Goal: Transaction & Acquisition: Purchase product/service

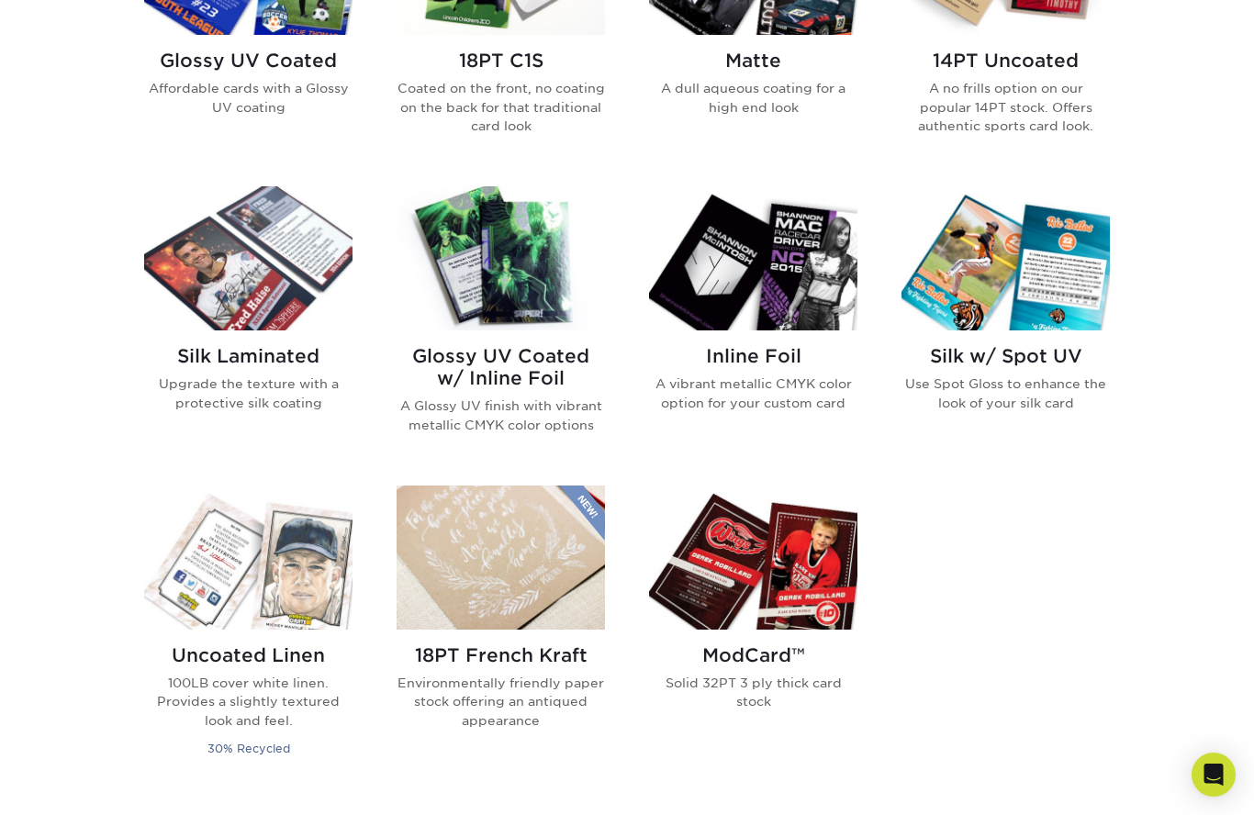
scroll to position [1049, 0]
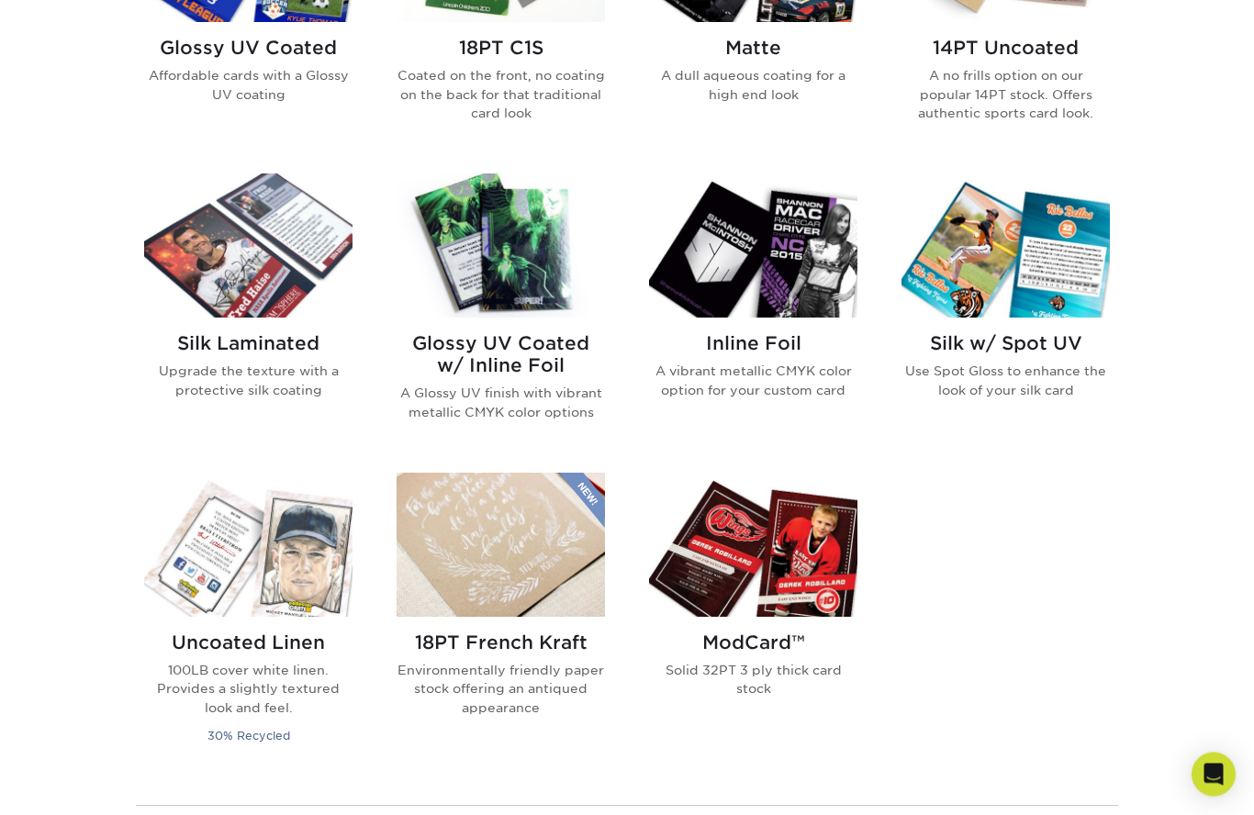
click at [275, 644] on h2 "Uncoated Linen" at bounding box center [248, 644] width 208 height 22
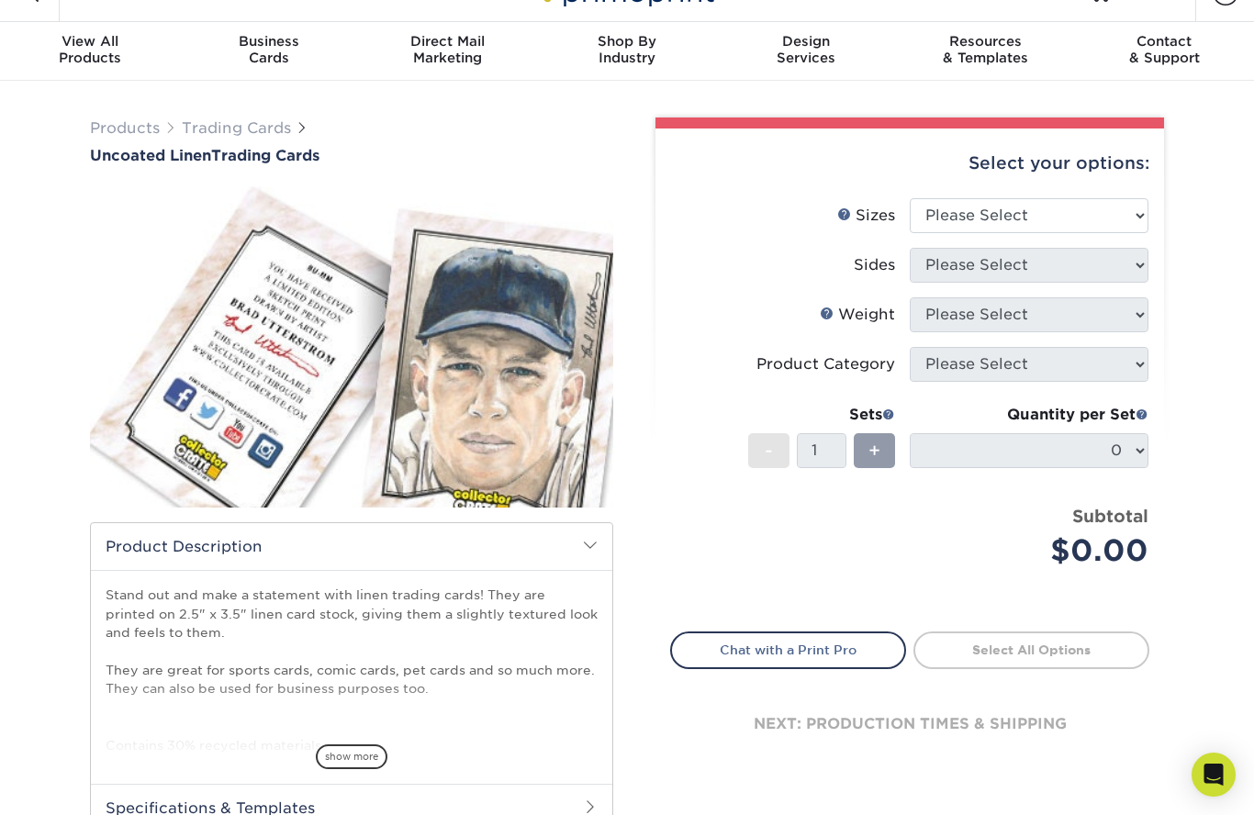
scroll to position [46, 0]
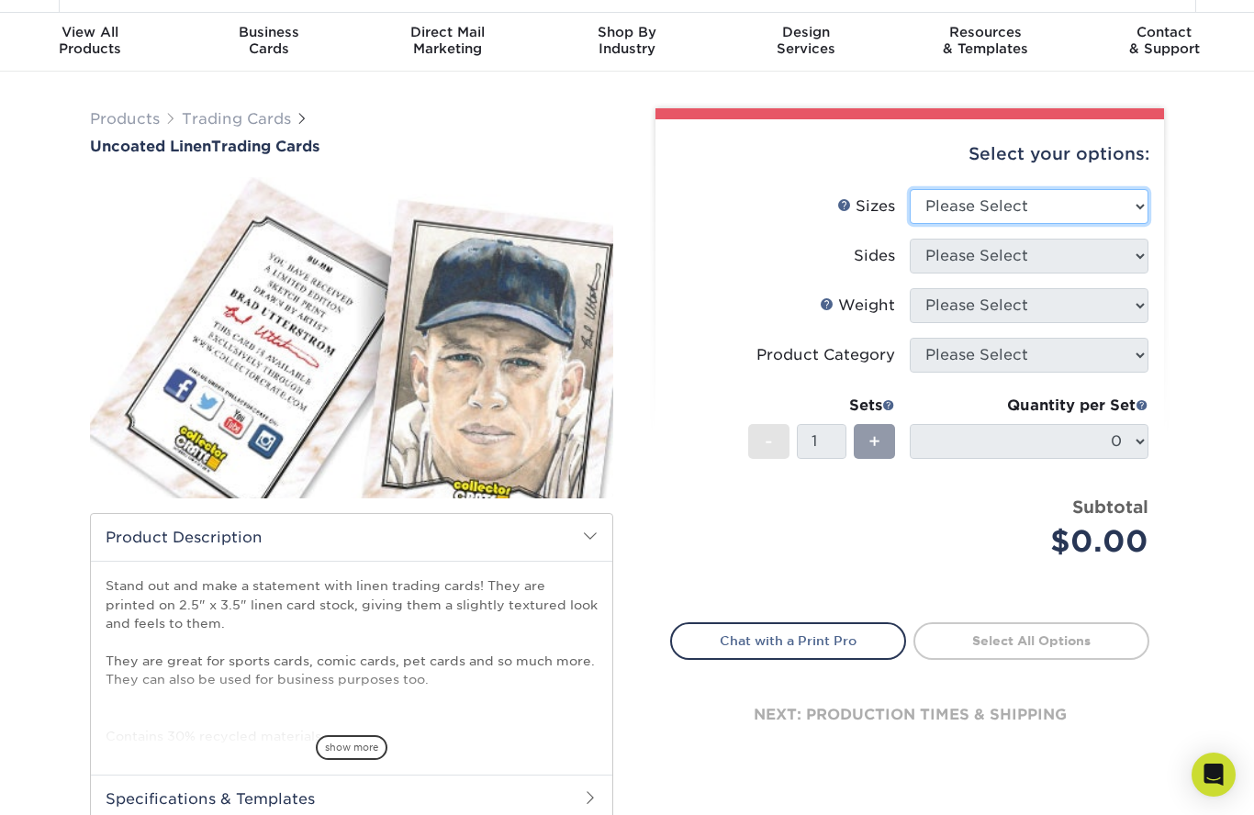
click at [1126, 212] on select "Please Select 2.5" x 3.5"" at bounding box center [1029, 206] width 239 height 35
select select "2.50x3.50"
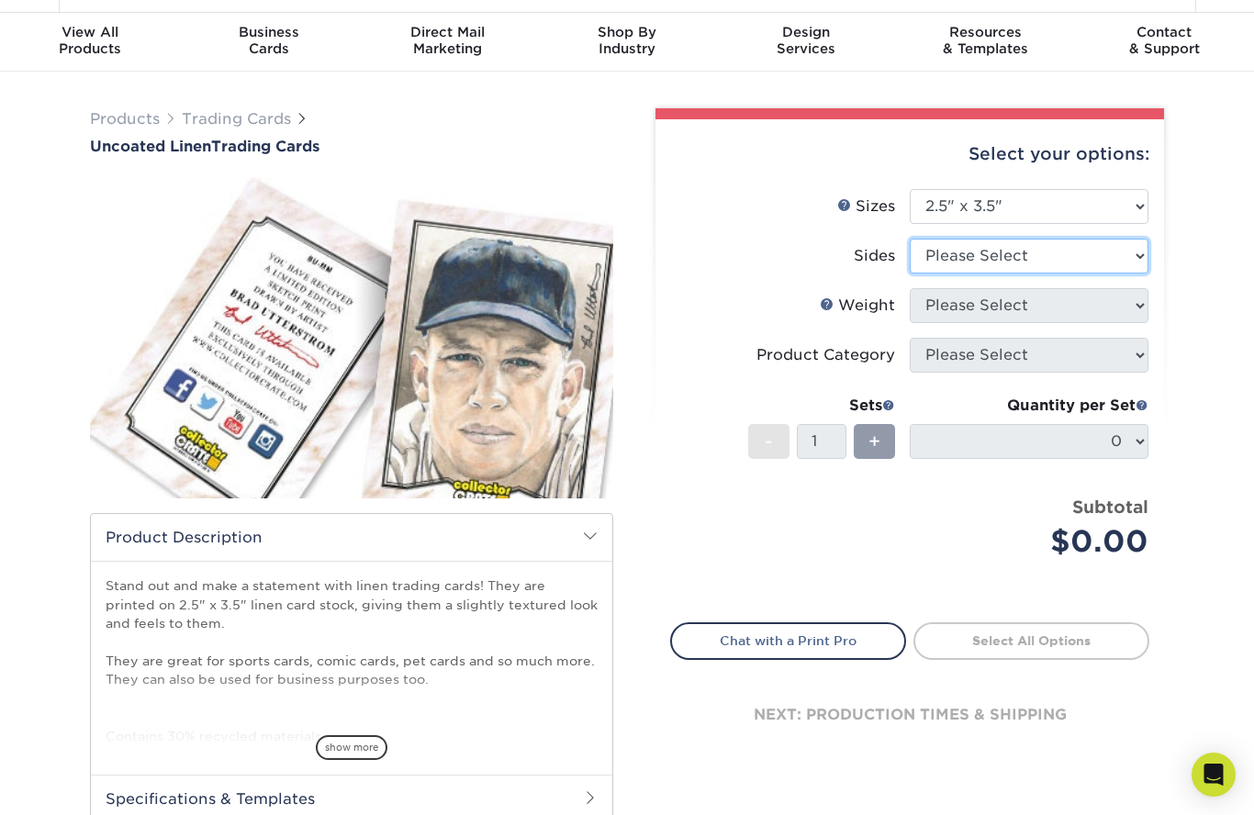
click at [1126, 256] on select "Please Select Print Both Sides Print Front Only" at bounding box center [1029, 256] width 239 height 35
select select "13abbda7-1d64-4f25-8bb2-c179b224825d"
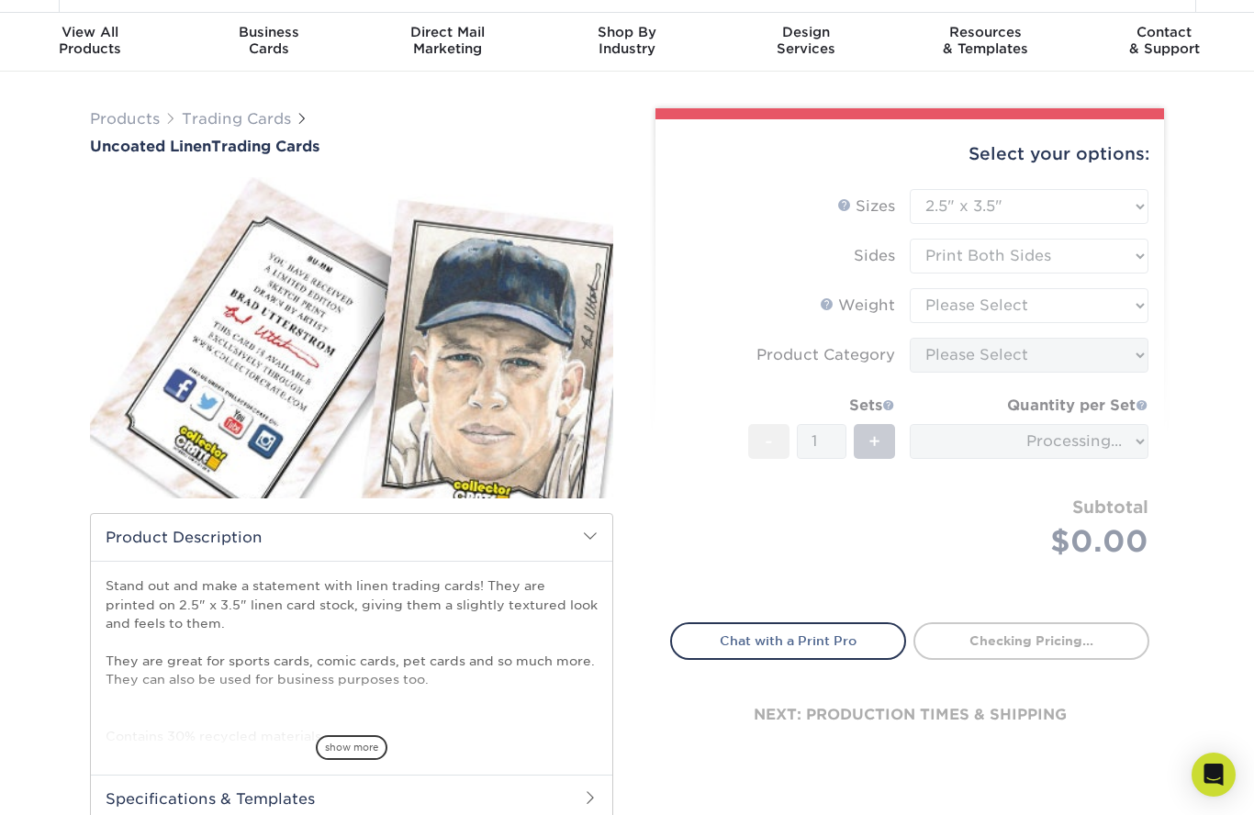
click at [1132, 307] on form "Sizes Help Sizes Please Select 2.5" x 3.5" Sides Please Select 100LB -" at bounding box center [909, 395] width 479 height 412
click at [1130, 307] on form "Sizes Help Sizes Please Select 2.5" x 3.5" Sides Please Select 100LB -" at bounding box center [909, 395] width 479 height 412
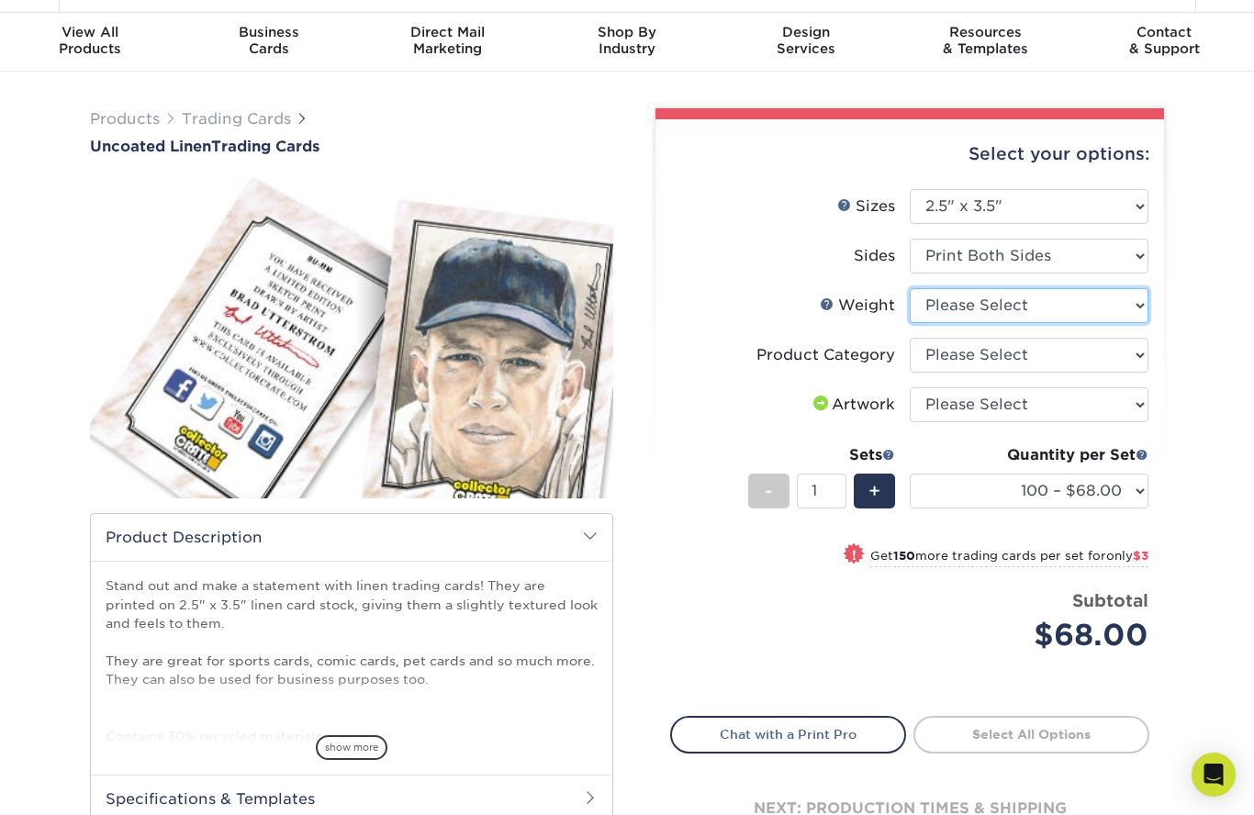
click at [1136, 308] on select "Please Select 100LB" at bounding box center [1029, 305] width 239 height 35
select select "100LB"
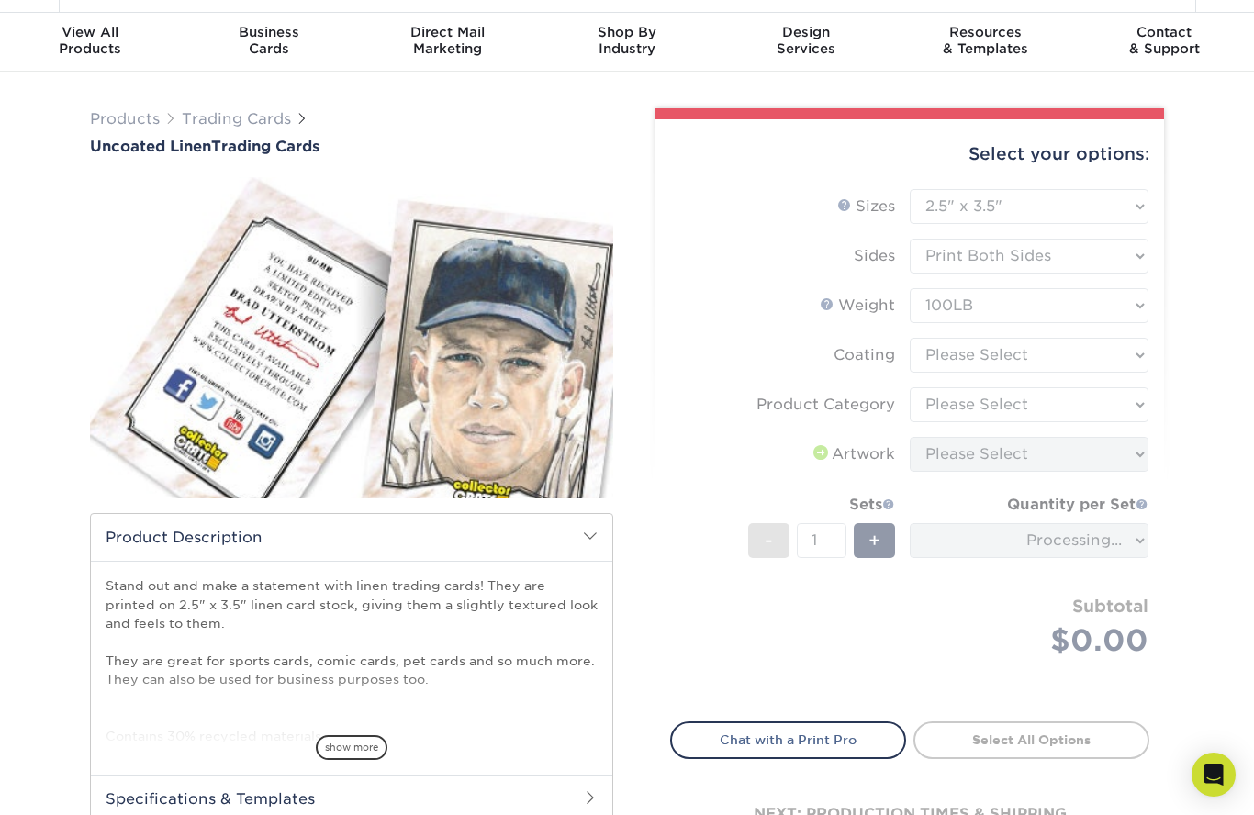
click at [1129, 348] on form "Sizes Help Sizes Please Select 2.5" x 3.5" Sides Please Select 100LB -" at bounding box center [909, 444] width 479 height 511
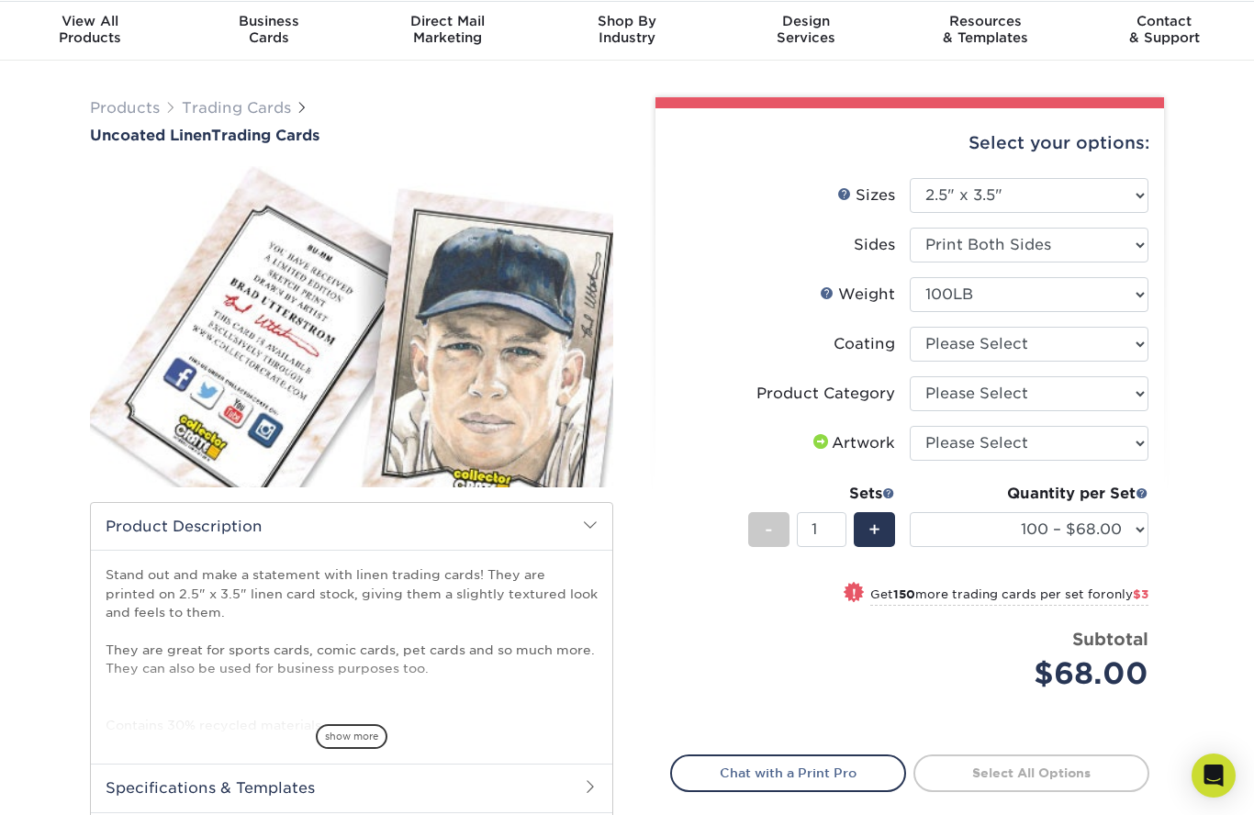
scroll to position [57, 0]
click at [1134, 353] on select at bounding box center [1029, 344] width 239 height 35
click at [1130, 447] on select "Please Select I will upload files I need a design - $100" at bounding box center [1029, 443] width 239 height 35
select select "upload"
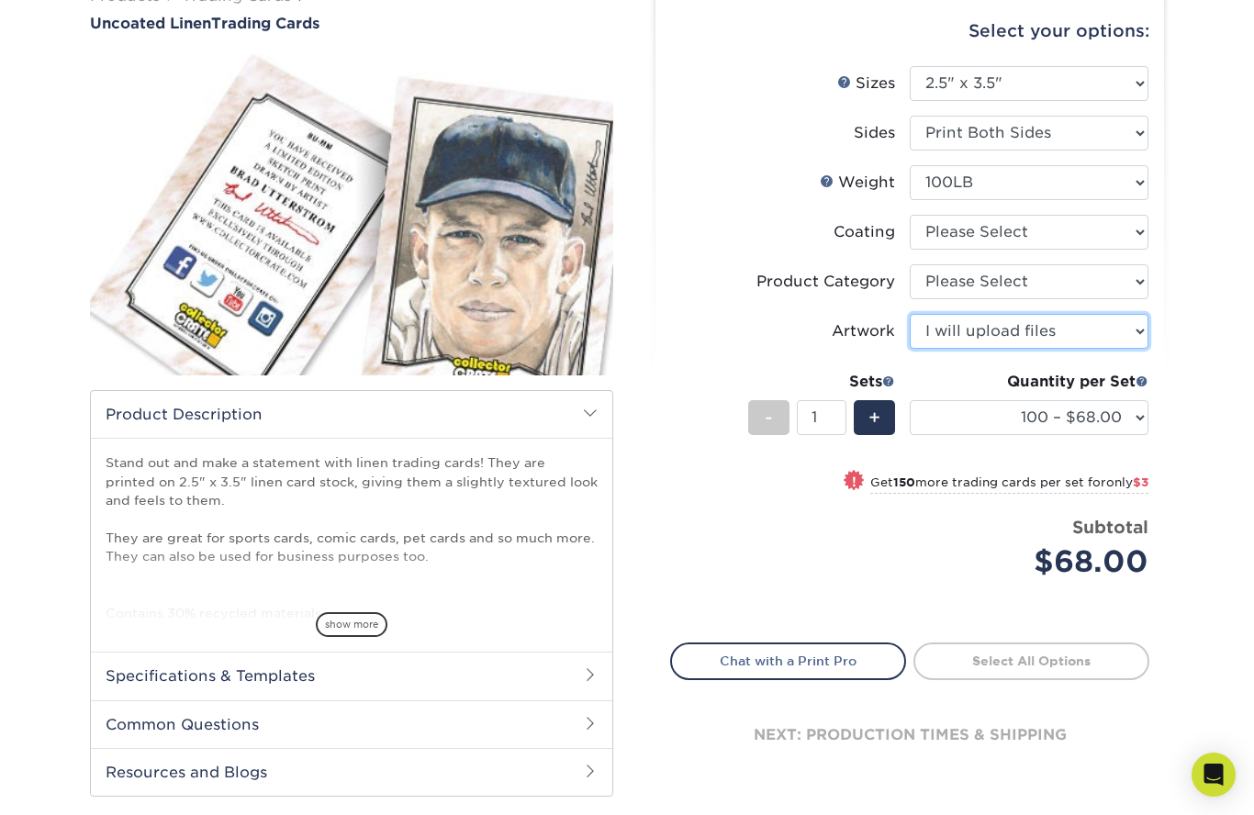
scroll to position [178, 0]
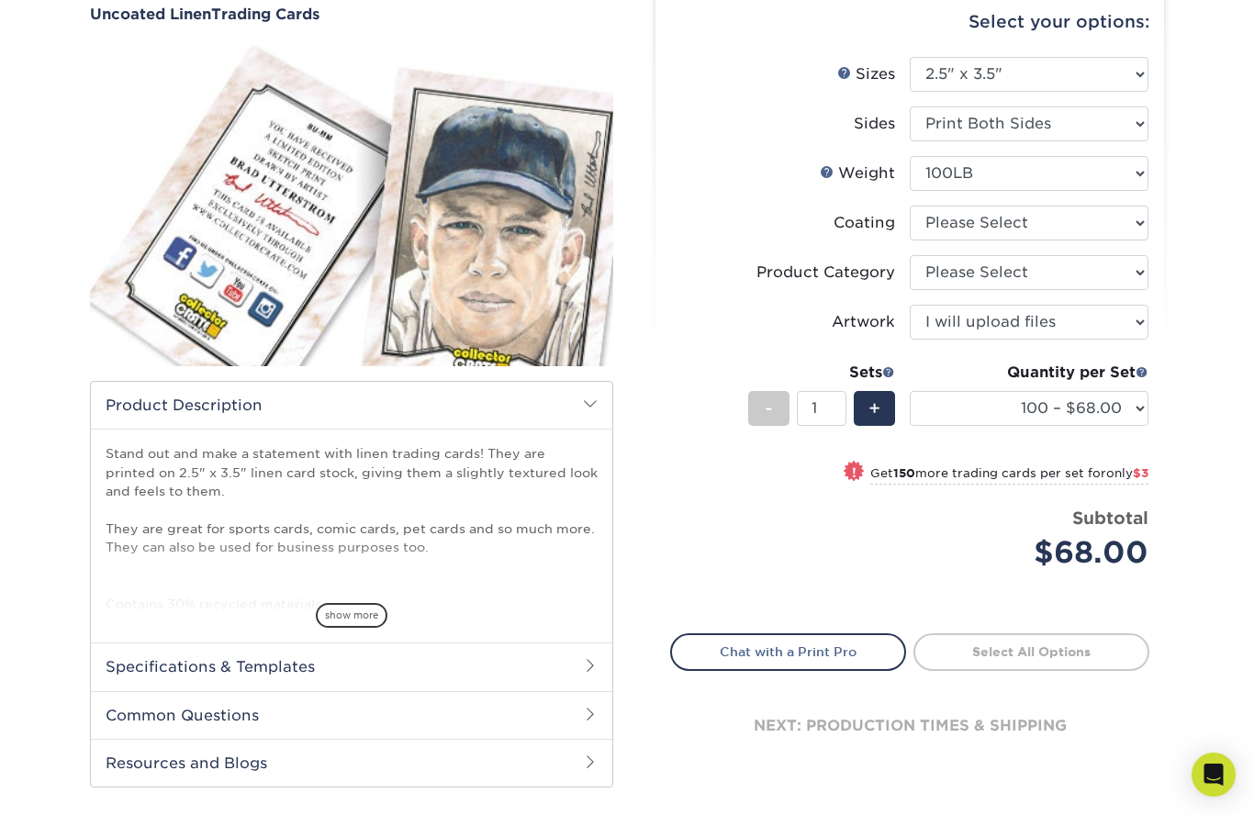
click at [553, 670] on h2 "Specifications & Templates" at bounding box center [351, 667] width 521 height 48
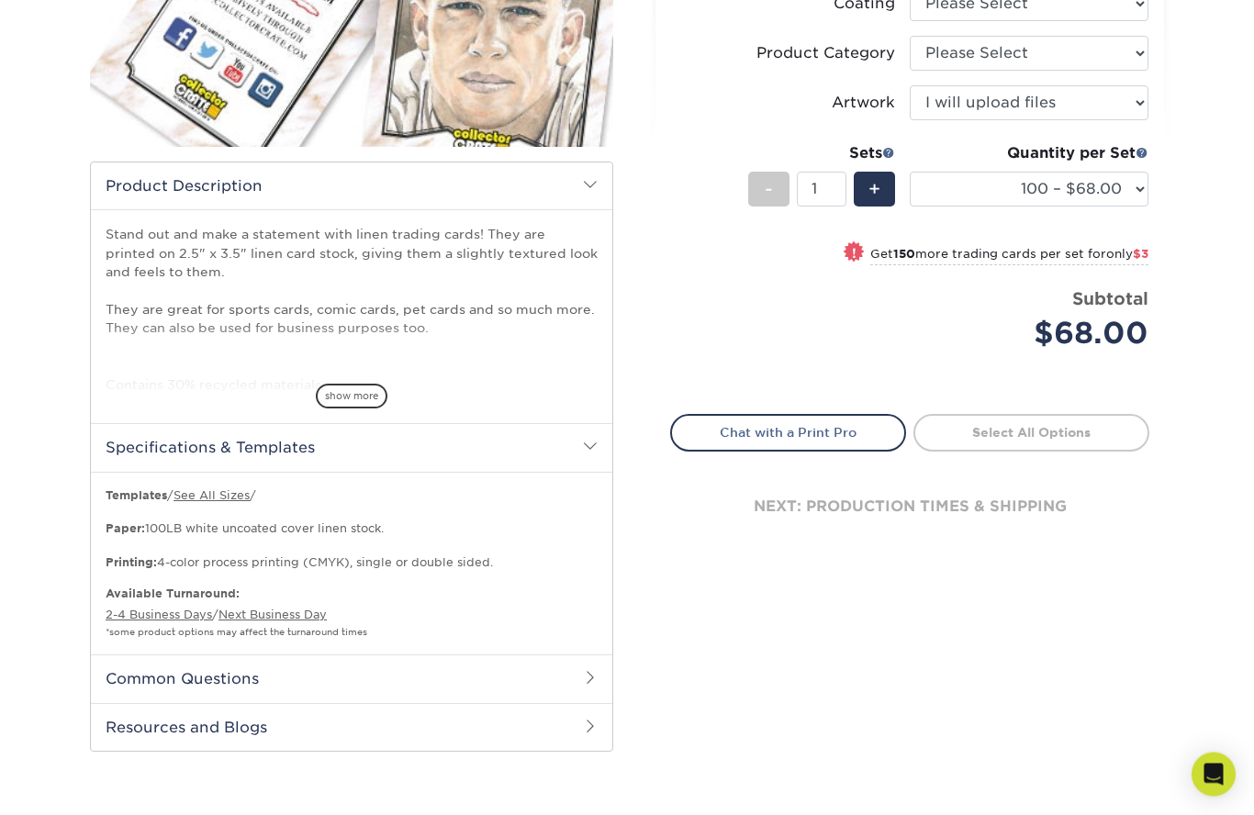
scroll to position [414, 0]
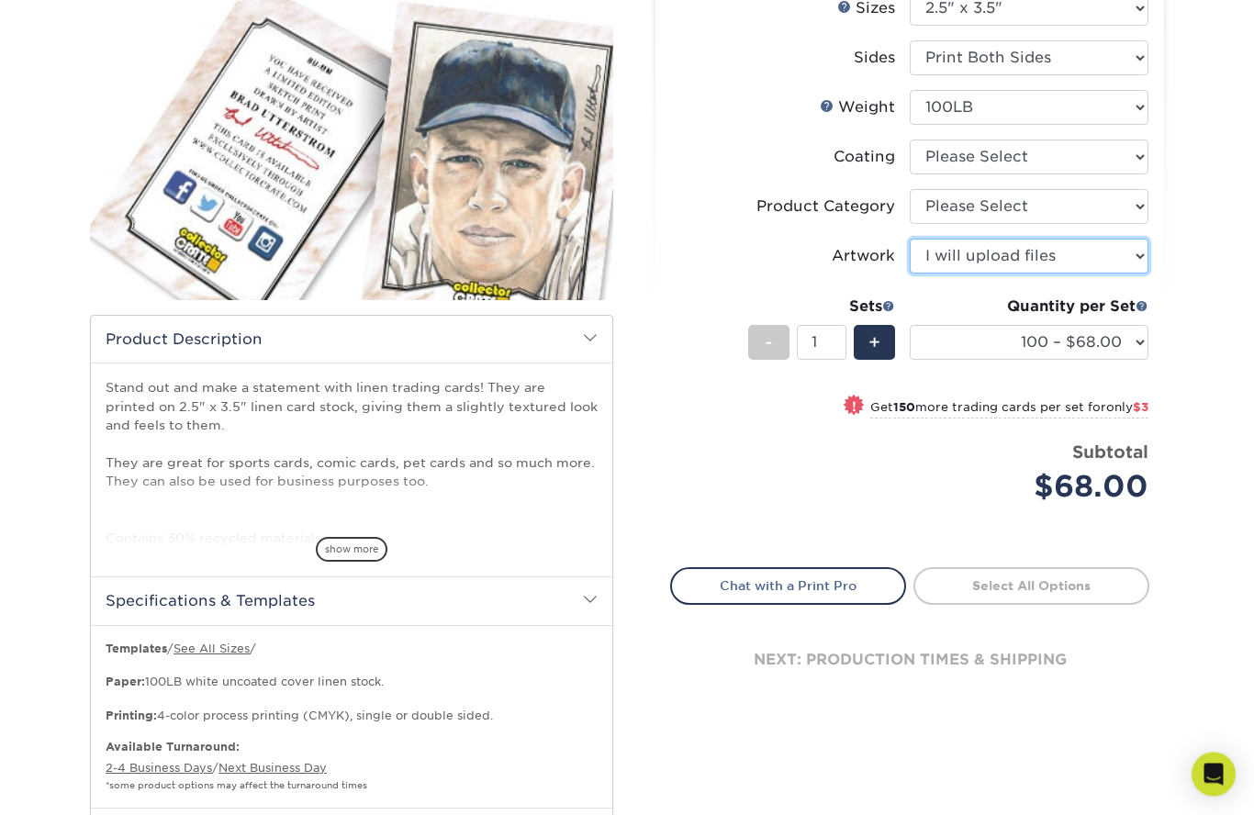
click at [1075, 258] on select "Please Select I will upload files I need a design - $100" at bounding box center [1029, 257] width 239 height 35
click at [1216, 346] on div "Products Trading Cards Uncoated Linen Trading Cards show more Templates" at bounding box center [627, 425] width 1254 height 1105
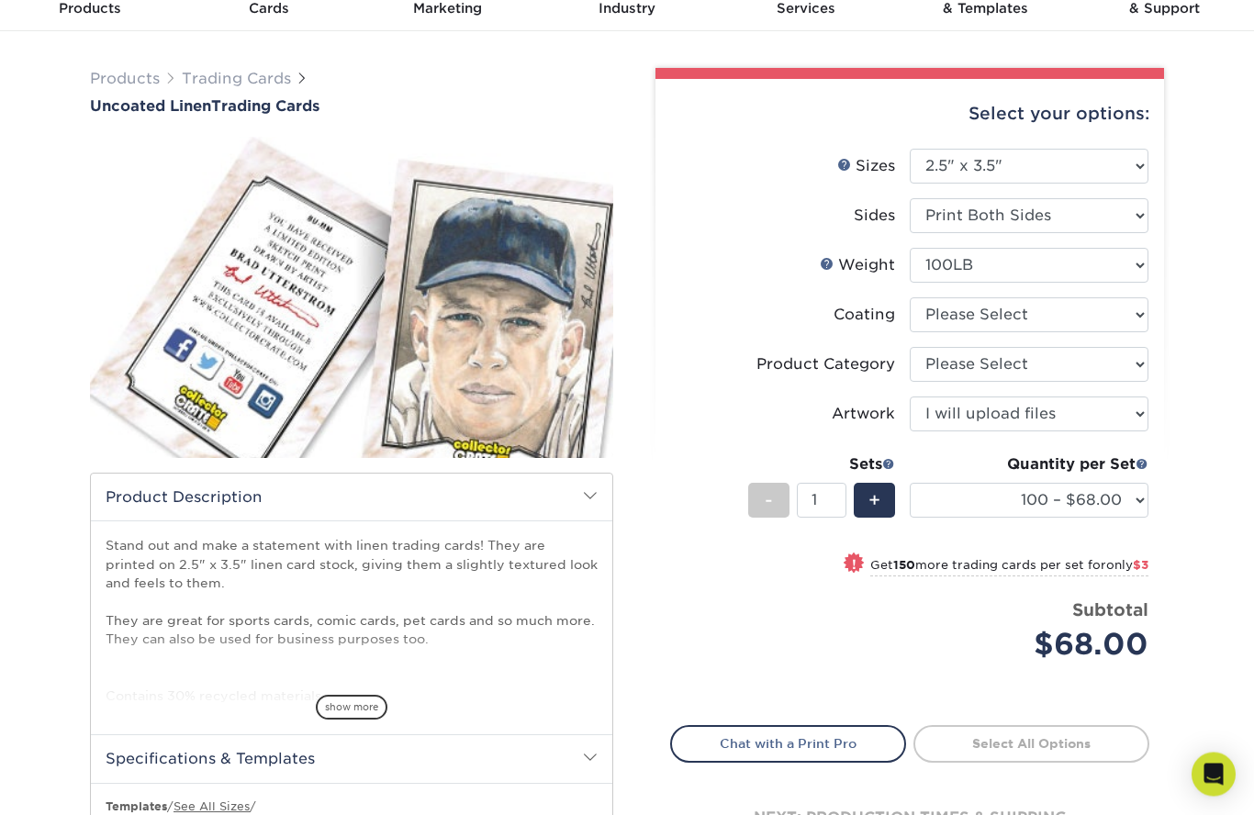
scroll to position [86, 0]
click at [355, 708] on span "show more" at bounding box center [352, 707] width 72 height 25
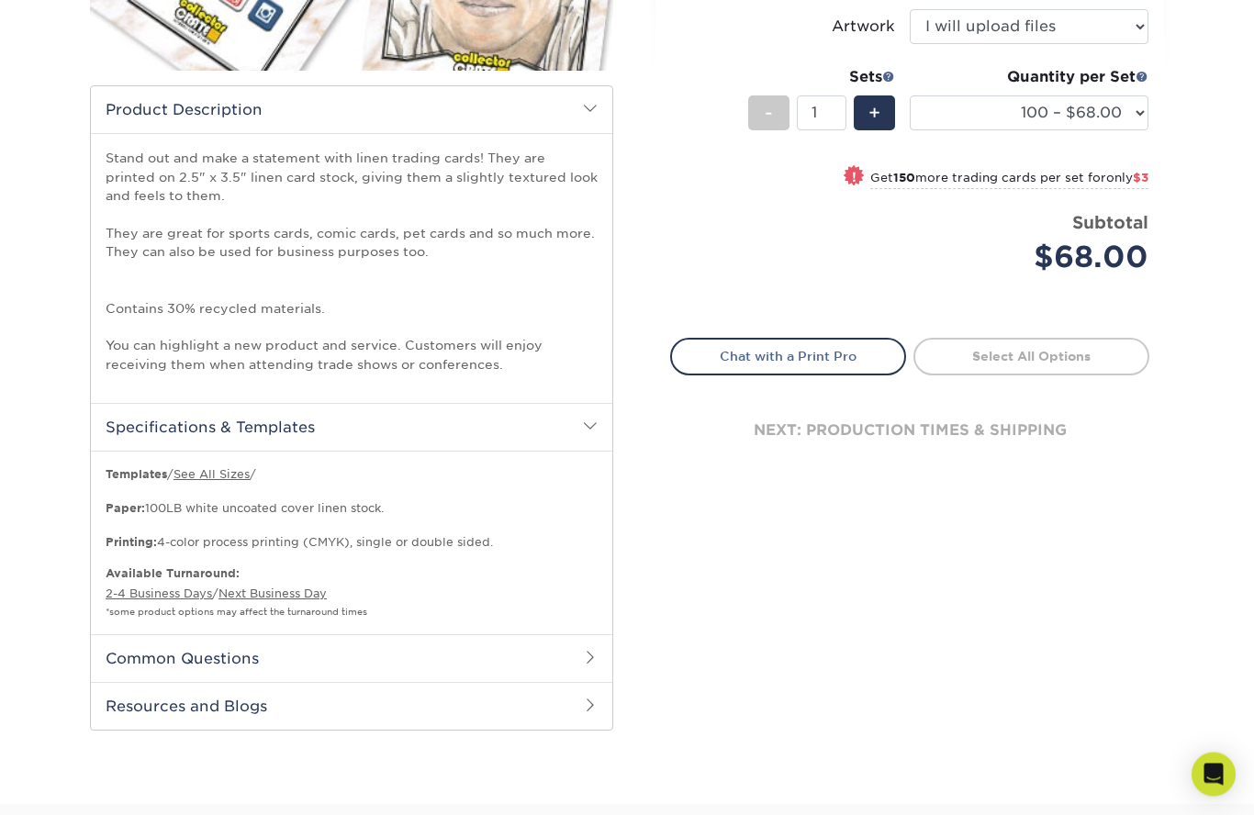
scroll to position [475, 0]
click at [577, 649] on h2 "Common Questions" at bounding box center [351, 657] width 521 height 48
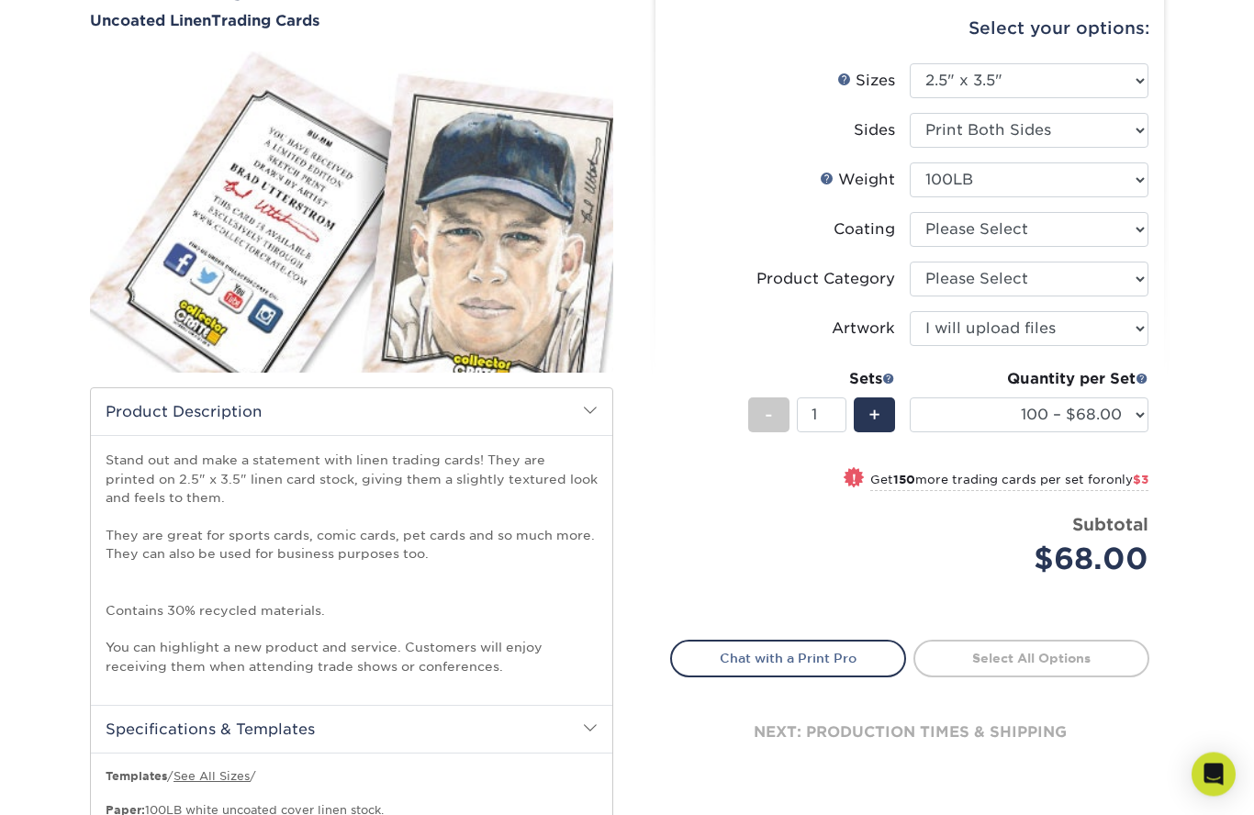
scroll to position [0, 0]
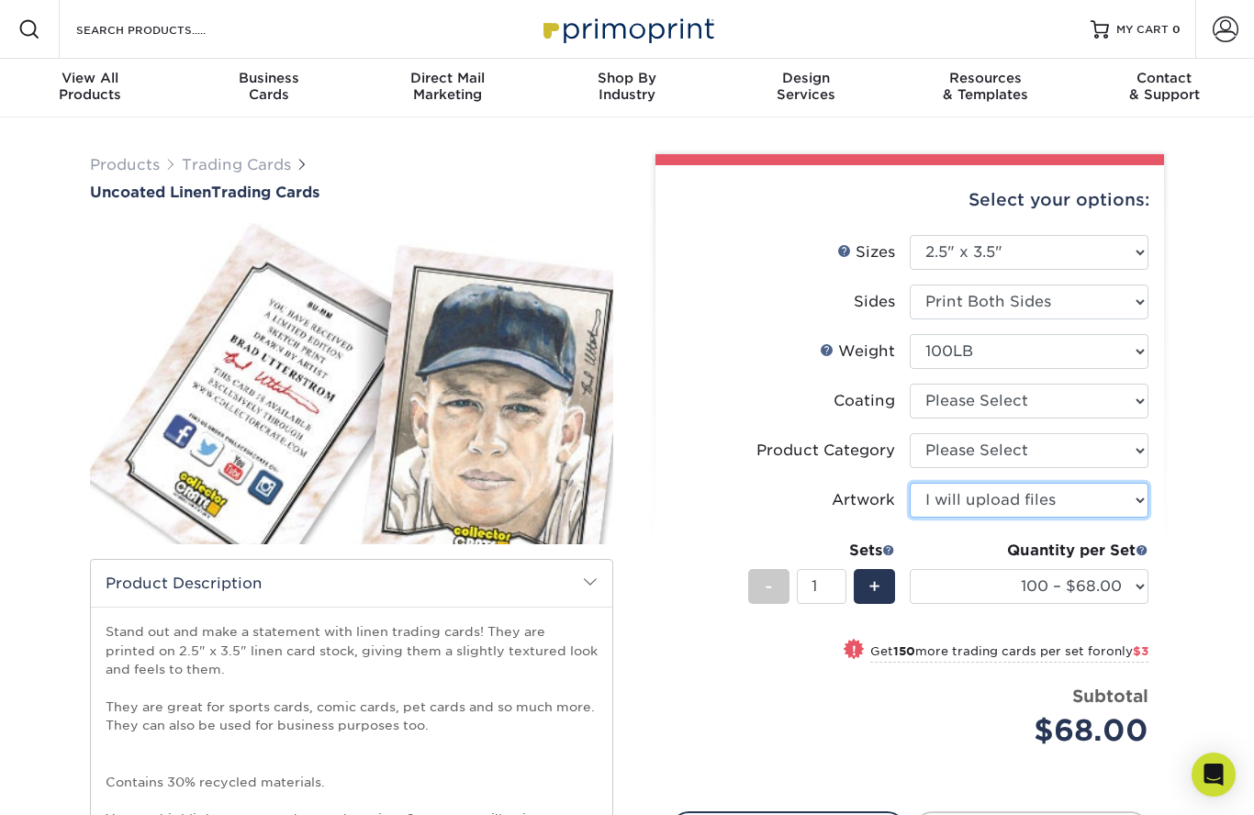
click at [1131, 494] on select "Please Select I will upload files I need a design - $100" at bounding box center [1029, 500] width 239 height 35
click at [1067, 496] on select "Please Select I will upload files I need a design - $100" at bounding box center [1029, 500] width 239 height 35
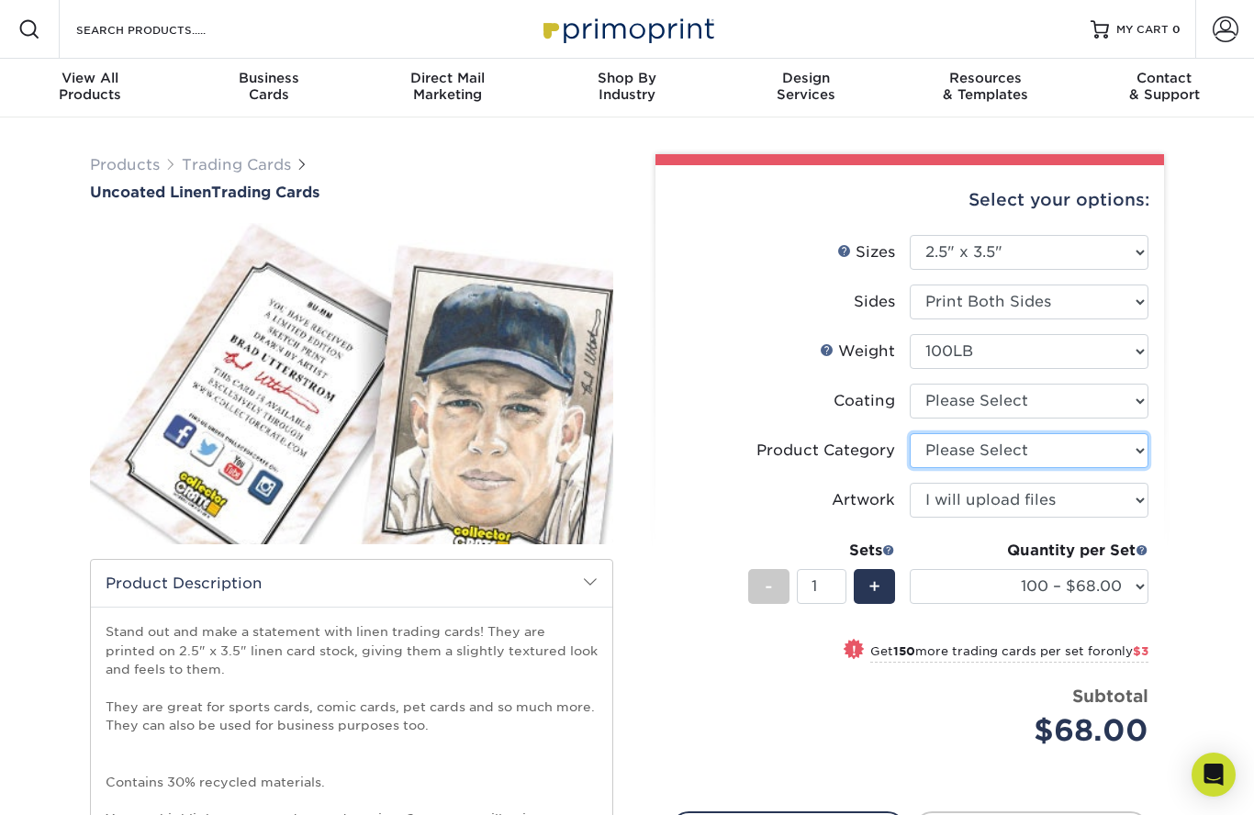
click at [1134, 447] on select "Please Select Trading Cards" at bounding box center [1029, 450] width 239 height 35
select select "c2f9bce9-36c2-409d-b101-c29d9d031e18"
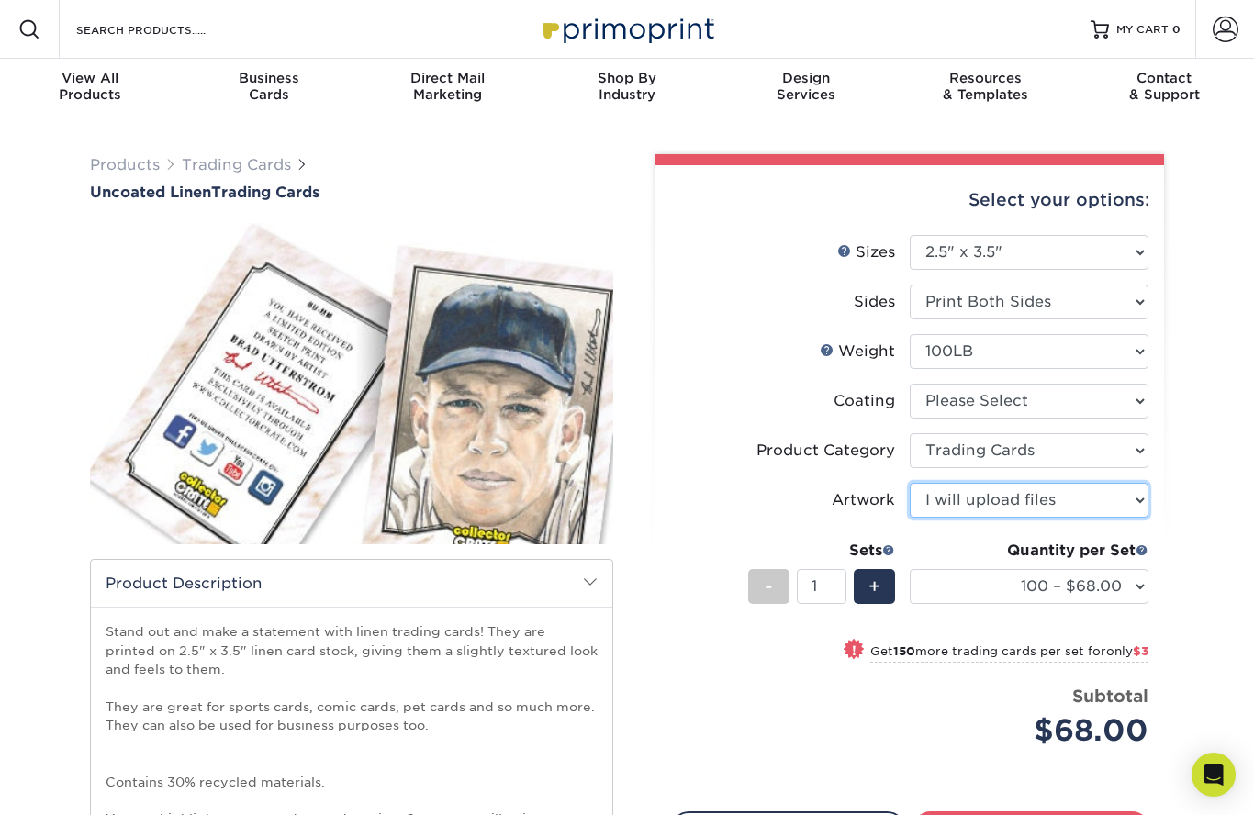
click at [1123, 501] on select "Please Select I will upload files I need a design - $100" at bounding box center [1029, 500] width 239 height 35
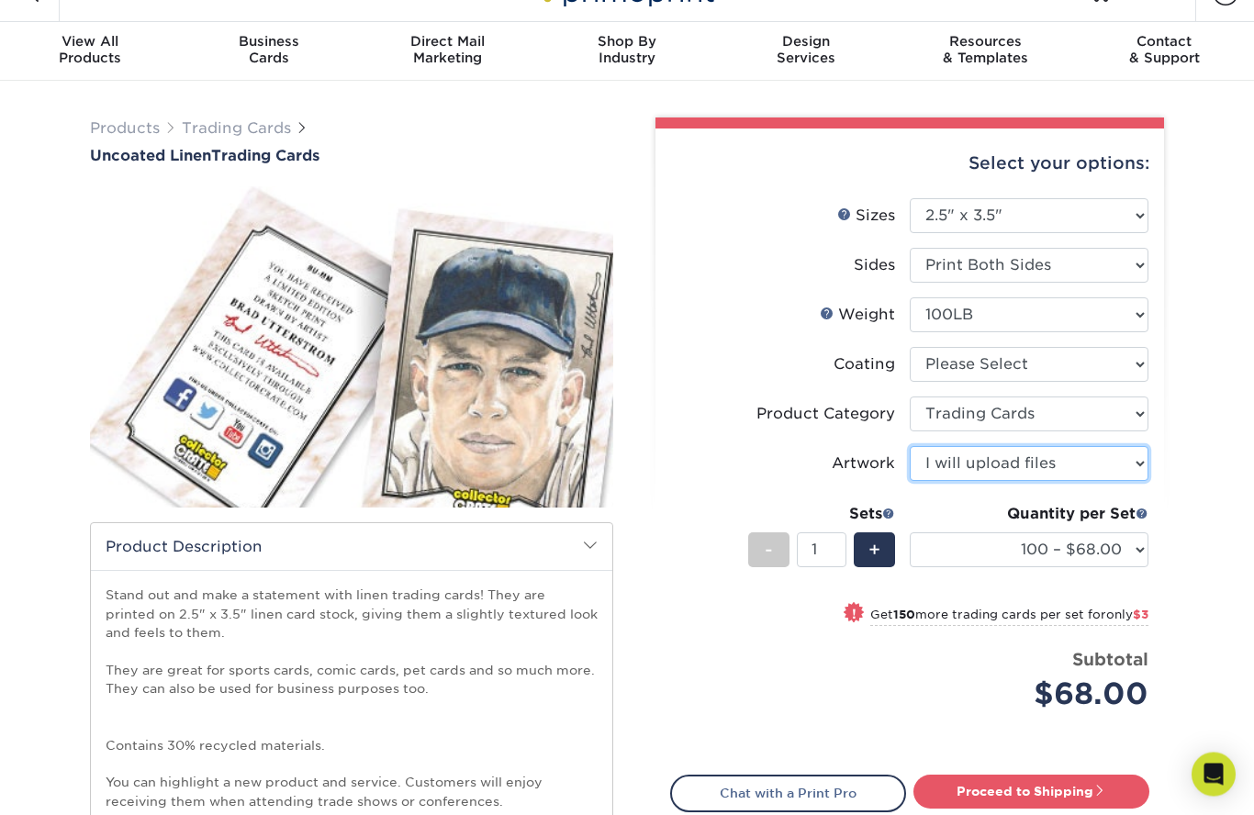
scroll to position [39, 0]
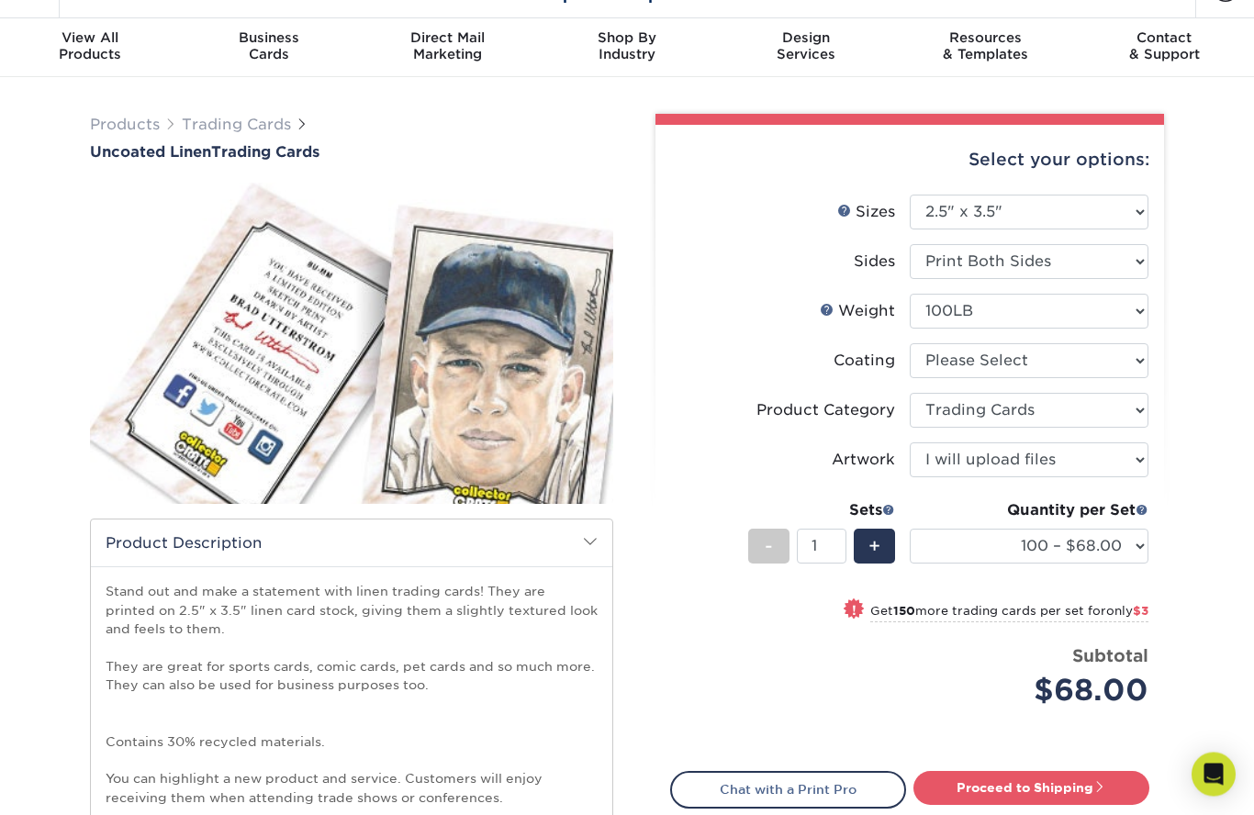
click at [1069, 780] on link "Proceed to Shipping" at bounding box center [1031, 788] width 236 height 33
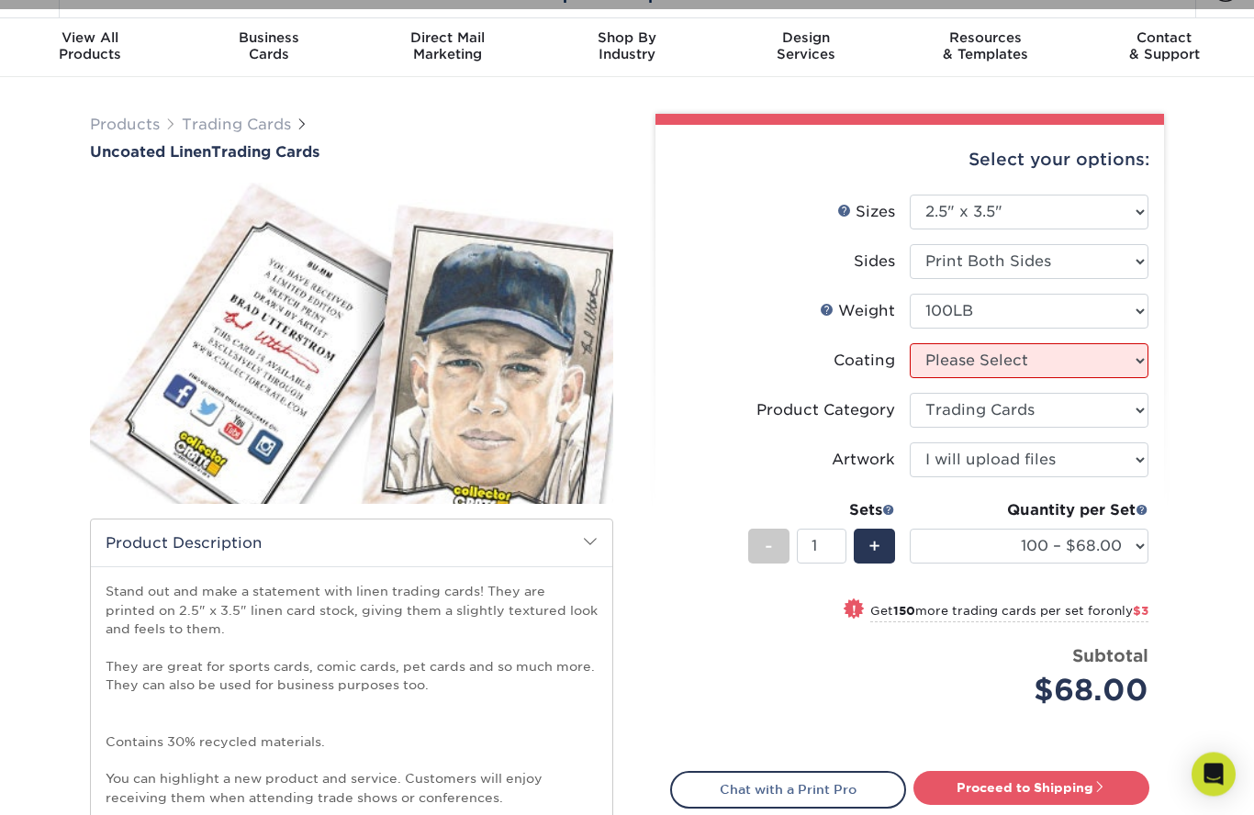
scroll to position [40, 0]
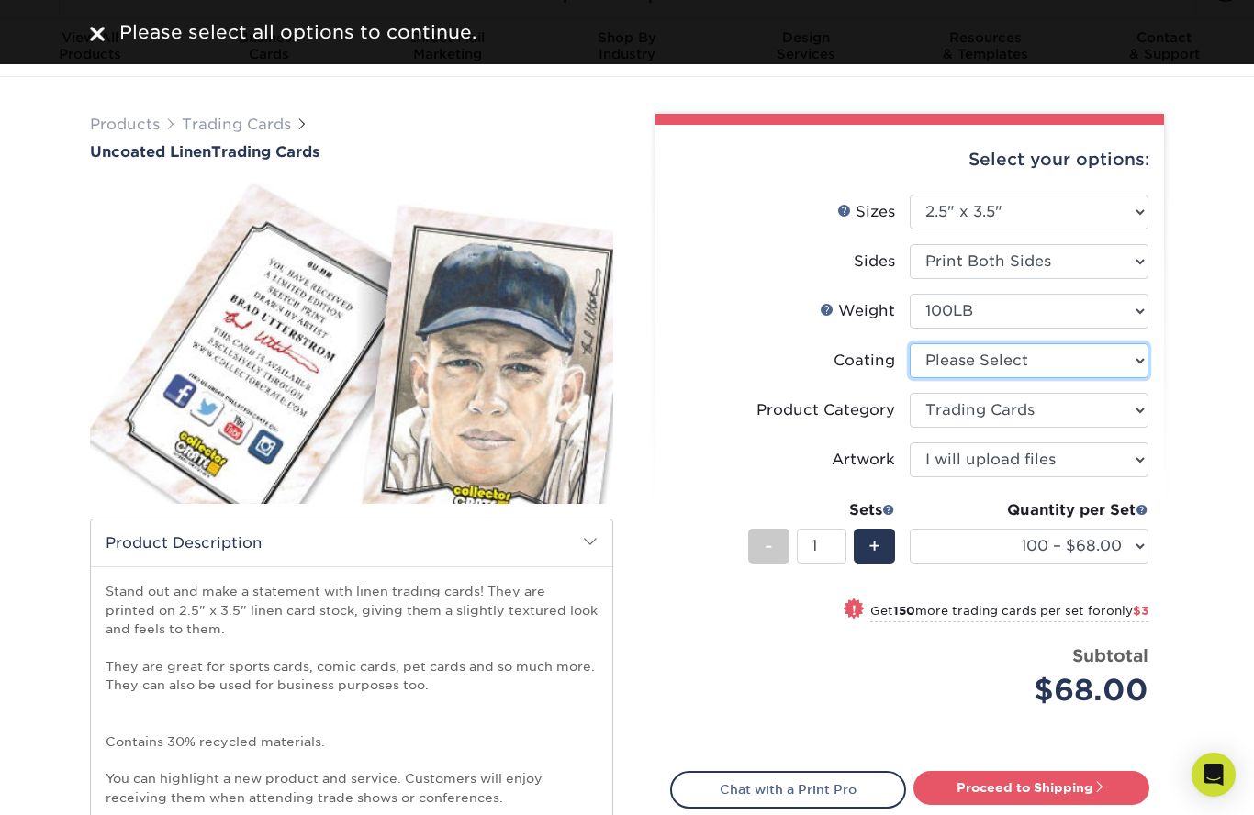
click at [1122, 353] on select at bounding box center [1029, 360] width 239 height 35
select select "3e7618de-abca-4bda-9f97-8b9129e913d8"
select select "-1"
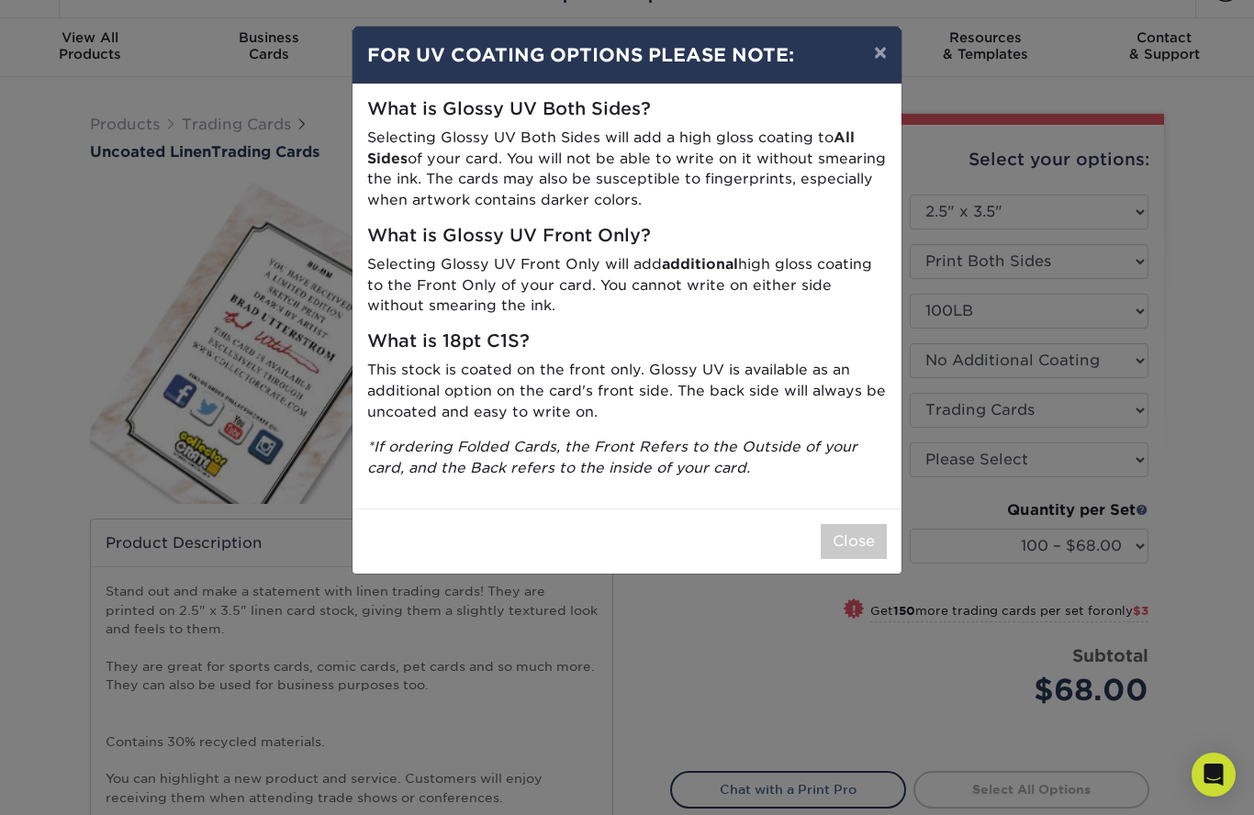
click at [872, 46] on button "×" at bounding box center [880, 52] width 42 height 51
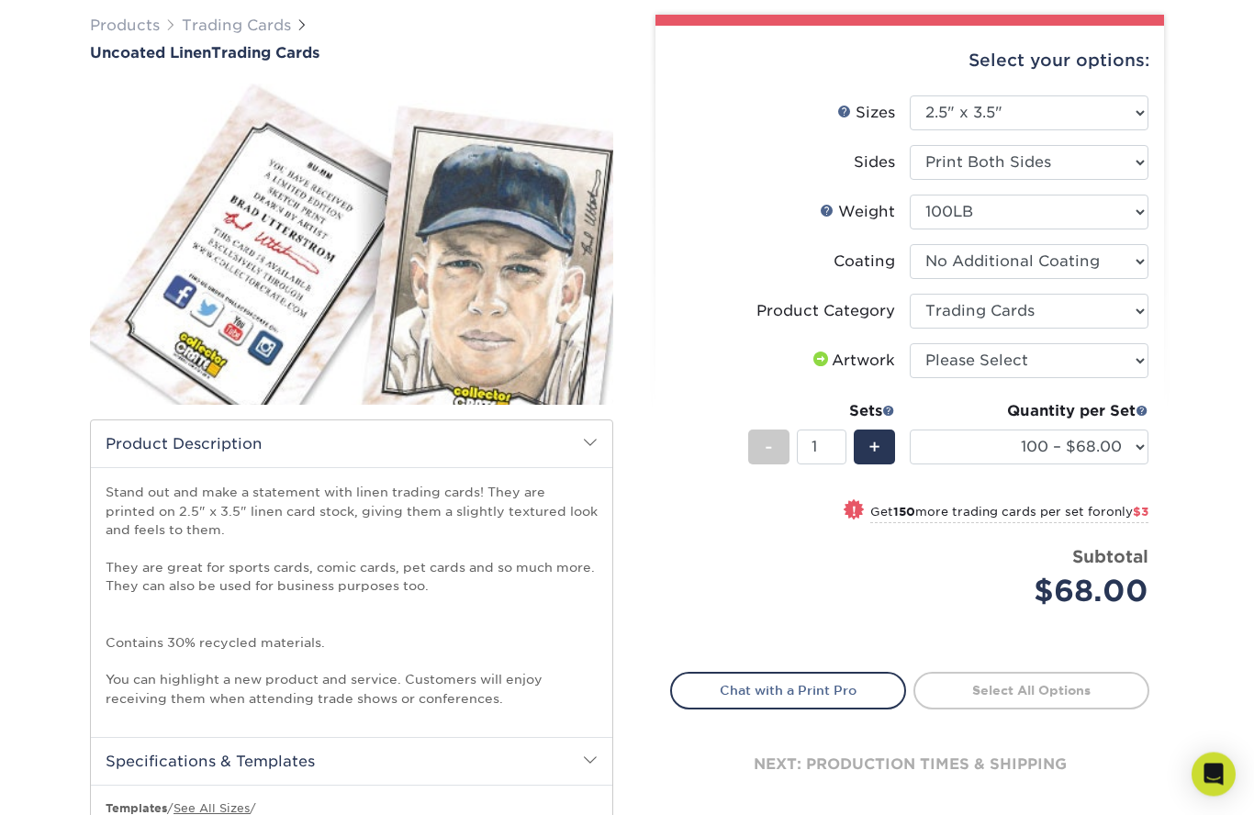
scroll to position [140, 0]
click at [1128, 257] on select at bounding box center [1029, 261] width 239 height 35
select select "-1"
select select
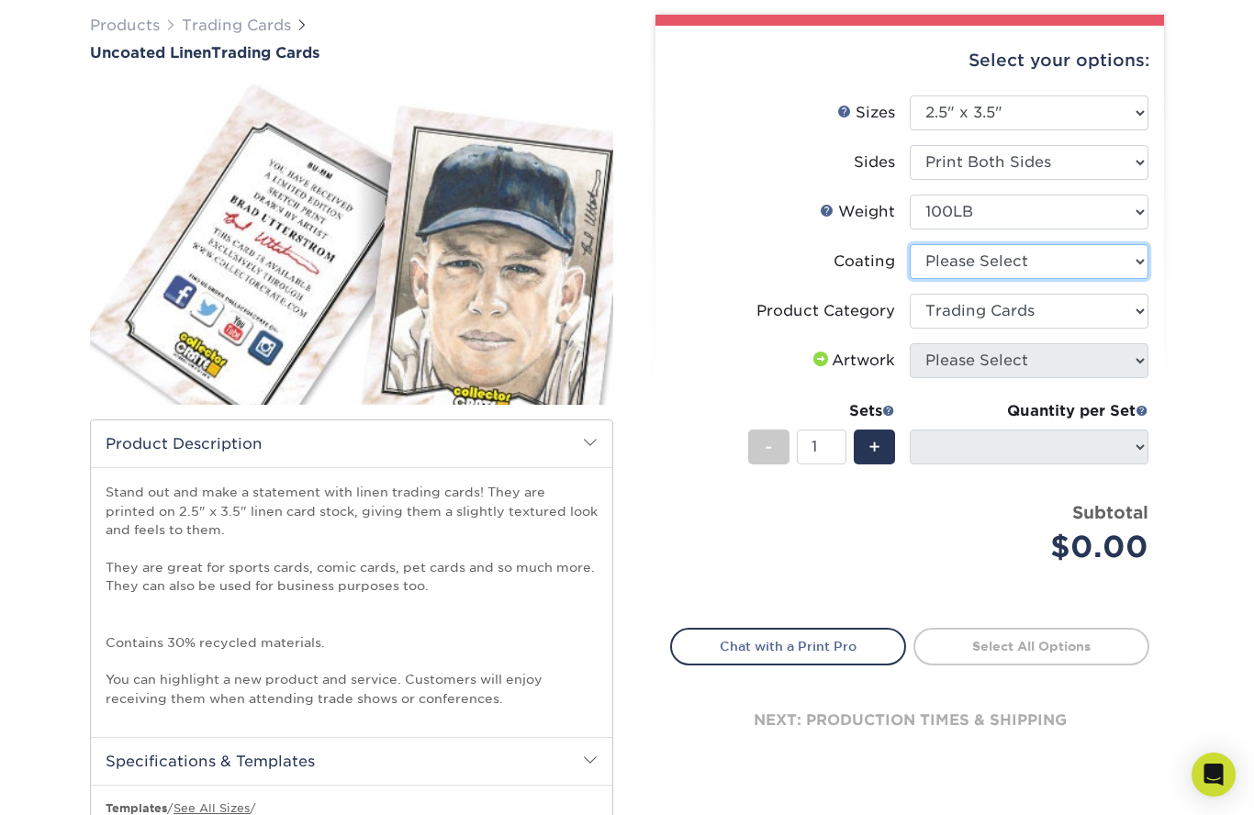
click at [1126, 264] on select at bounding box center [1029, 261] width 239 height 35
select select "3e7618de-abca-4bda-9f97-8b9129e913d8"
select select "-1"
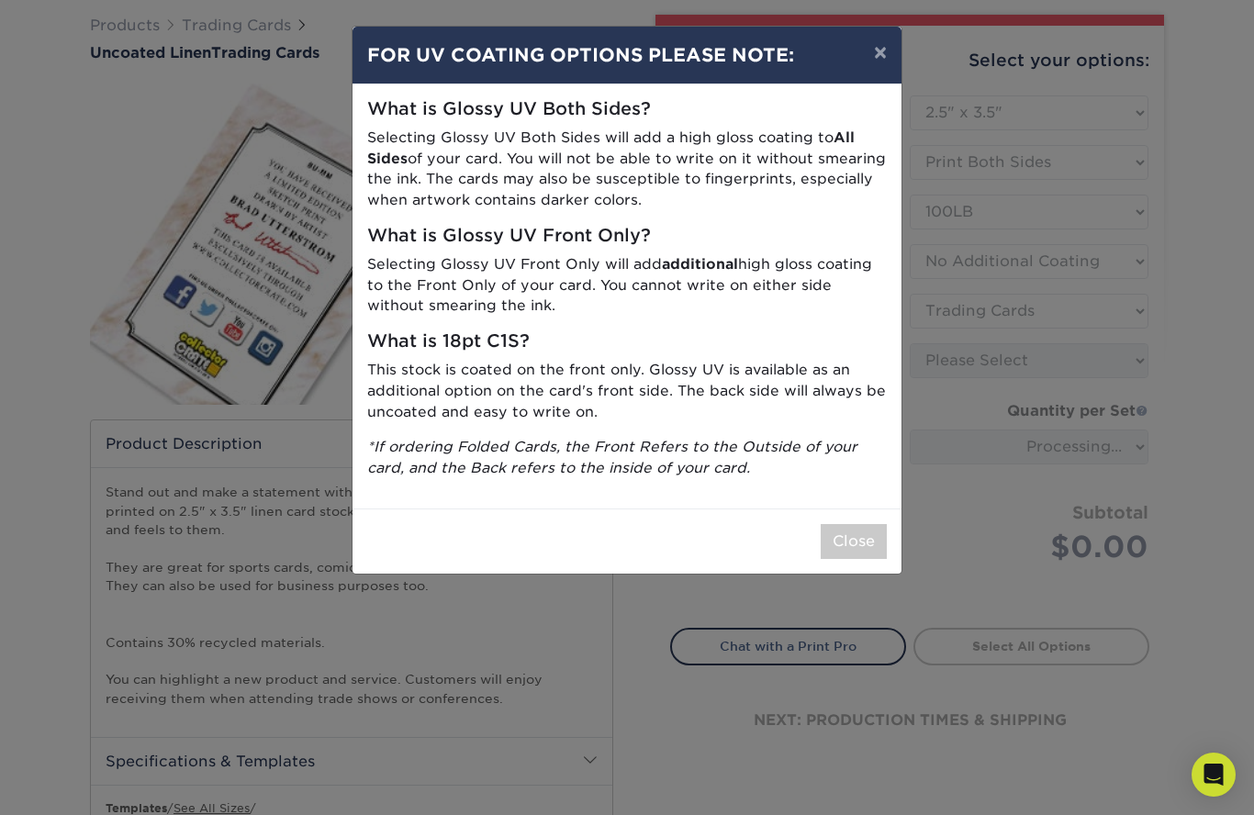
click at [850, 536] on button "Close" at bounding box center [854, 541] width 66 height 35
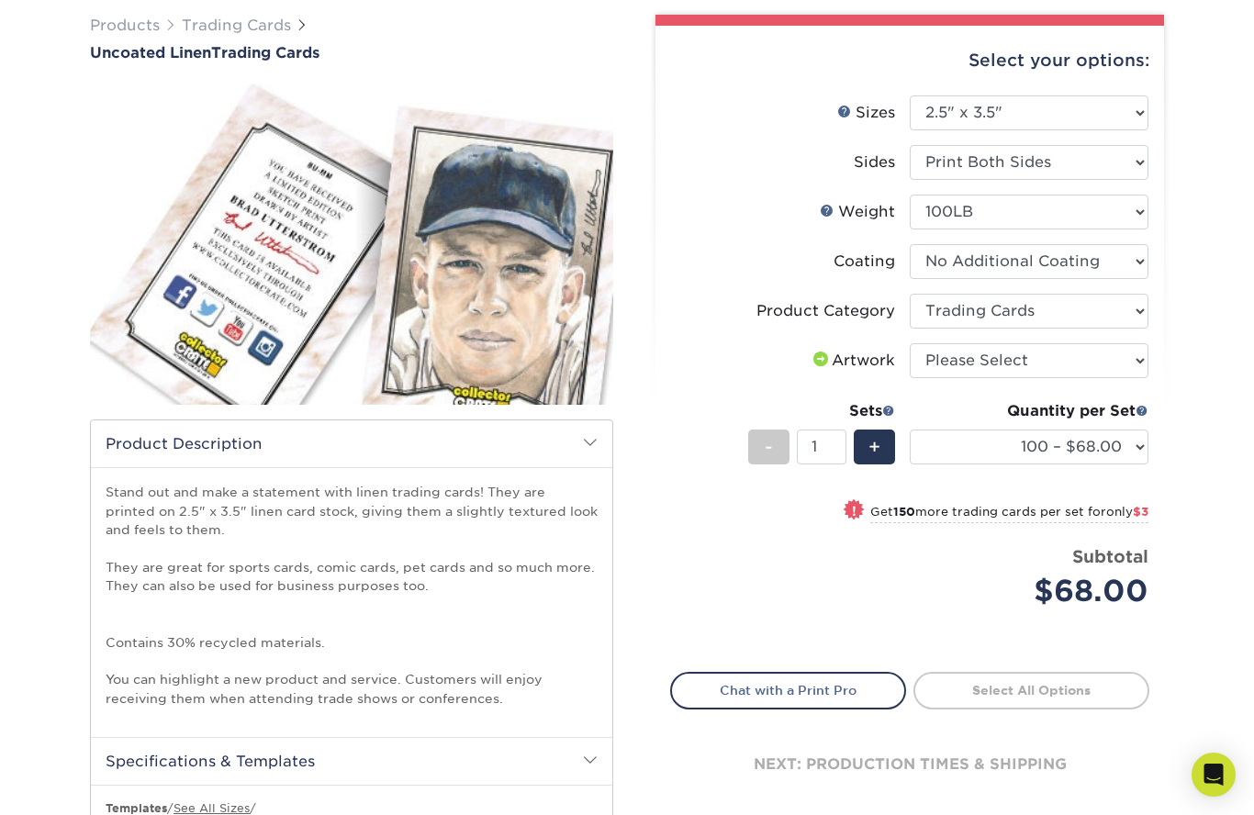
select select "upload"
click at [1085, 685] on link "Proceed to Shipping" at bounding box center [1031, 688] width 236 height 33
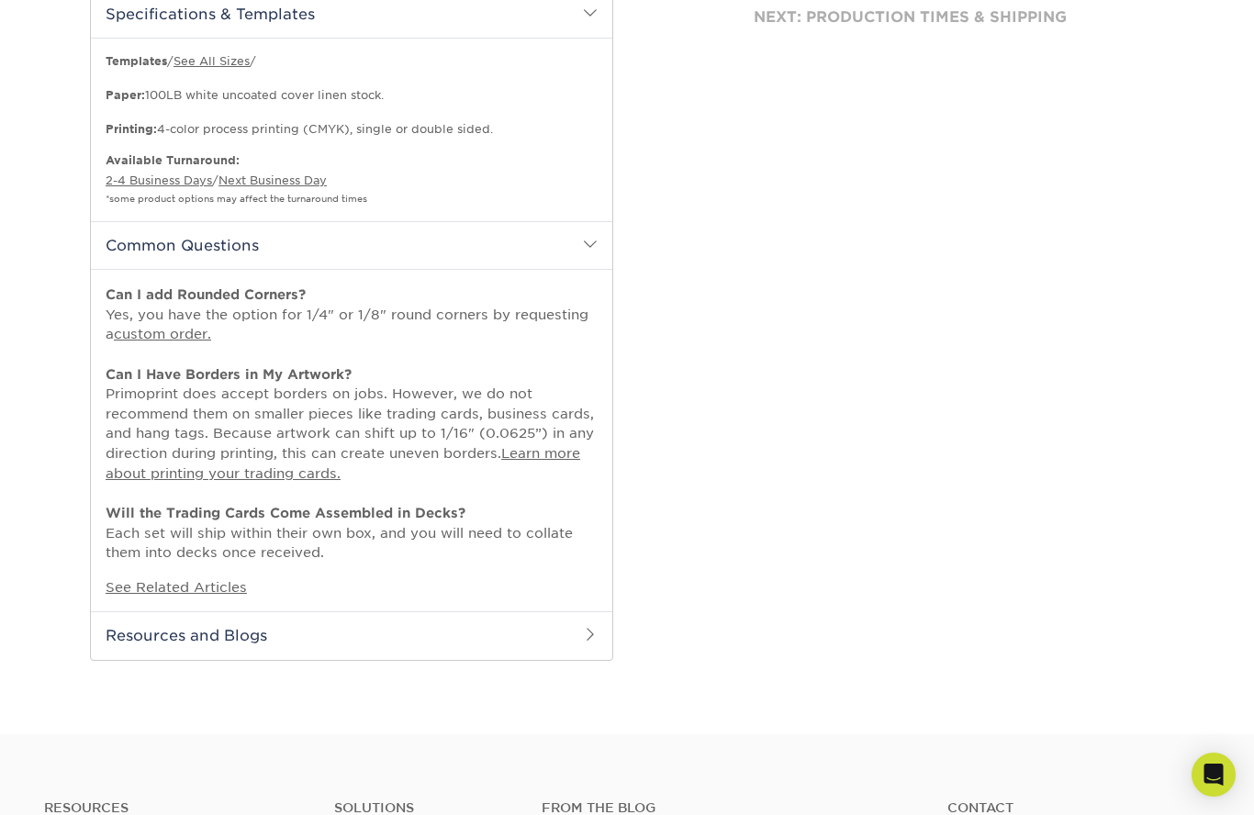
select select "65c93bba-5fd1-48c9-943d-a563e57a012e"
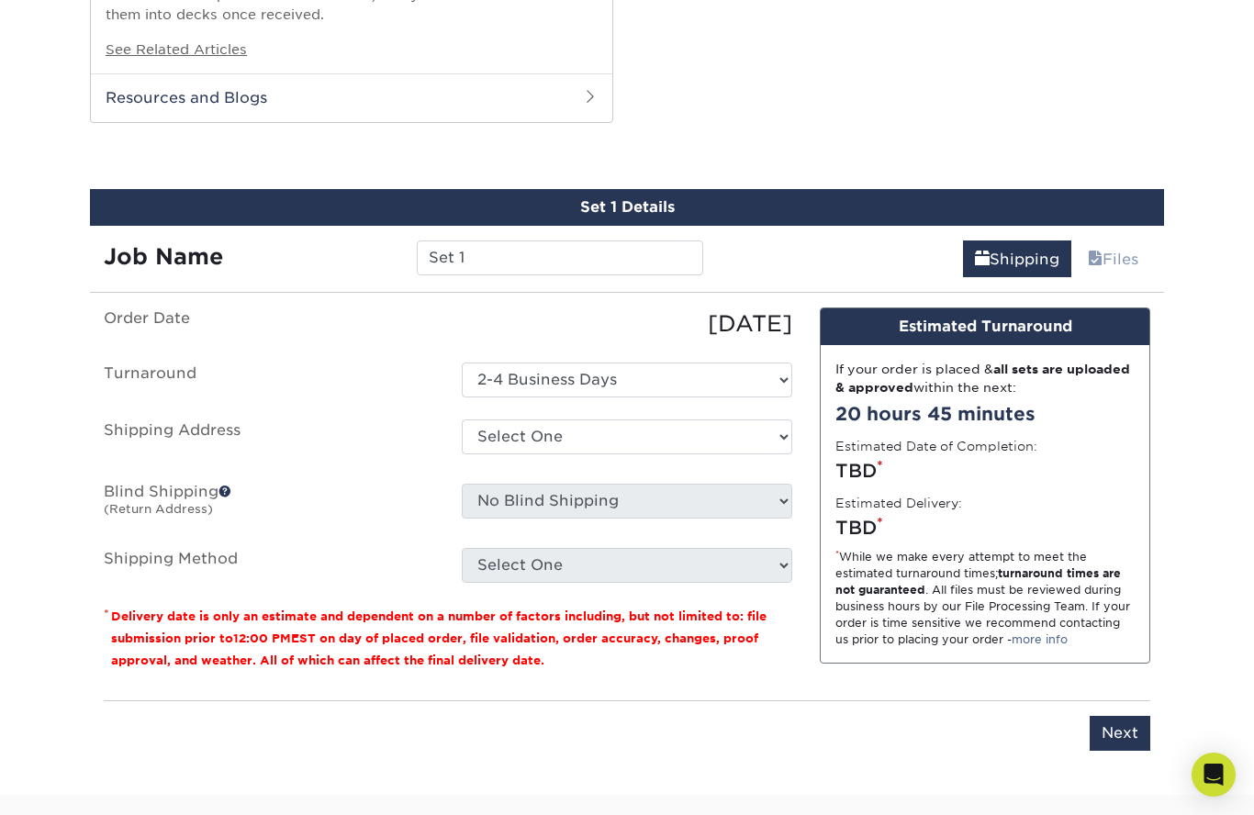
scroll to position [1441, 0]
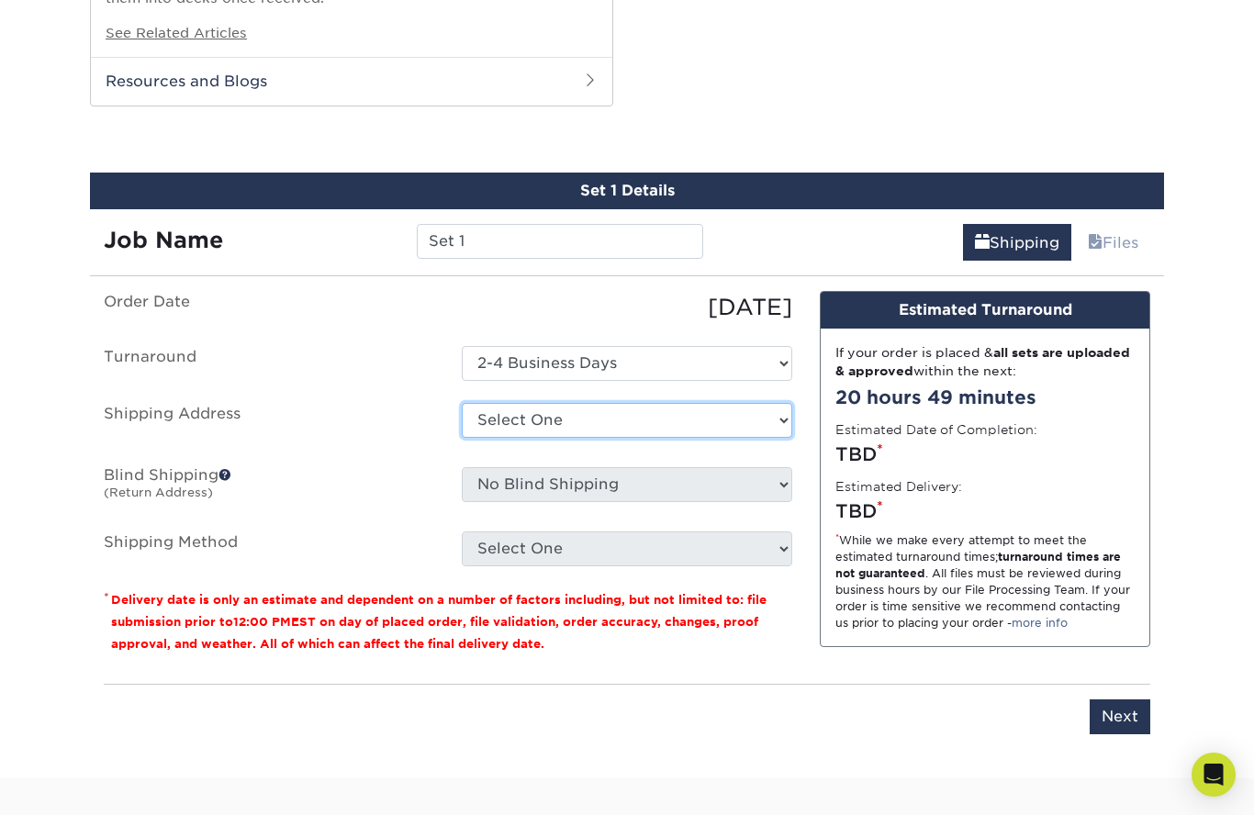
click at [769, 403] on select "Select One + Add New Address - Login" at bounding box center [627, 420] width 331 height 35
select select "newaddress"
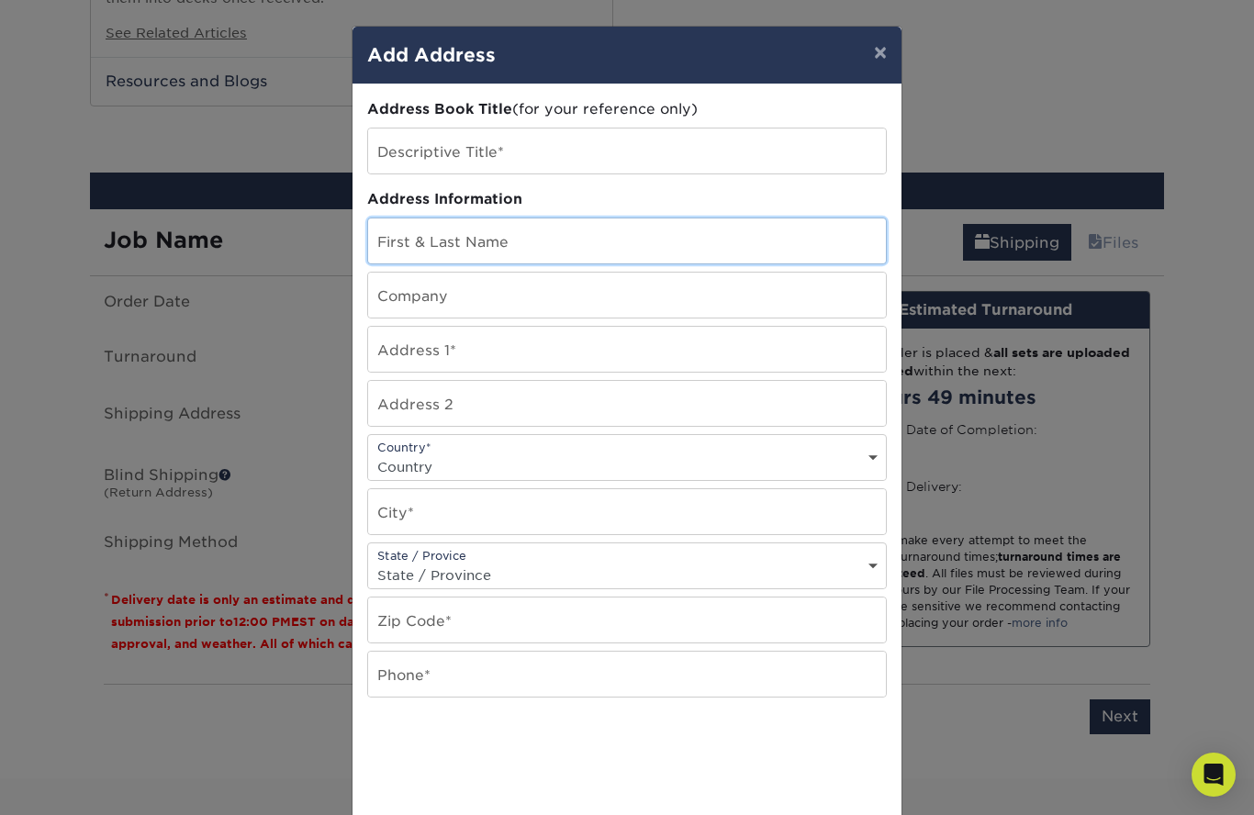
click at [577, 243] on input "text" at bounding box center [627, 241] width 518 height 45
type input "[PERSON_NAME]"
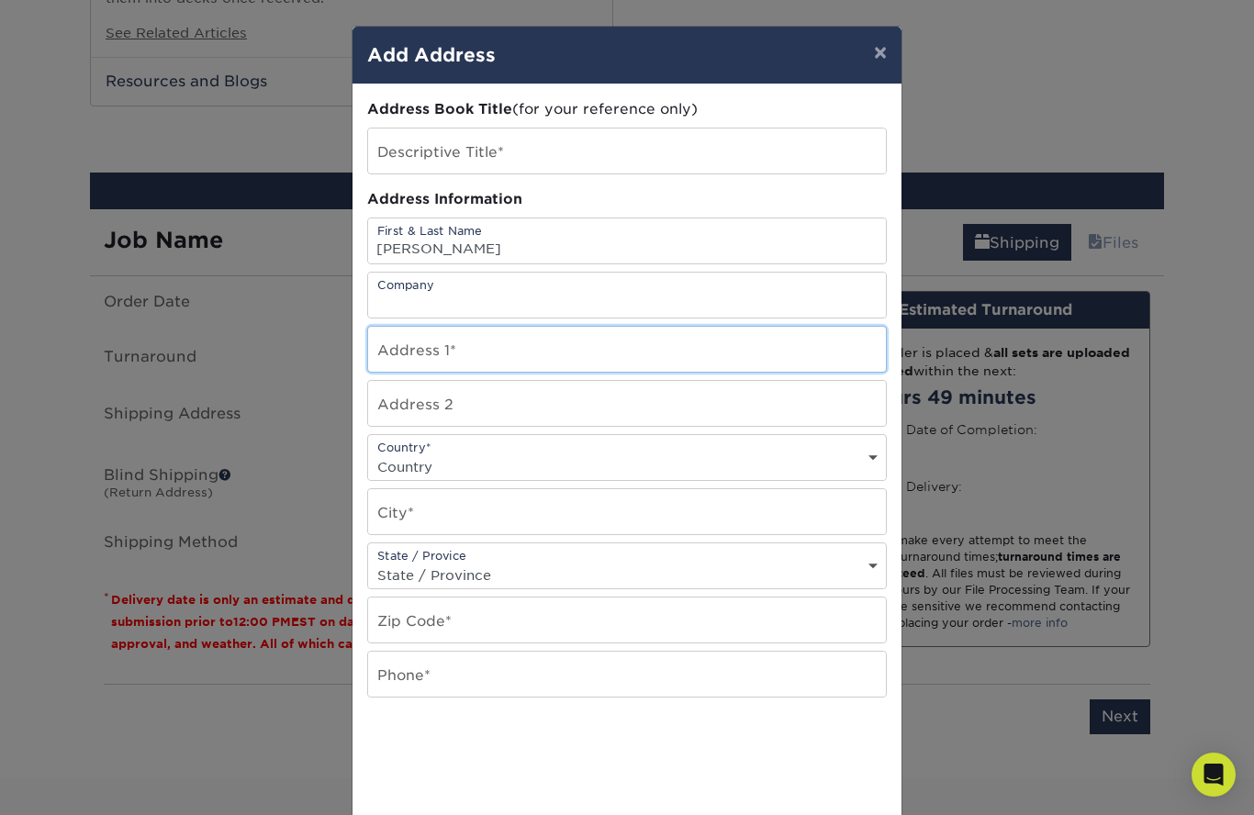
click at [641, 355] on input "text" at bounding box center [627, 349] width 518 height 45
type input "2090"
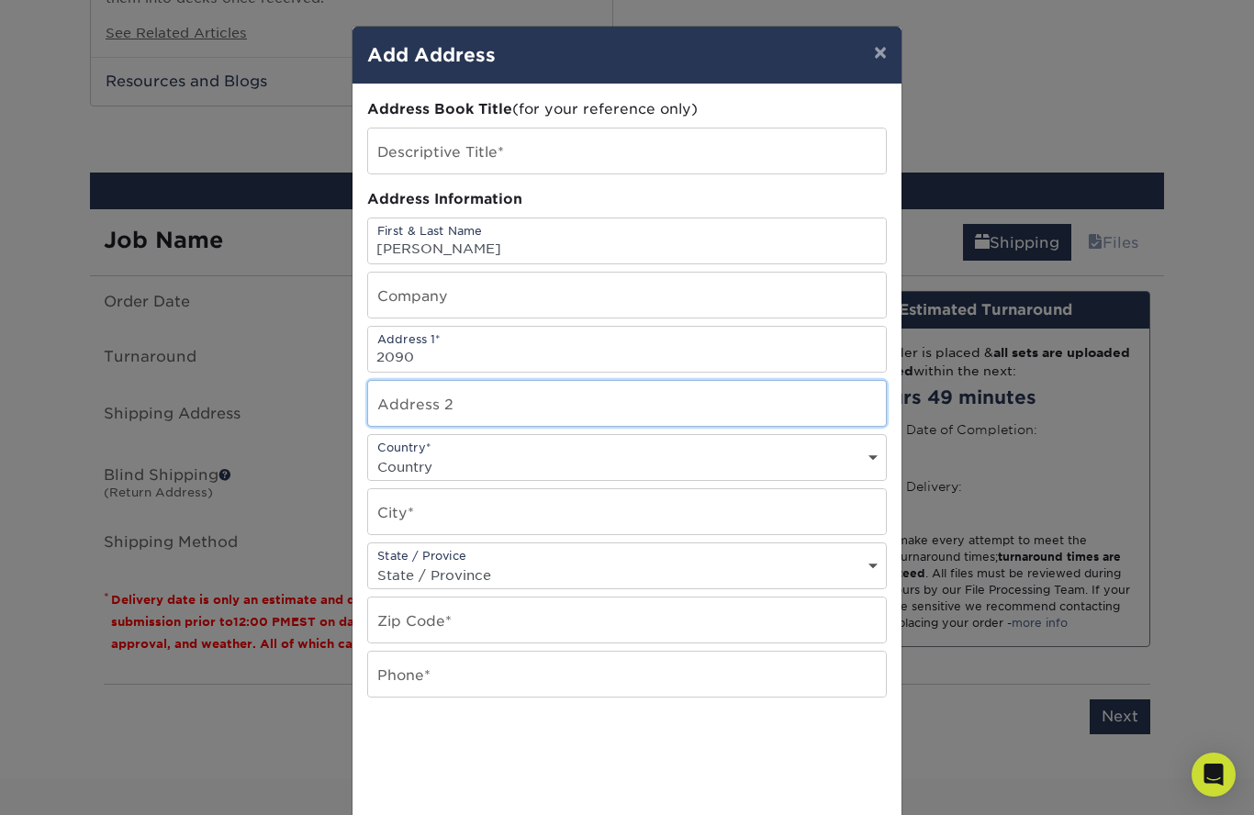
type input "[GEOGRAPHIC_DATA]"
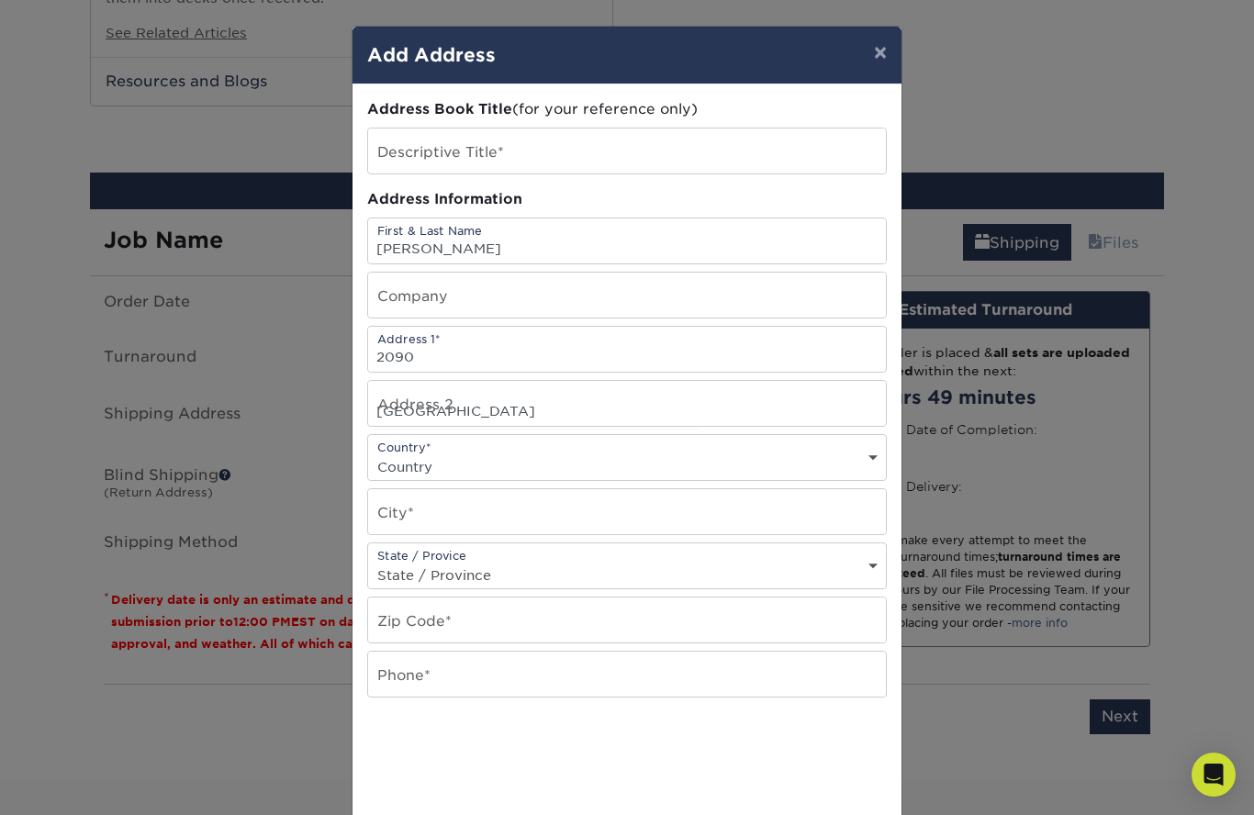
select select "CA"
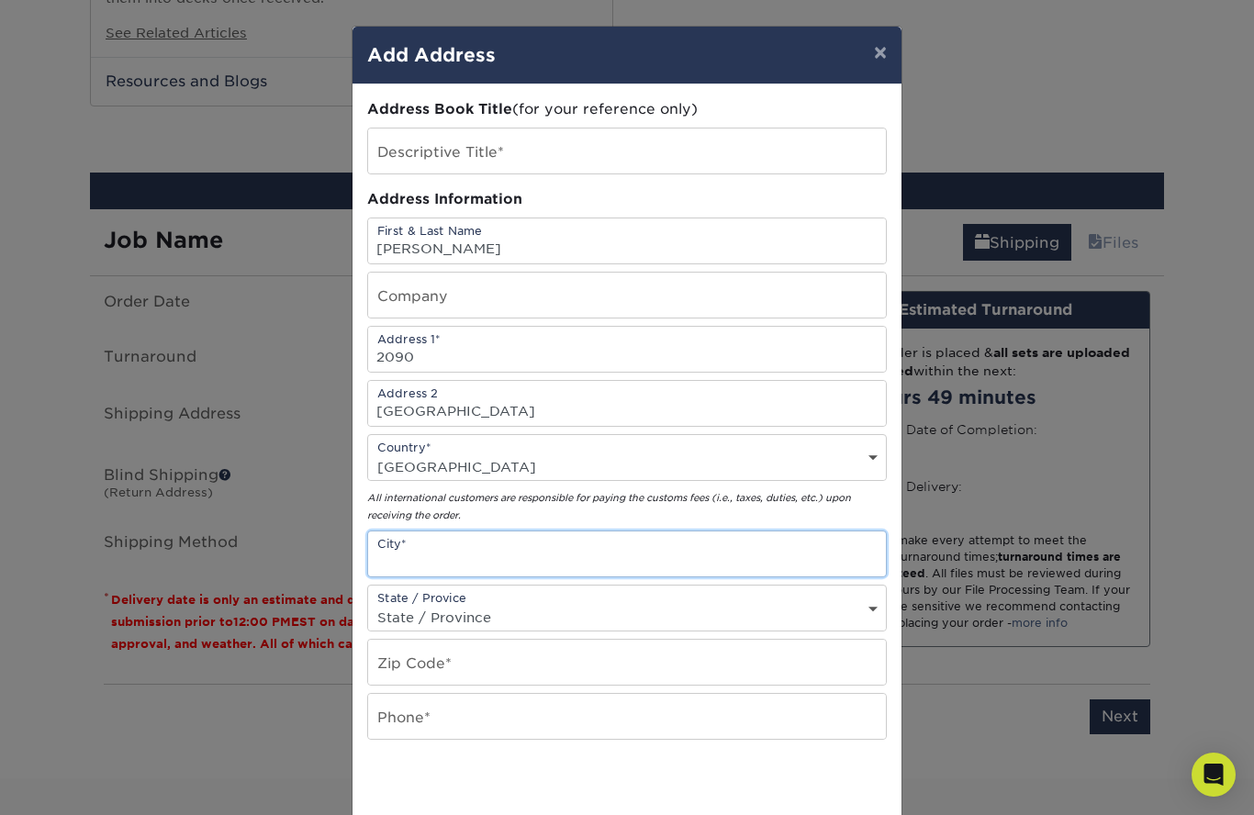
type input "Douro Dummrr"
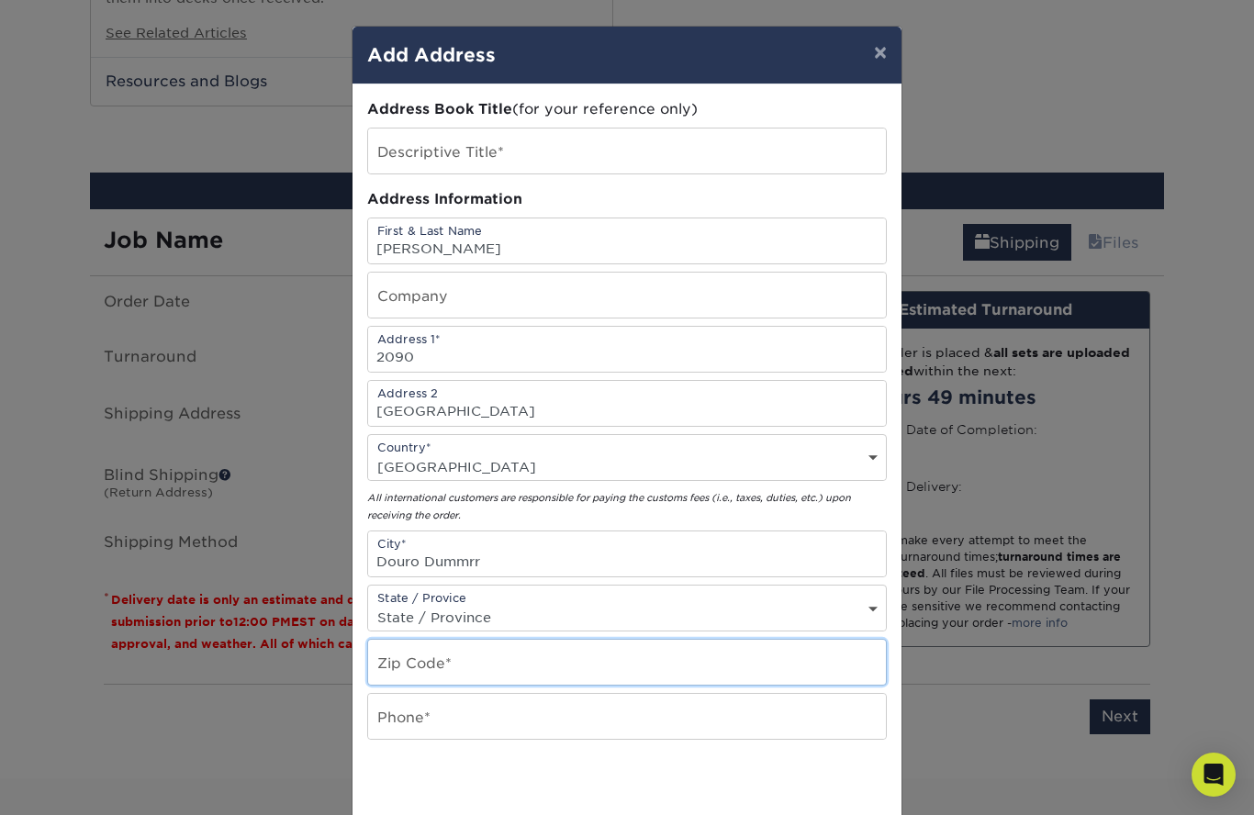
type input "K0L2H0"
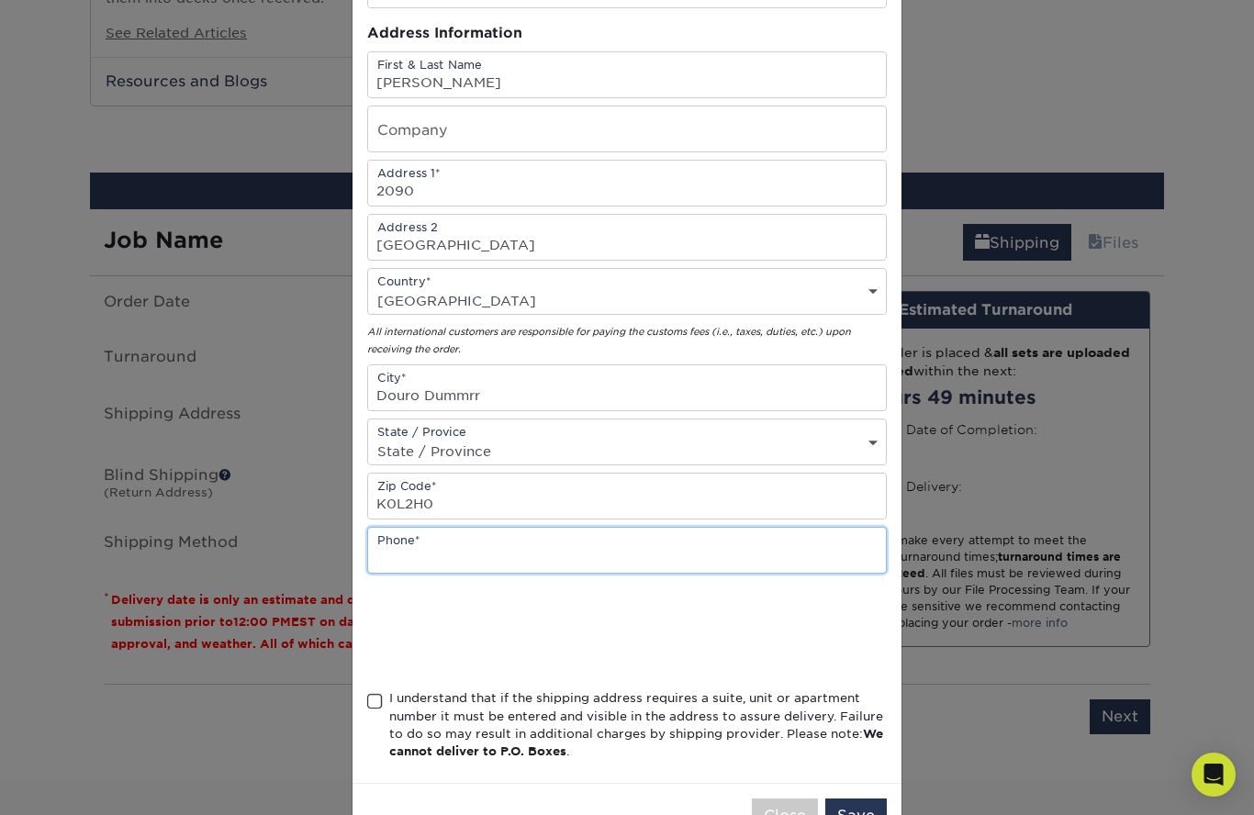
scroll to position [165, 0]
click at [704, 451] on select "State / Province Alabama Alaska Arizona Arkansas California Colorado Connecticu…" at bounding box center [627, 452] width 518 height 27
select select "ON"
click at [685, 556] on input "text" at bounding box center [627, 551] width 518 height 45
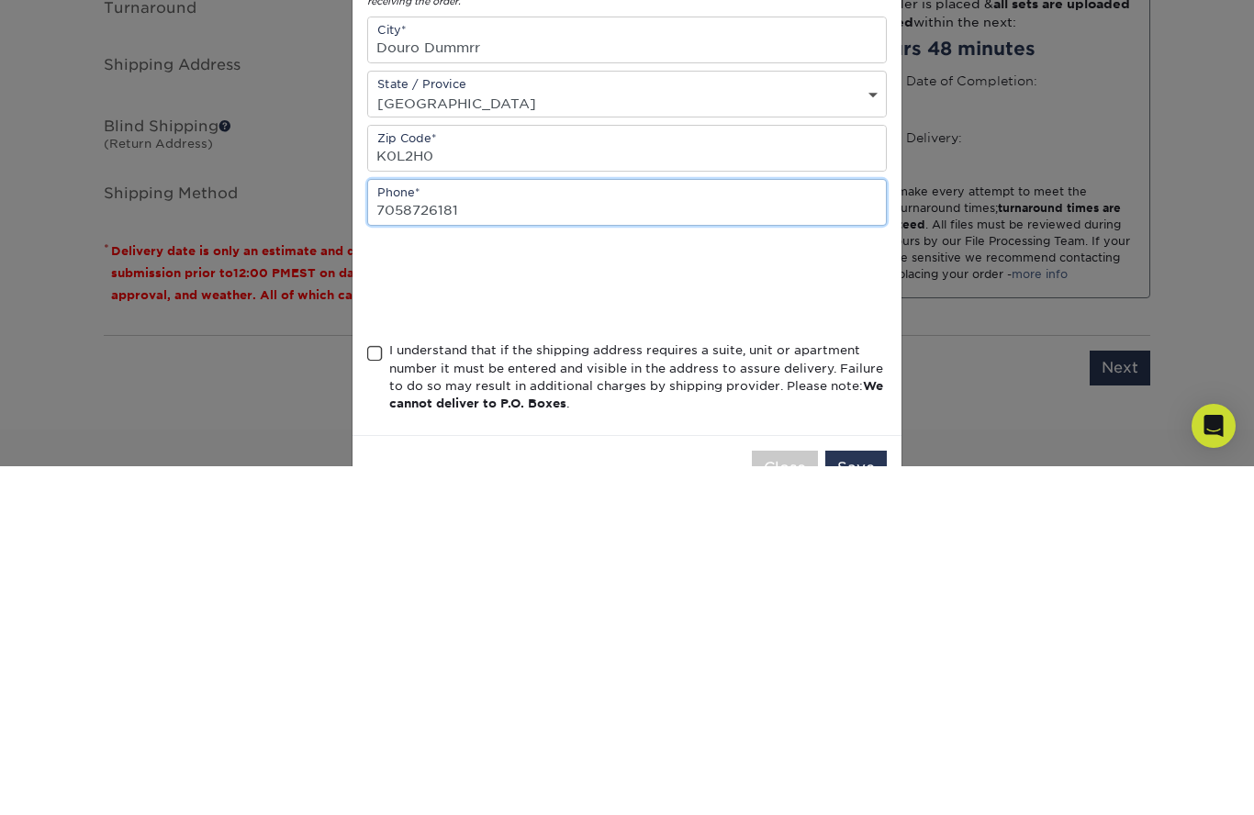
type input "7058726181"
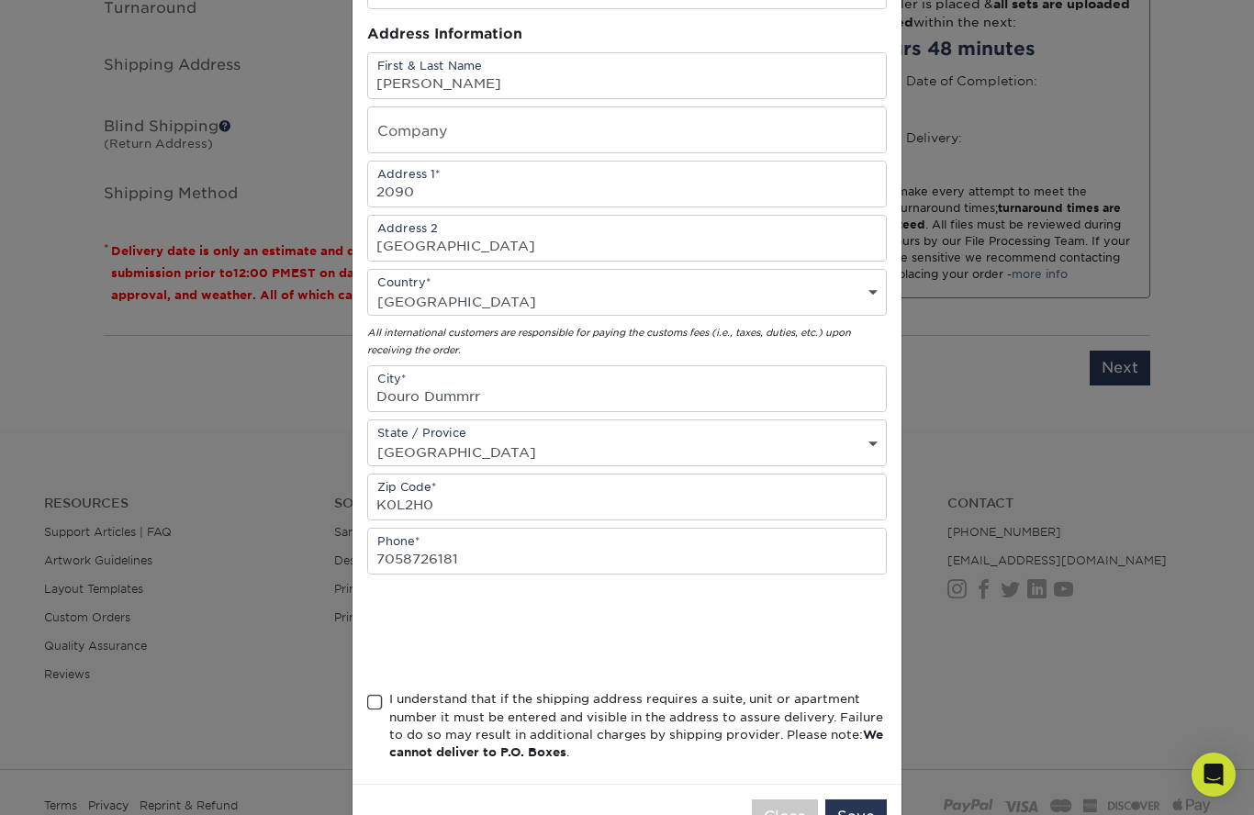
click at [372, 712] on span at bounding box center [375, 702] width 16 height 17
click at [0, 0] on input "I understand that if the shipping address requires a suite, unit or apartment n…" at bounding box center [0, 0] width 0 height 0
click at [860, 814] on button "Save" at bounding box center [856, 817] width 62 height 35
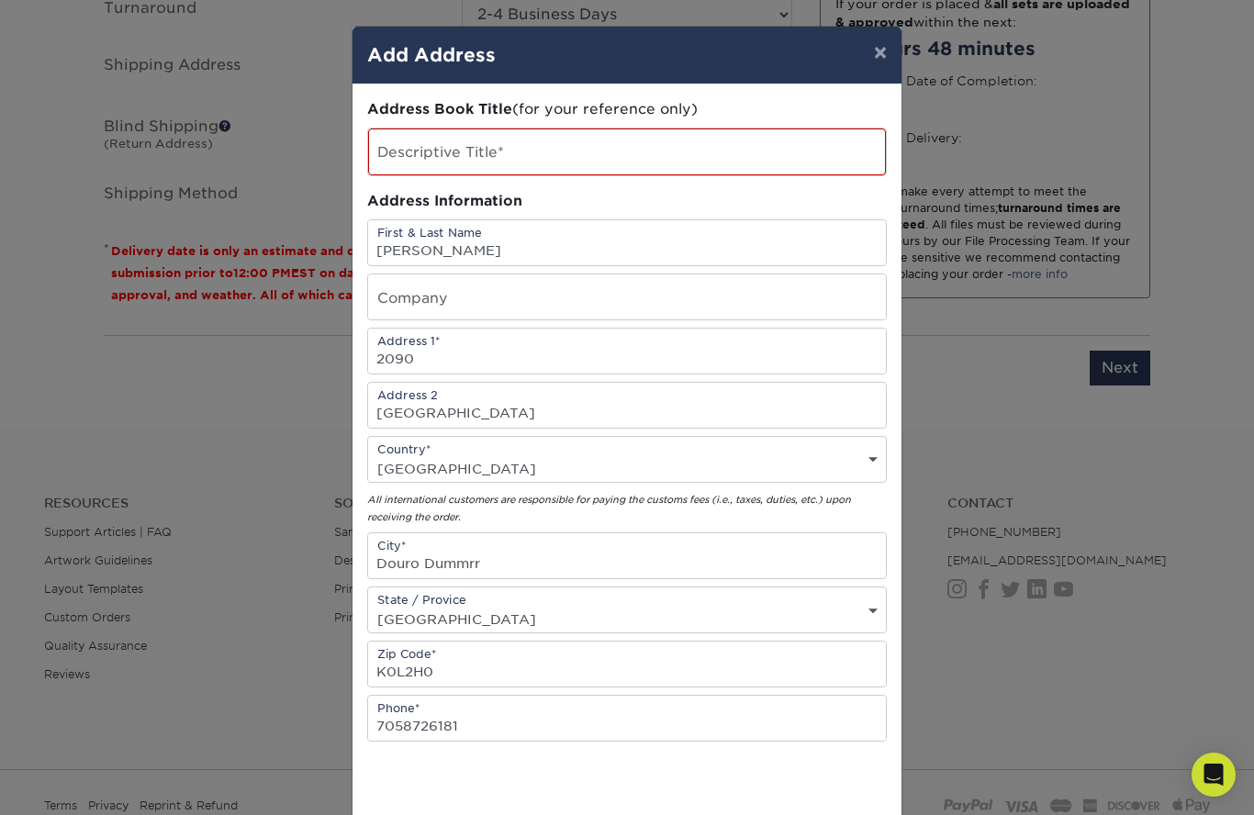
scroll to position [0, 0]
click at [660, 149] on input "text" at bounding box center [627, 152] width 518 height 47
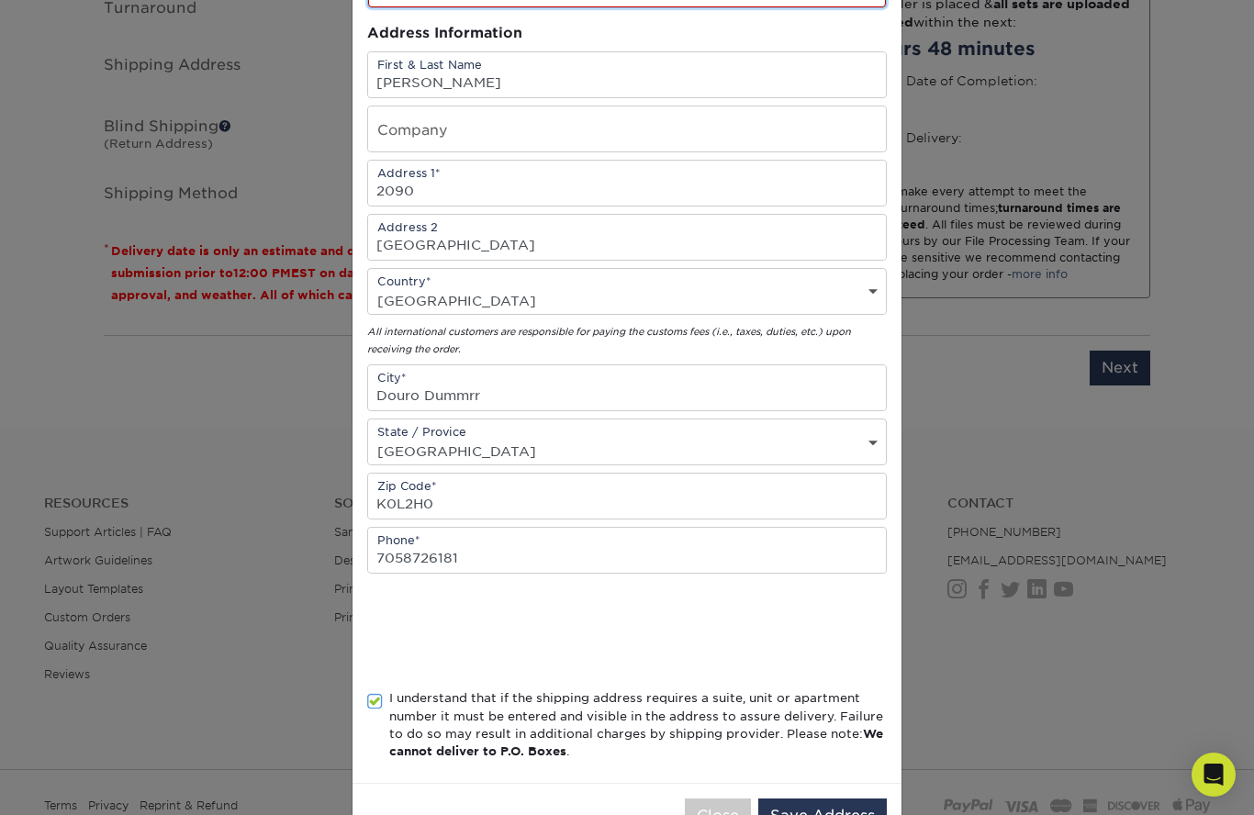
scroll to position [167, 0]
type input "Art cards"
click at [844, 814] on button "Save Address" at bounding box center [822, 817] width 129 height 35
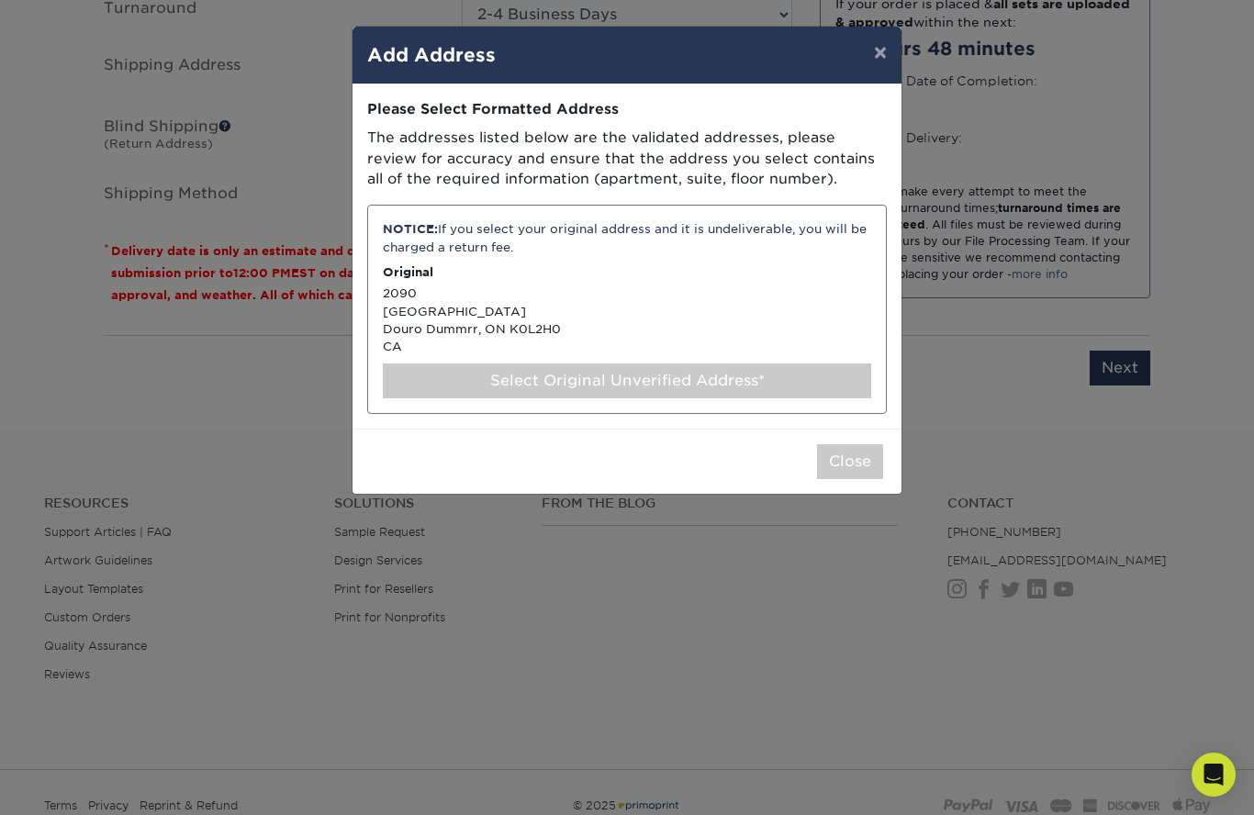
click at [674, 364] on div "Select Original Unverified Address*" at bounding box center [627, 381] width 488 height 35
select select "285882"
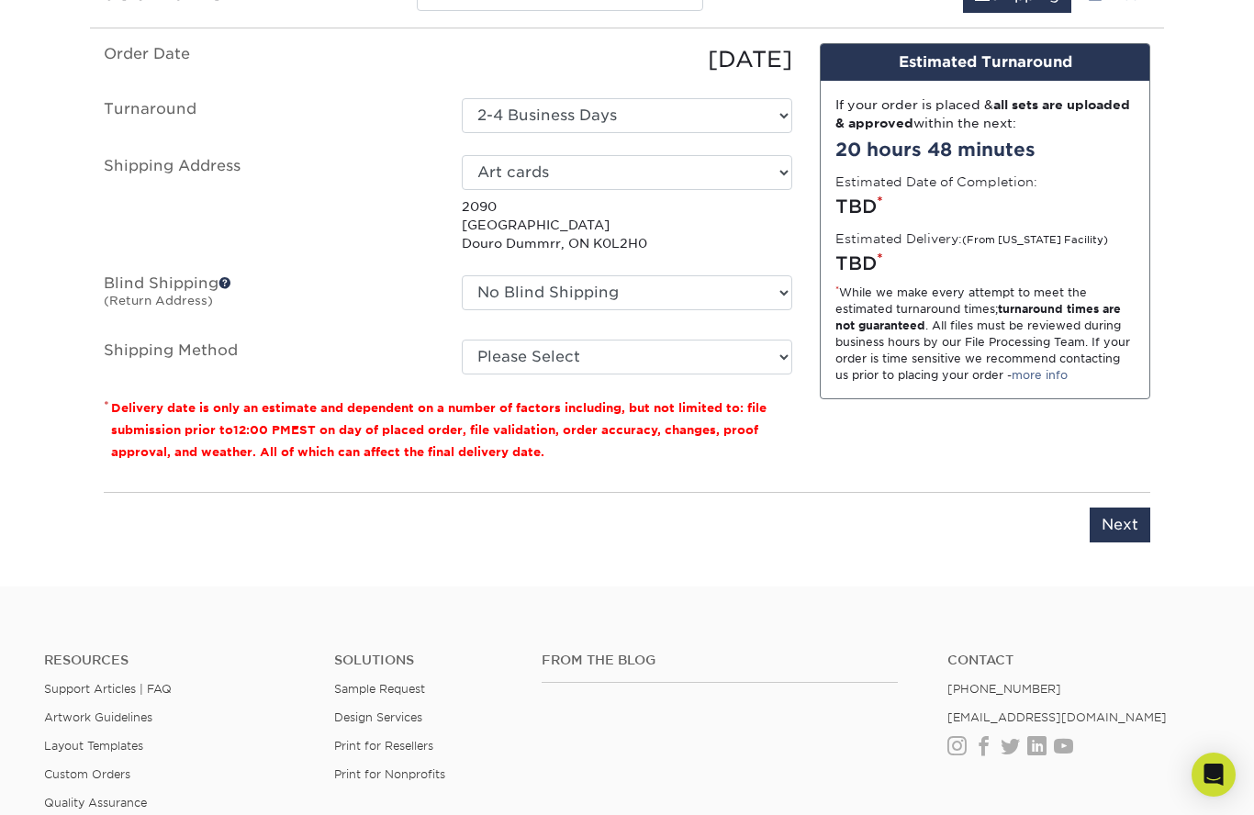
scroll to position [1690, 0]
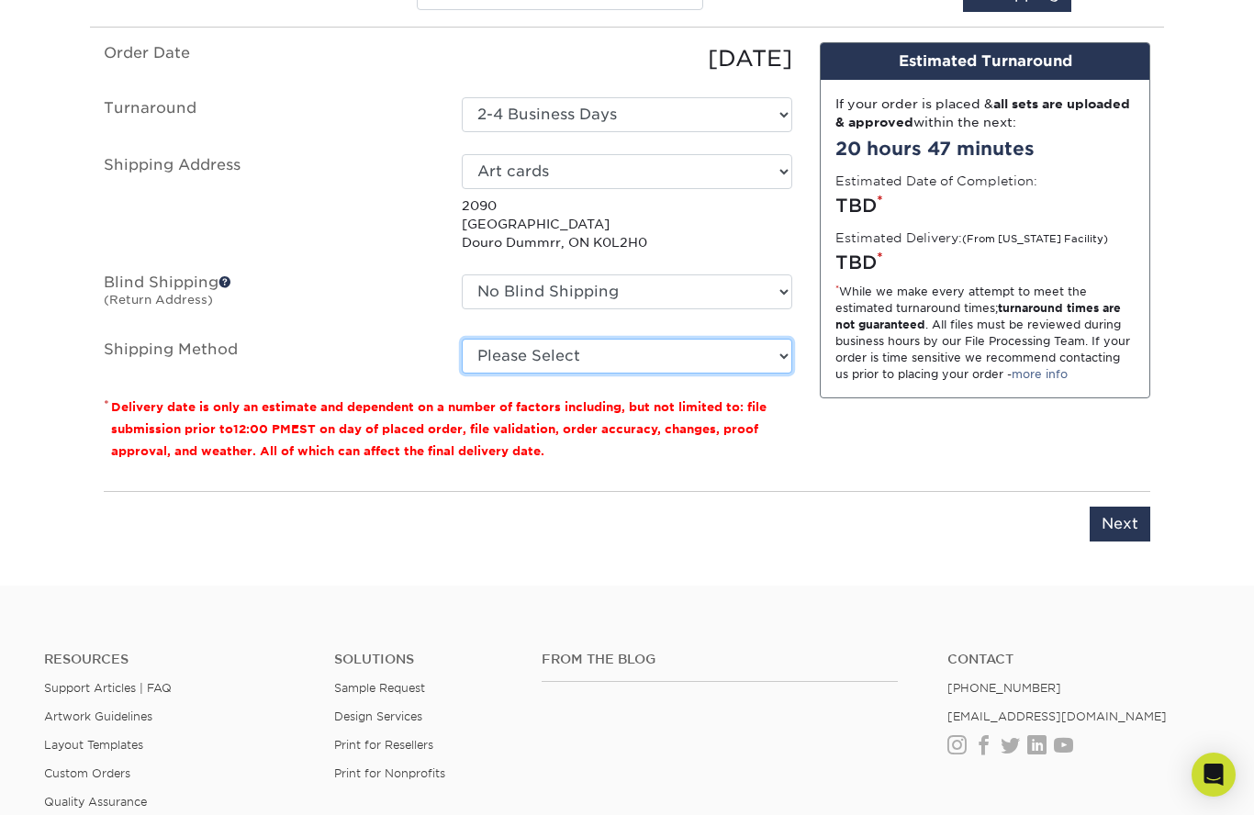
click at [769, 340] on select "Please Select Standard (+$47.10) Worldwide Expedited (+$139.17) Saver (+$156.54)" at bounding box center [627, 356] width 331 height 35
select select "11"
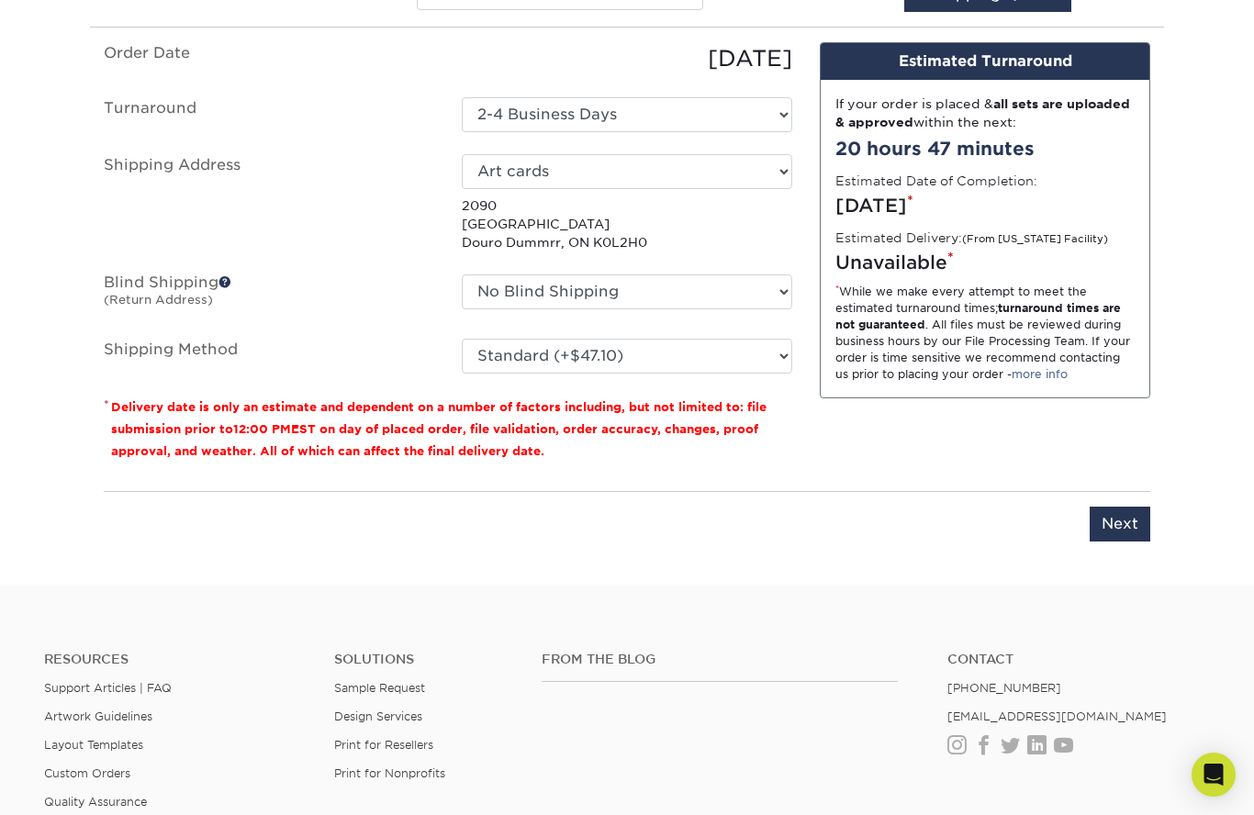
click at [1118, 507] on input "Next" at bounding box center [1120, 524] width 61 height 35
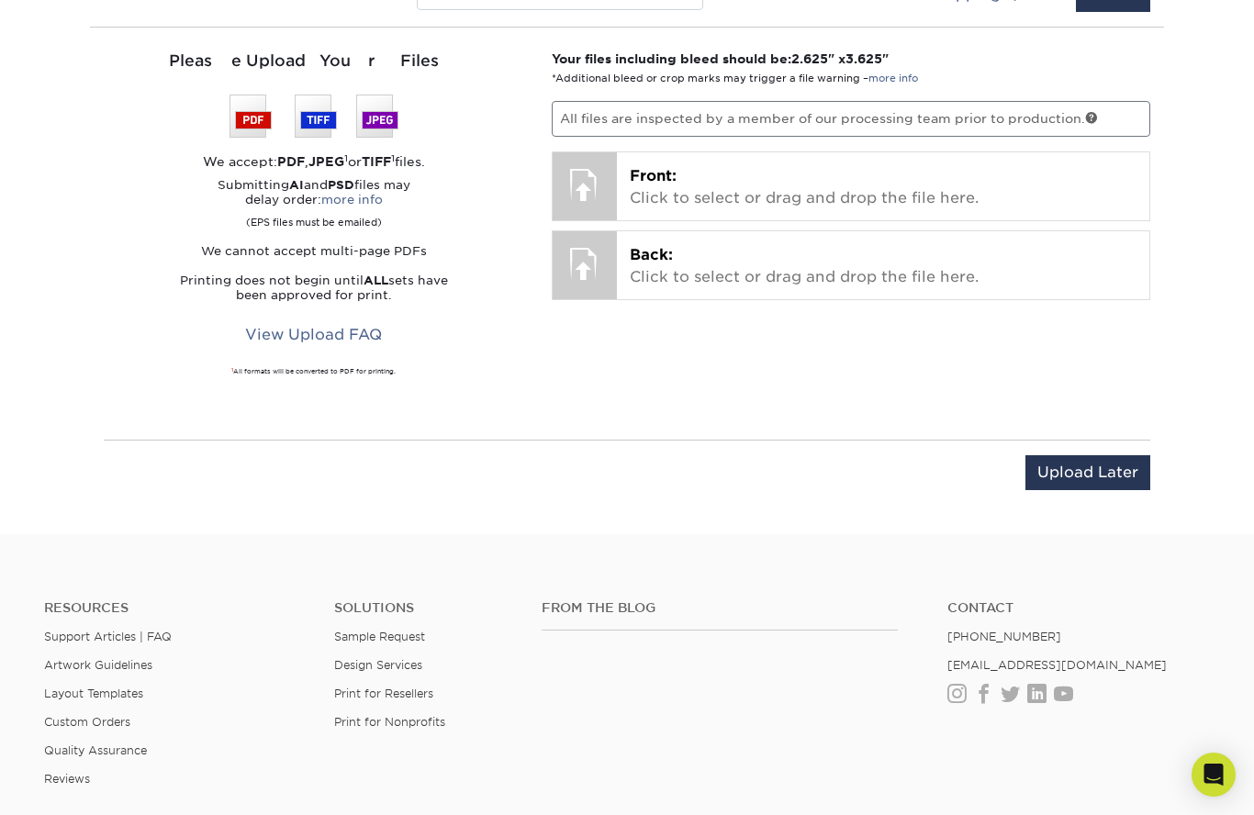
click at [736, 166] on p "Front: Click to select or drag and drop the file here." at bounding box center [884, 187] width 508 height 44
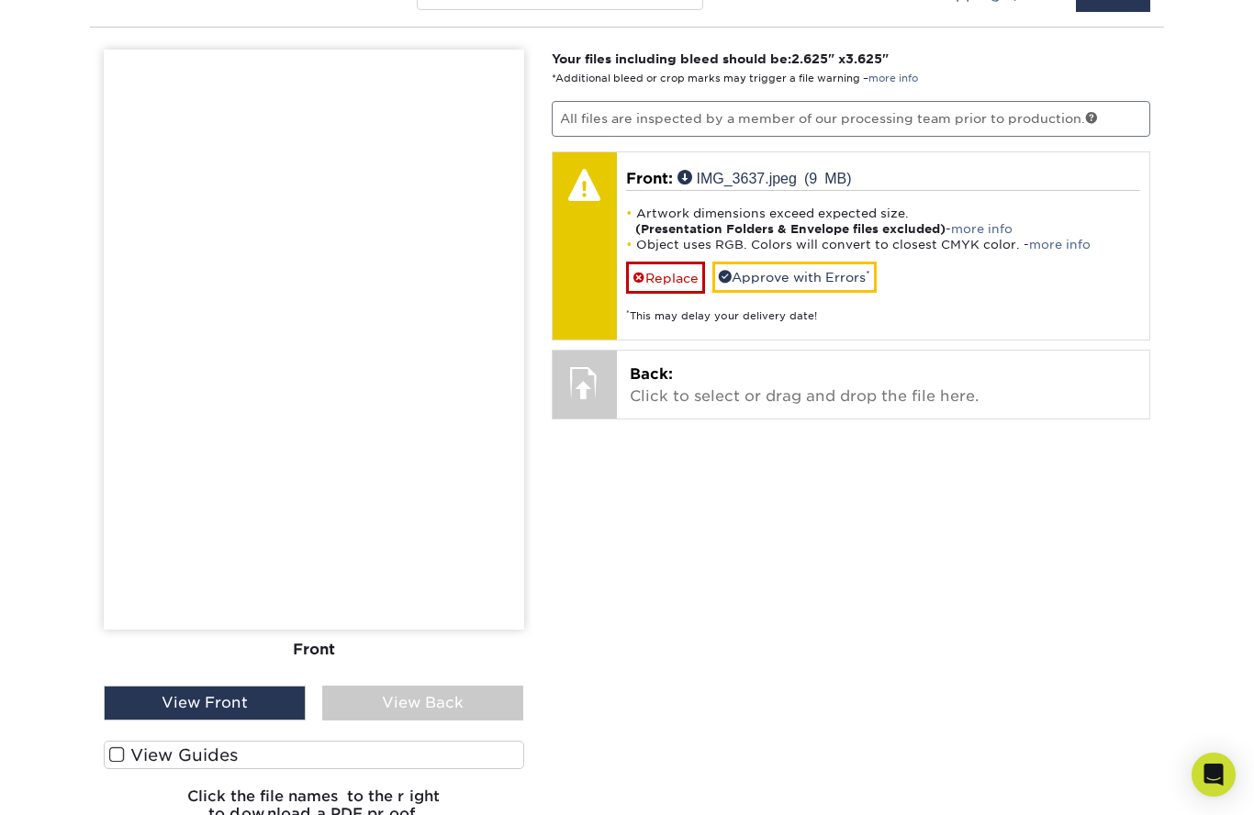
click at [418, 377] on img at bounding box center [314, 340] width 420 height 580
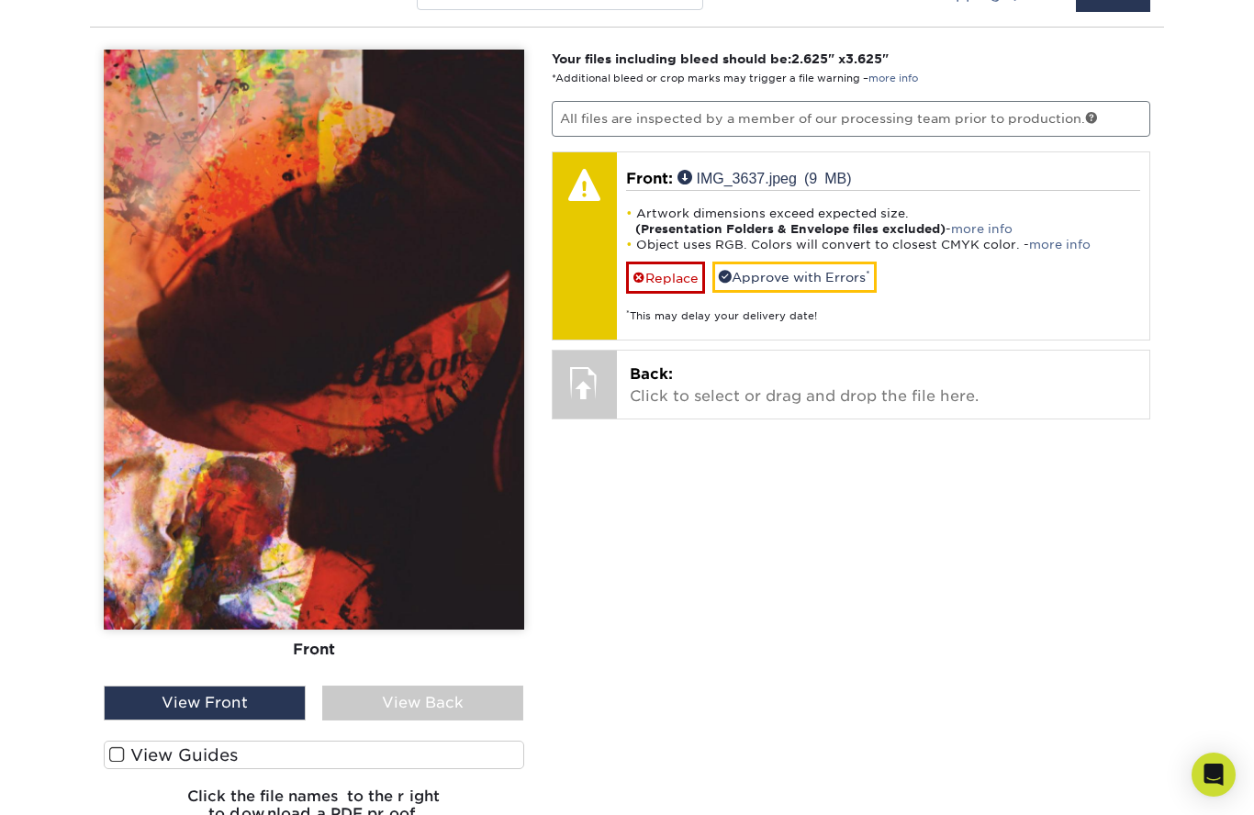
click at [420, 382] on img at bounding box center [314, 340] width 420 height 580
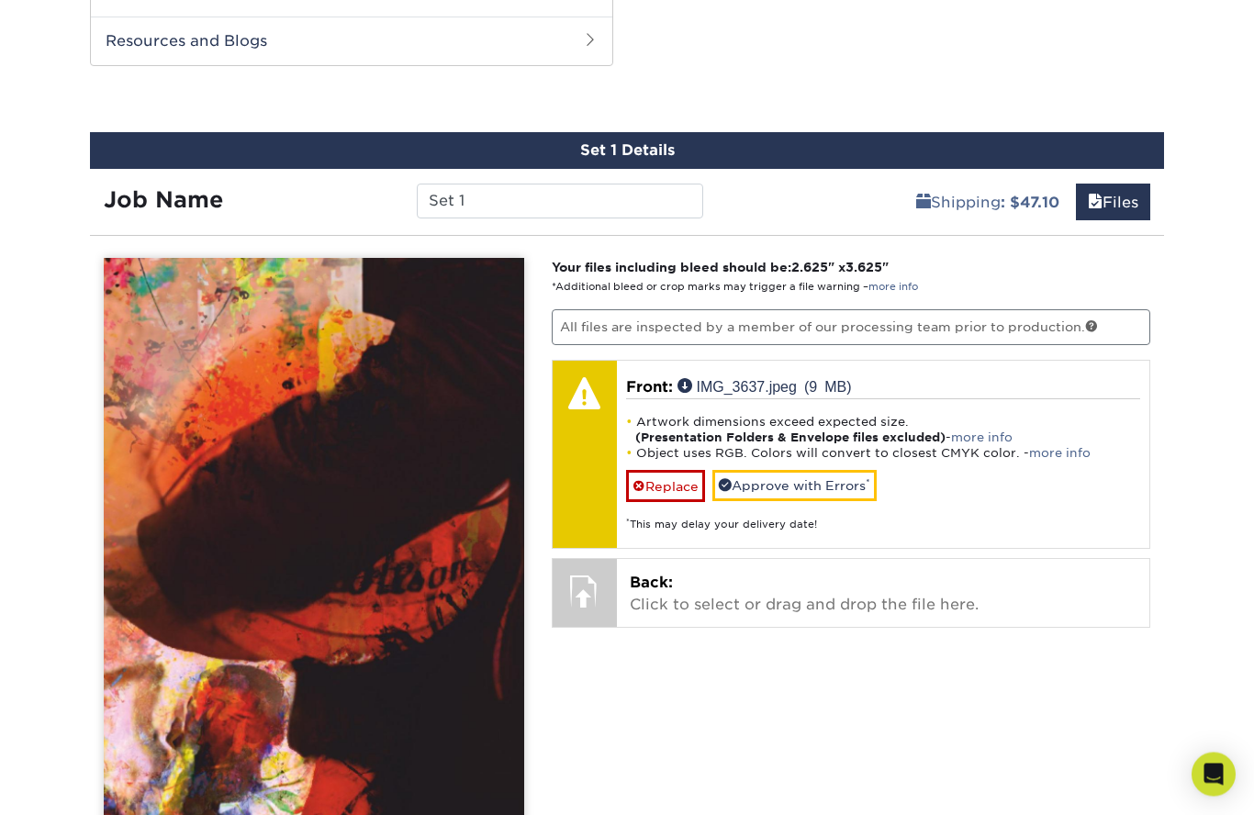
scroll to position [1544, 0]
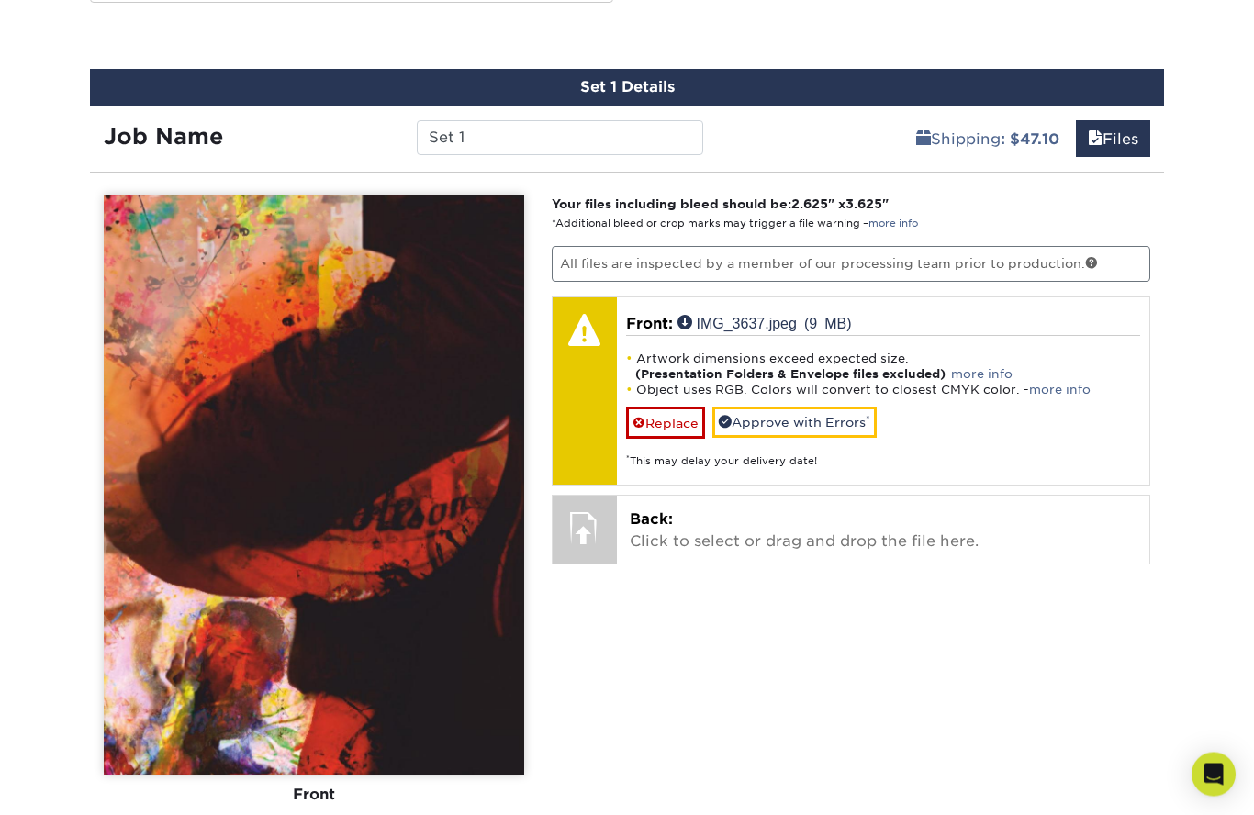
click at [658, 408] on link "Replace" at bounding box center [665, 424] width 79 height 32
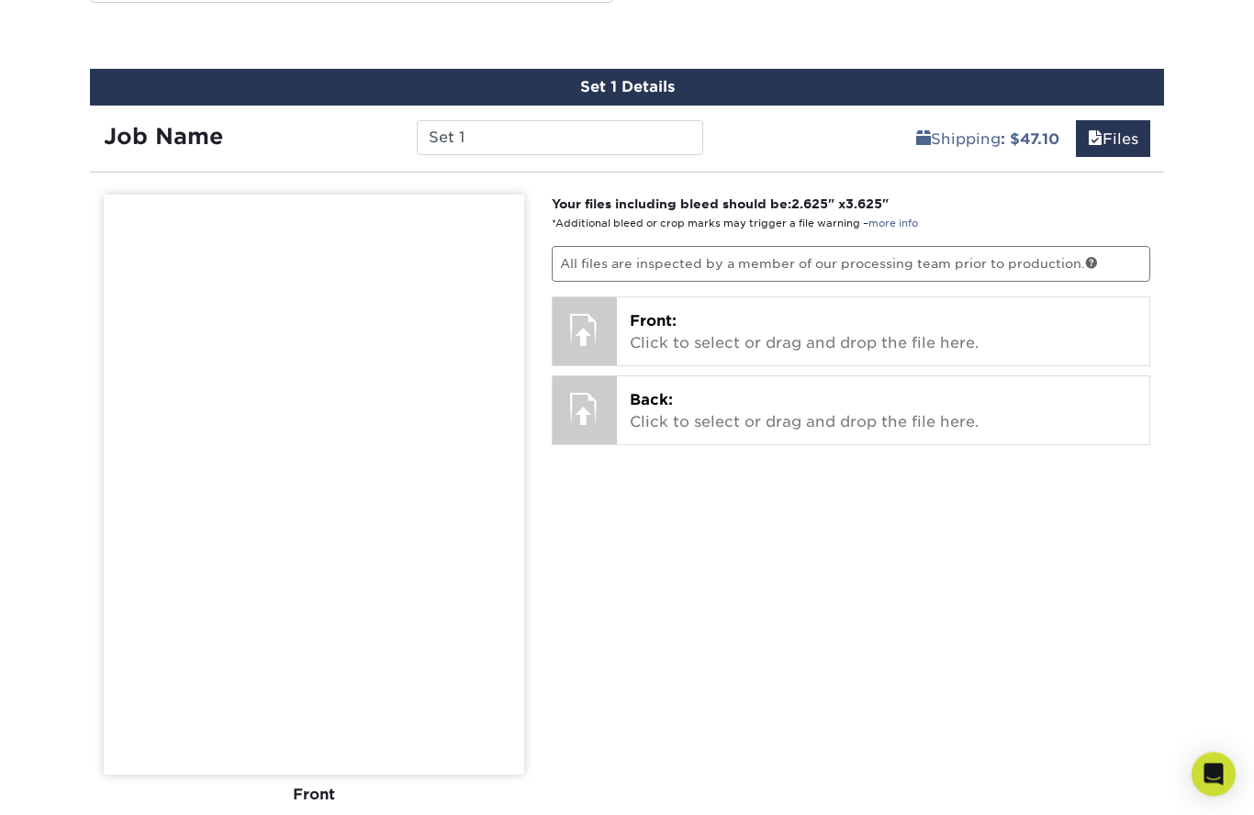
scroll to position [1545, 0]
click at [715, 311] on p "Front: Click to select or drag and drop the file here." at bounding box center [884, 332] width 508 height 44
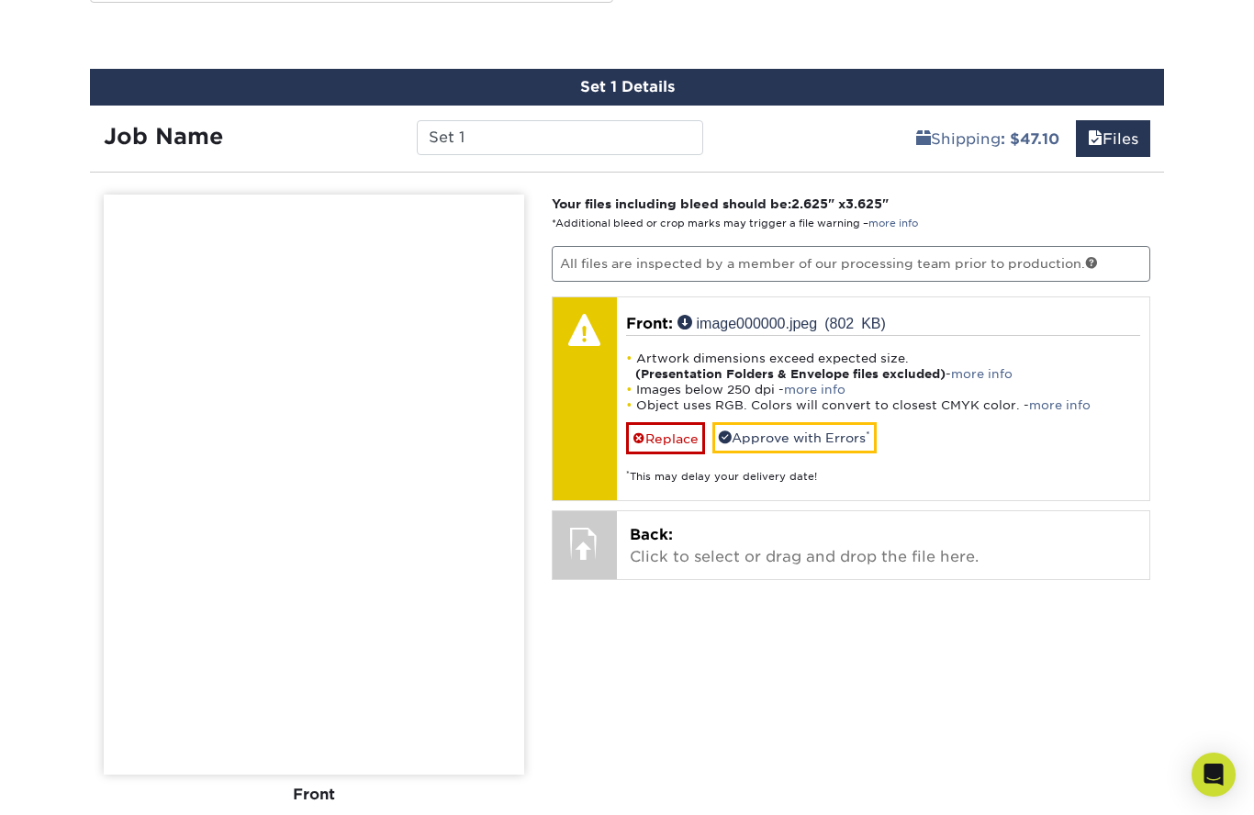
click at [407, 435] on img at bounding box center [314, 485] width 420 height 580
click at [420, 458] on img at bounding box center [314, 485] width 420 height 580
click at [654, 422] on link "Replace" at bounding box center [665, 438] width 79 height 32
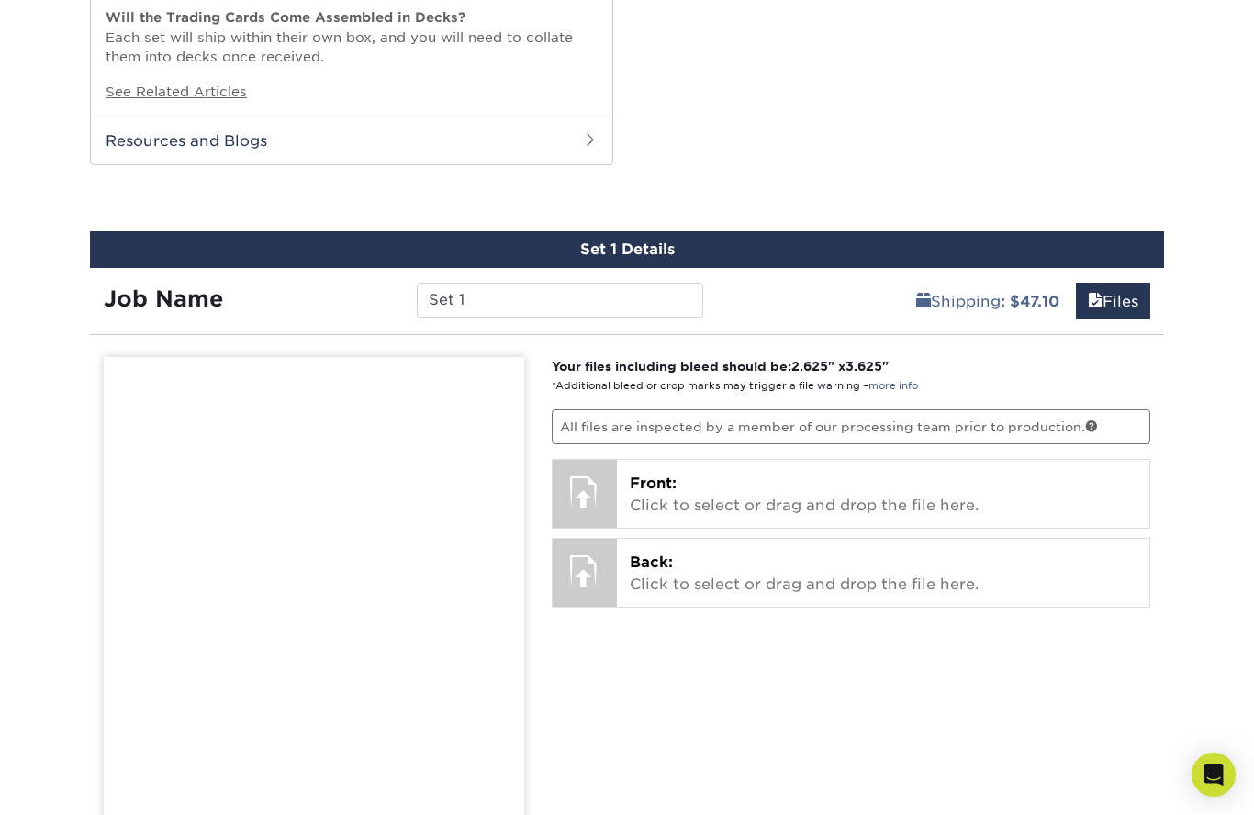
scroll to position [1122, 0]
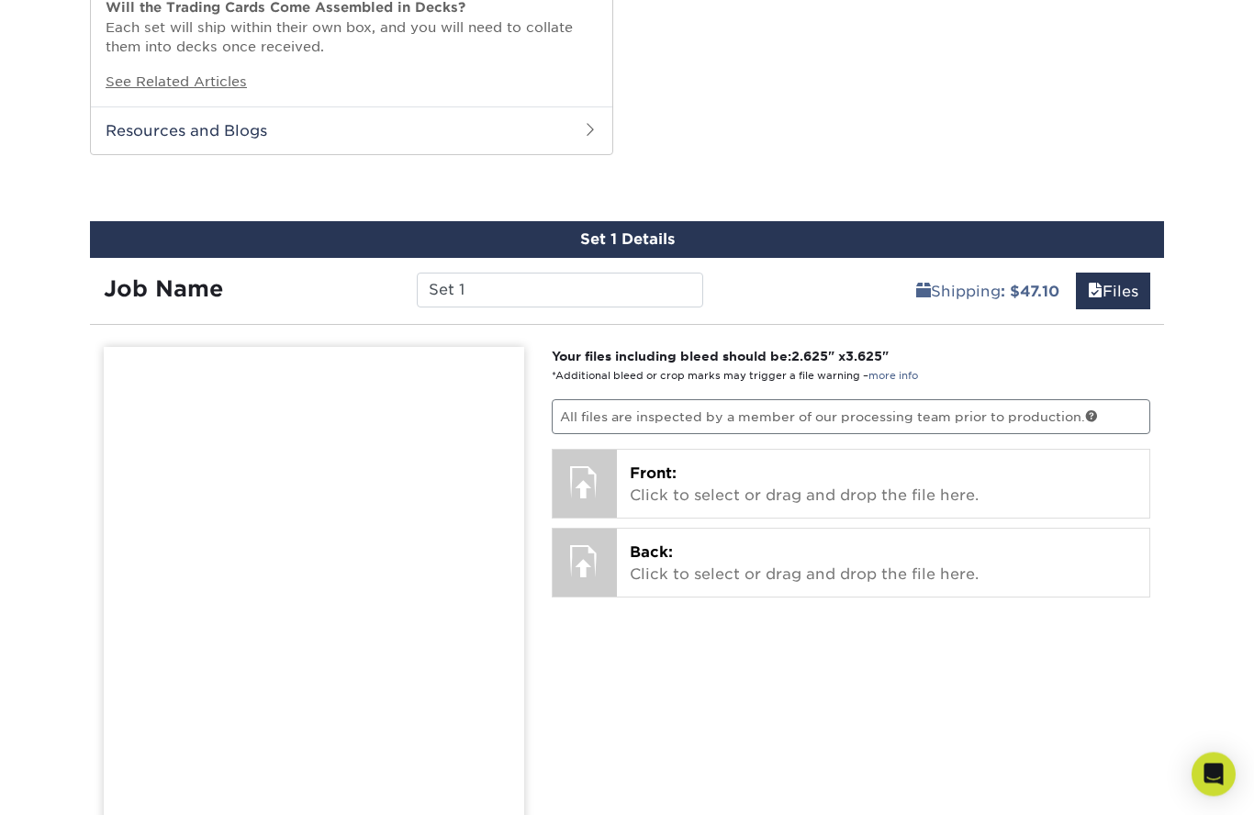
click at [688, 464] on p "Front: Click to select or drag and drop the file here." at bounding box center [884, 486] width 508 height 44
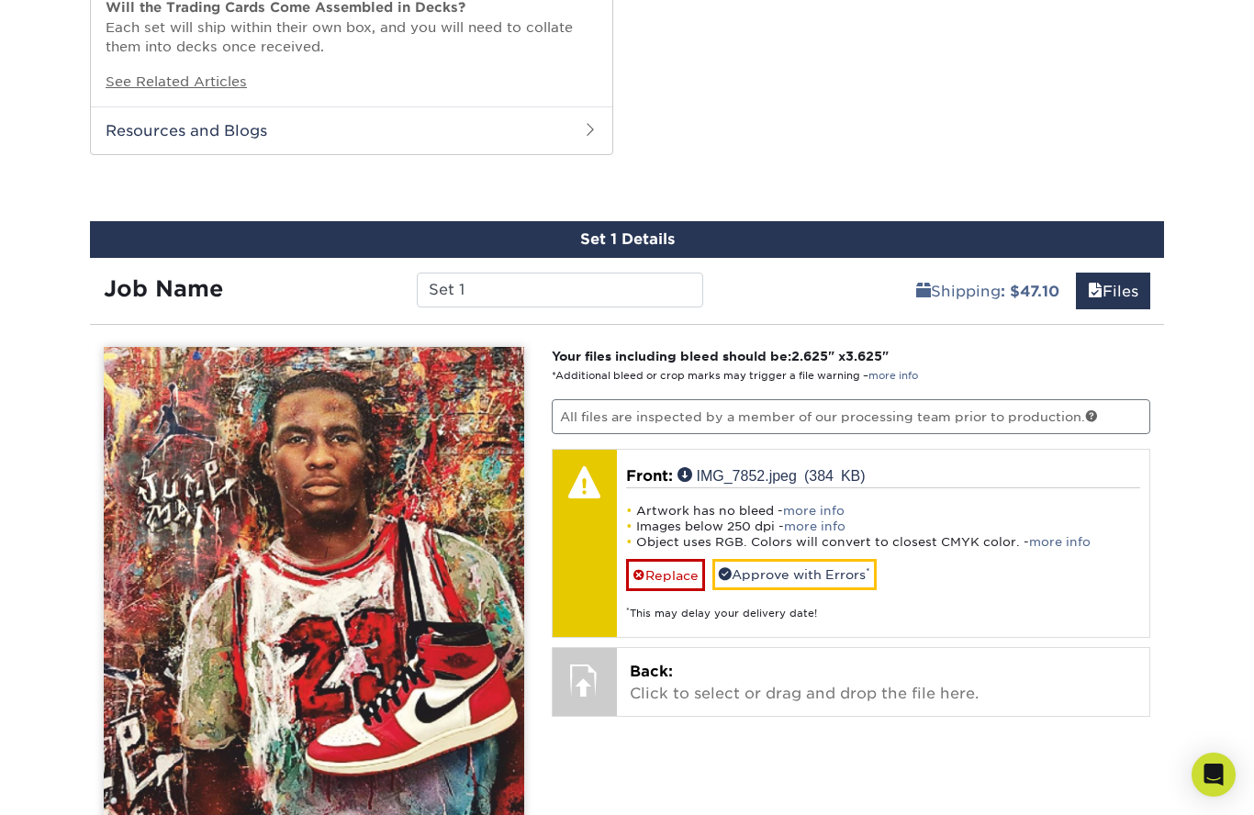
click at [869, 757] on div "Your files including bleed should be: 2.625 " x 3.625 " *Additional bleed or cr…" at bounding box center [851, 741] width 627 height 789
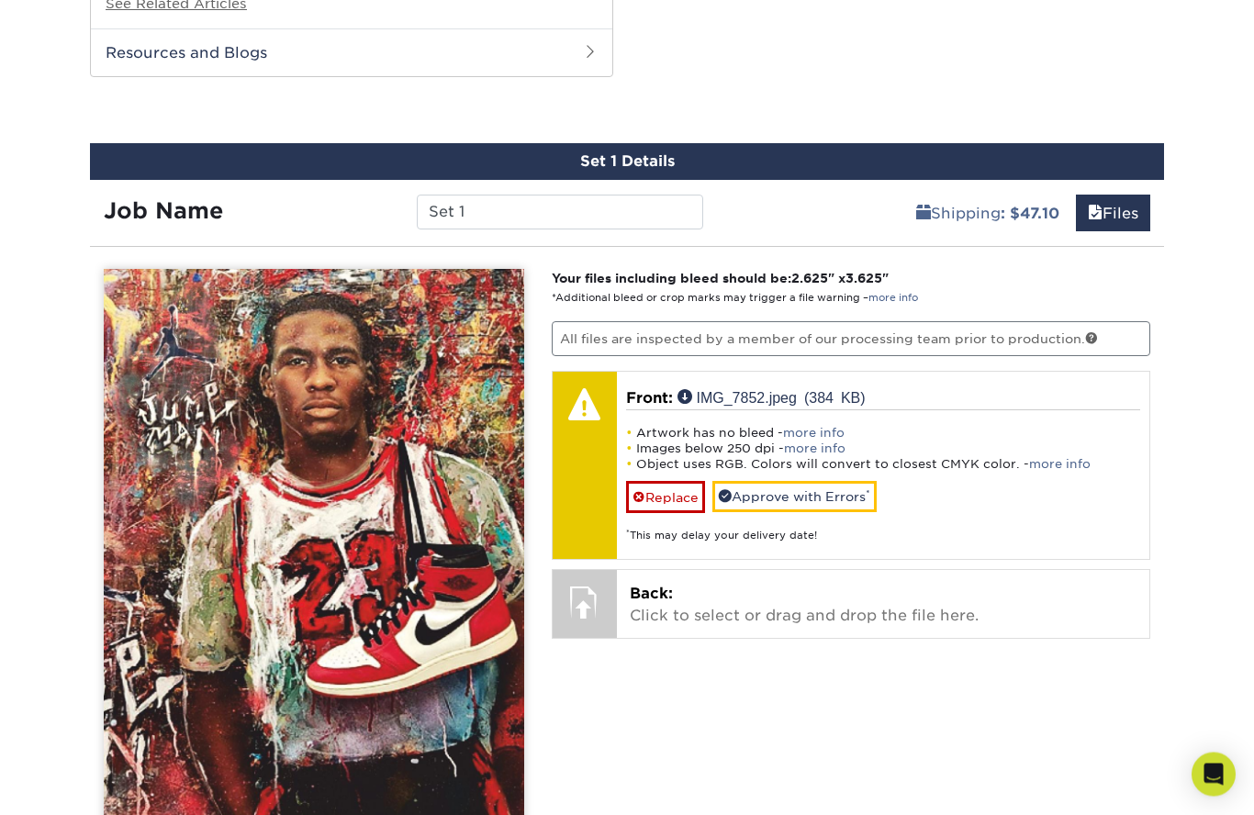
scroll to position [1218, 0]
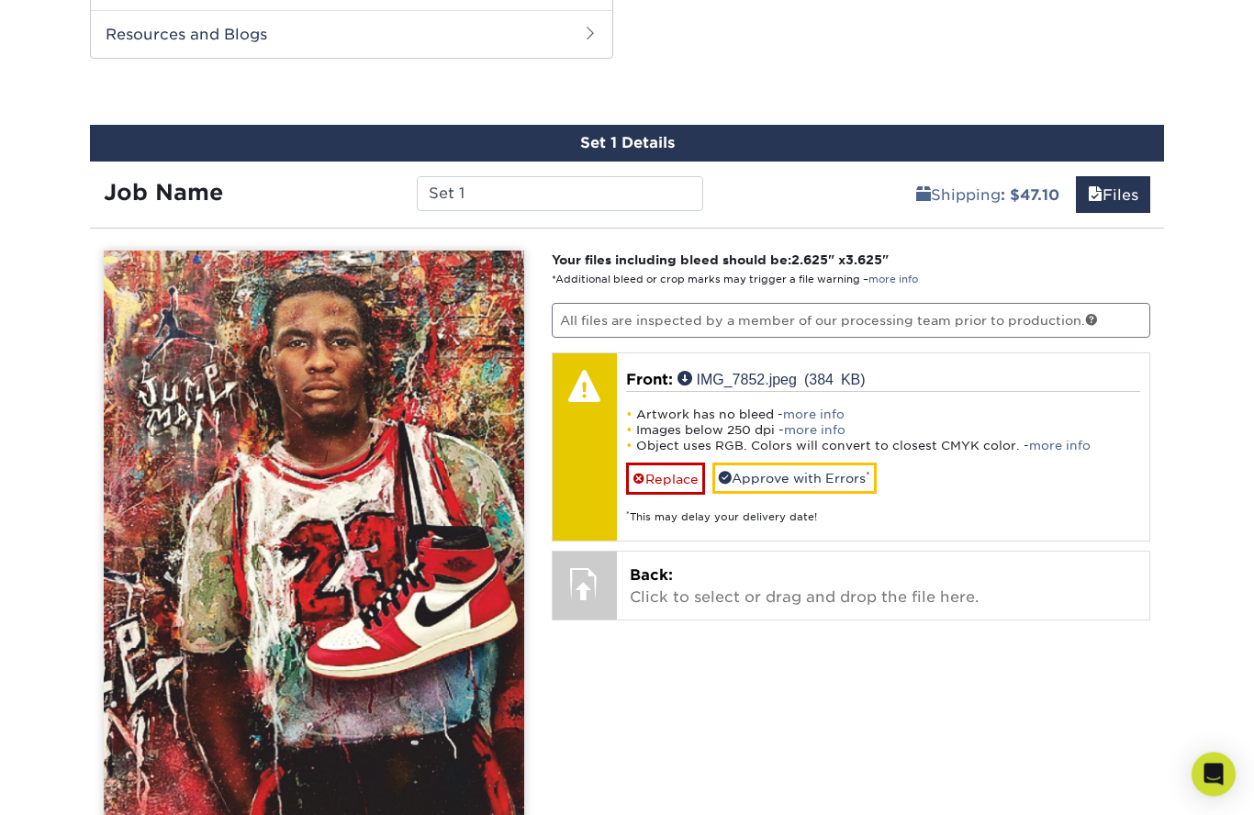
click at [781, 573] on p "Back: Click to select or drag and drop the file here." at bounding box center [884, 588] width 508 height 44
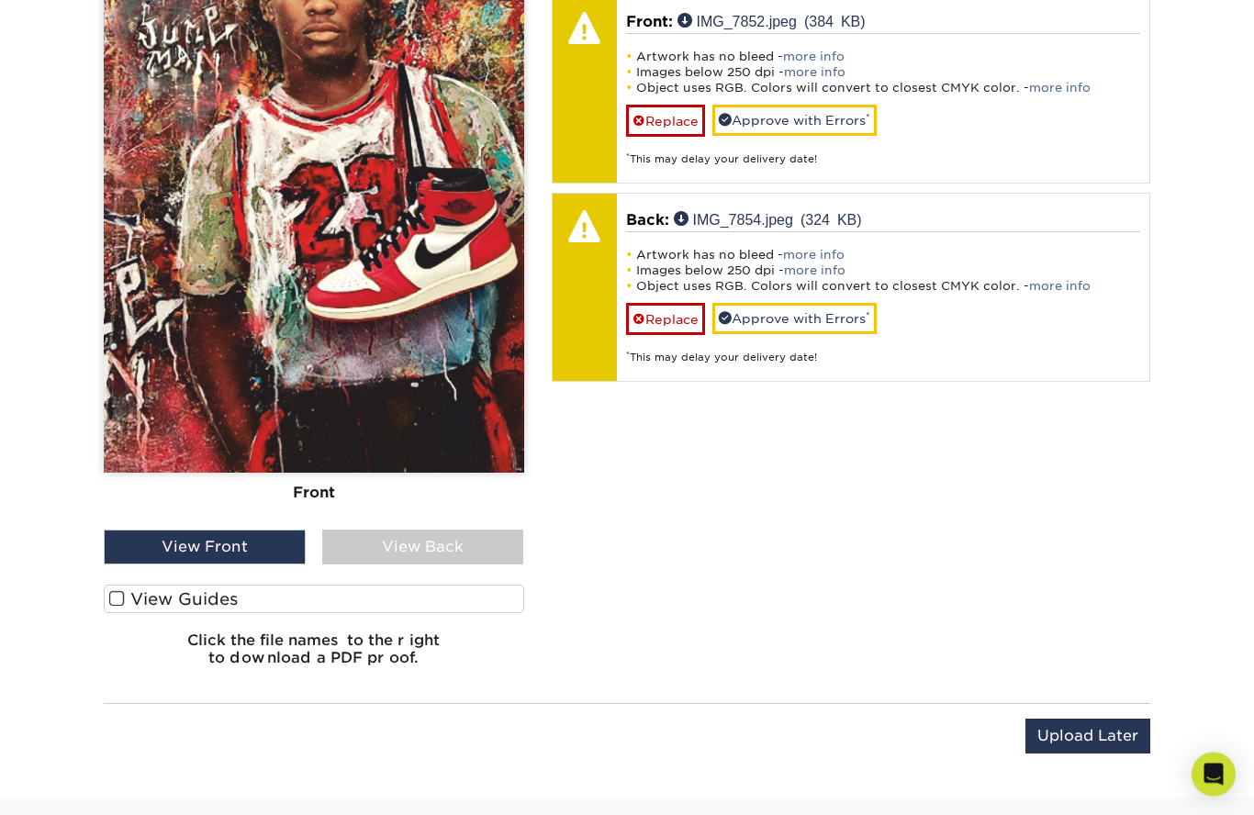
scroll to position [1577, 0]
click at [464, 533] on div "View Back" at bounding box center [423, 547] width 202 height 35
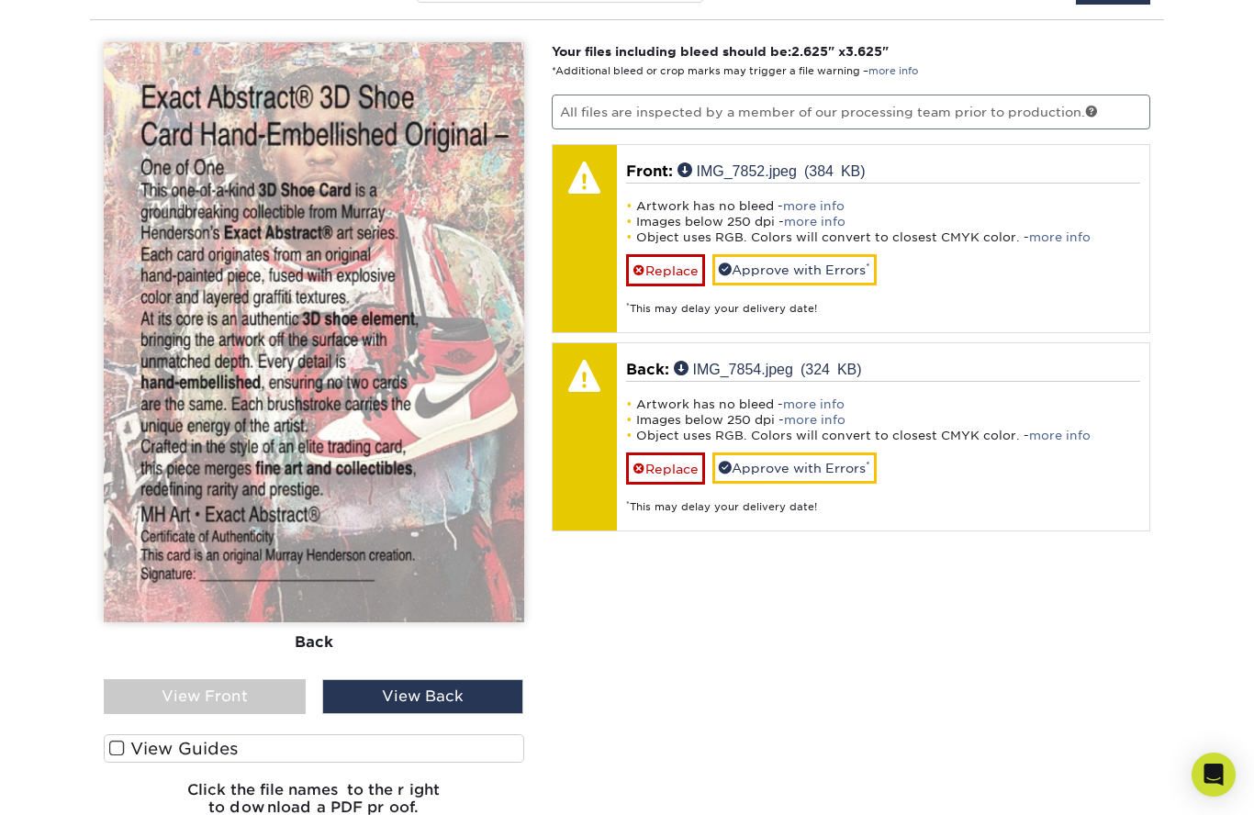
scroll to position [1423, 0]
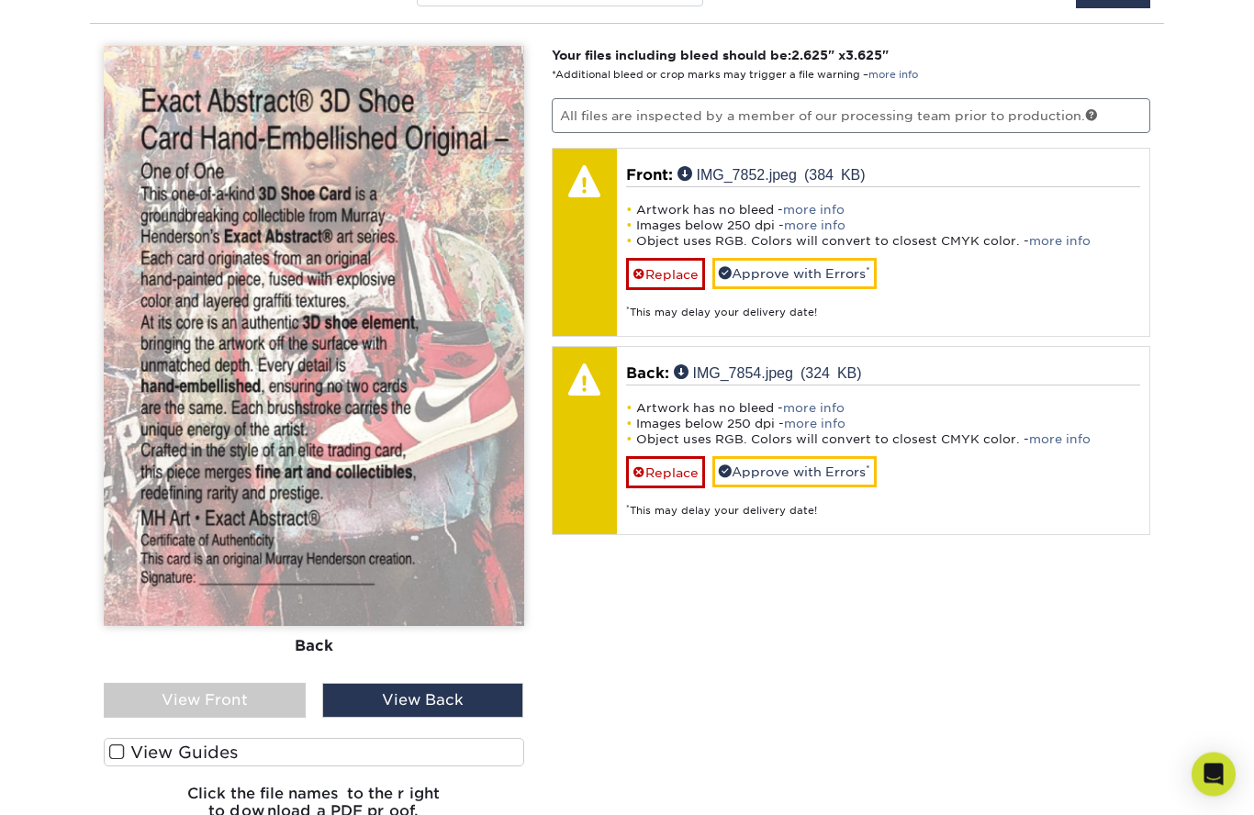
click at [225, 684] on div "View Front" at bounding box center [205, 701] width 202 height 35
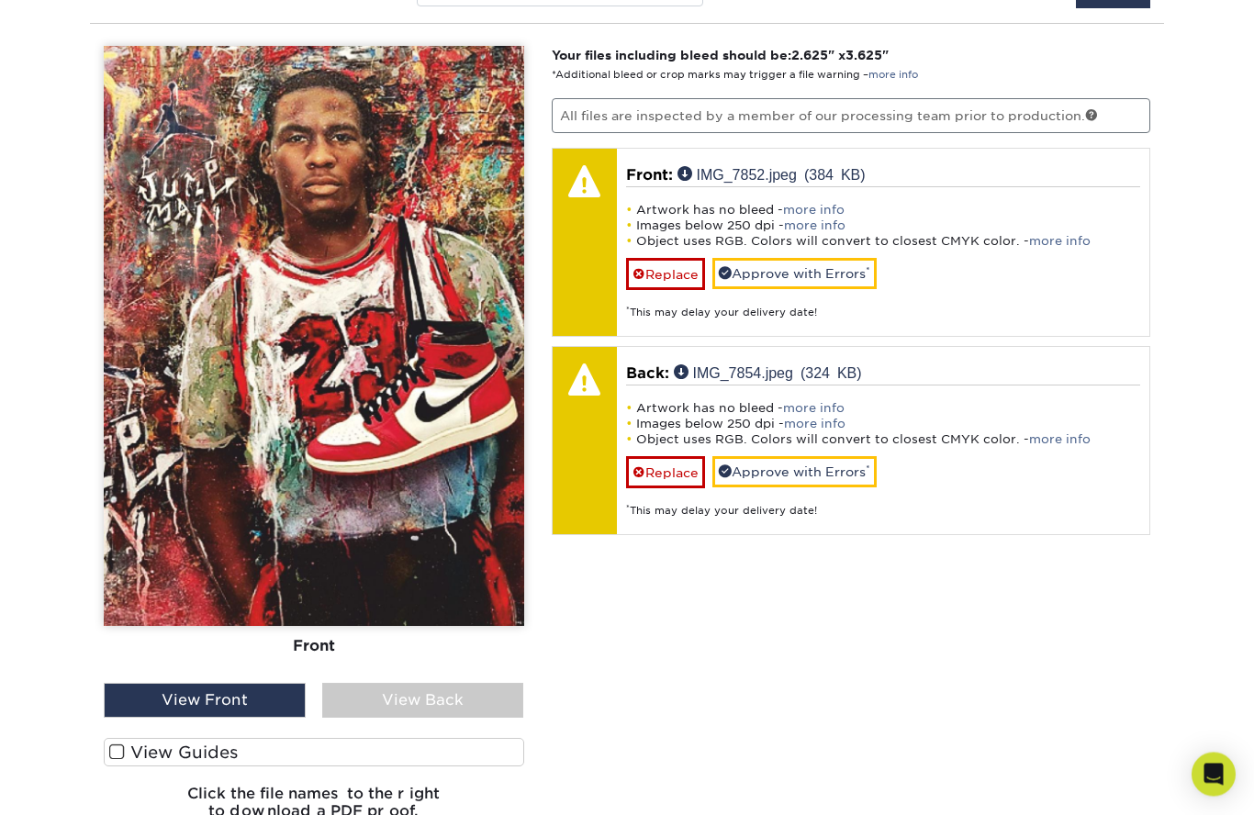
scroll to position [1424, 0]
click at [112, 745] on span at bounding box center [117, 752] width 16 height 17
click at [0, 0] on input "View Guides" at bounding box center [0, 0] width 0 height 0
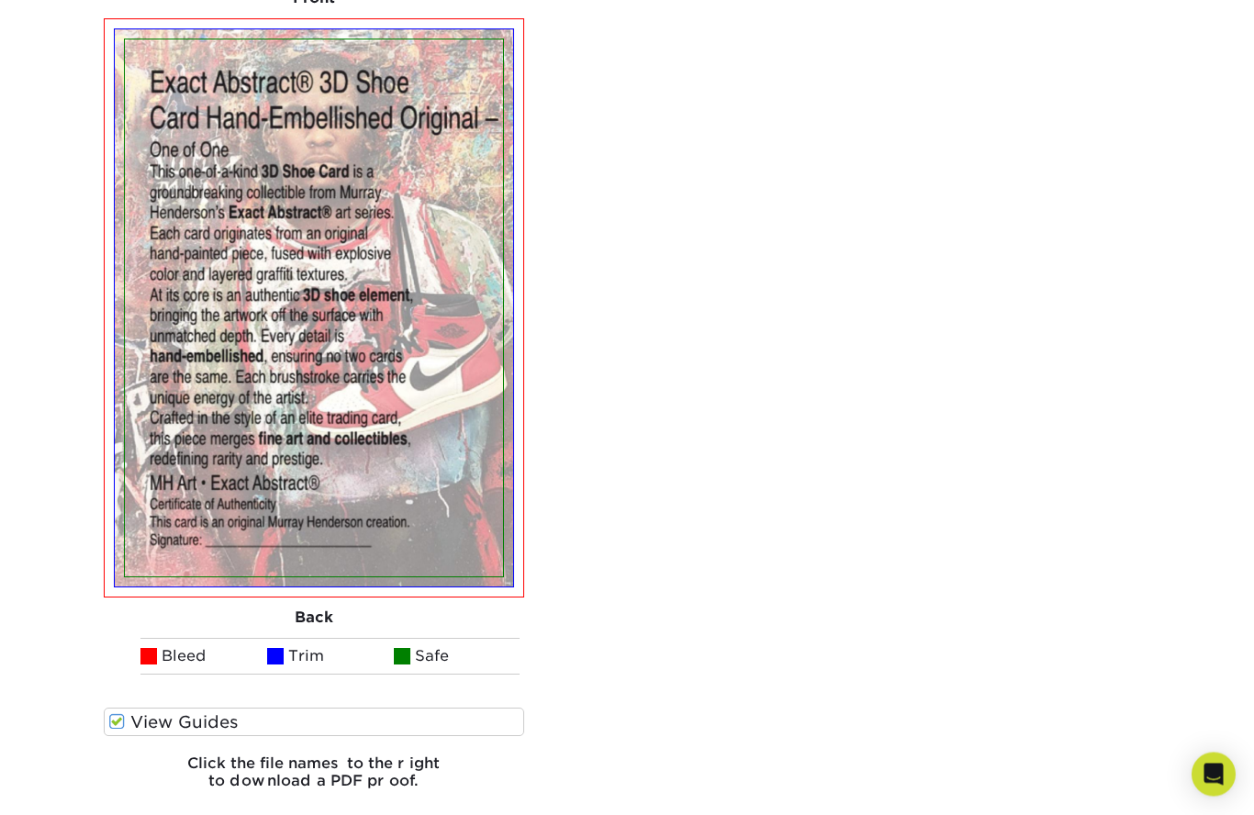
scroll to position [2071, 0]
click at [153, 648] on span at bounding box center [148, 656] width 17 height 17
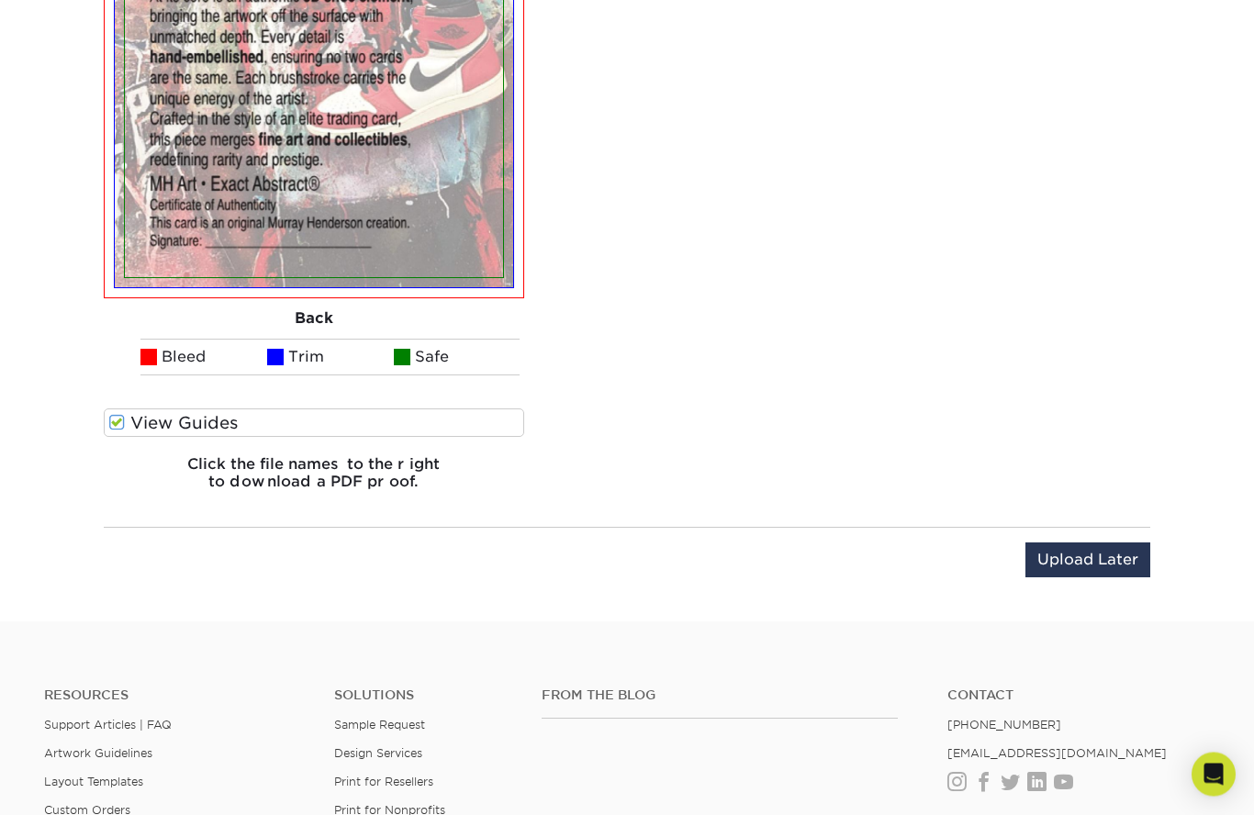
scroll to position [2370, 0]
click at [1100, 548] on input "Upload Later" at bounding box center [1088, 560] width 125 height 35
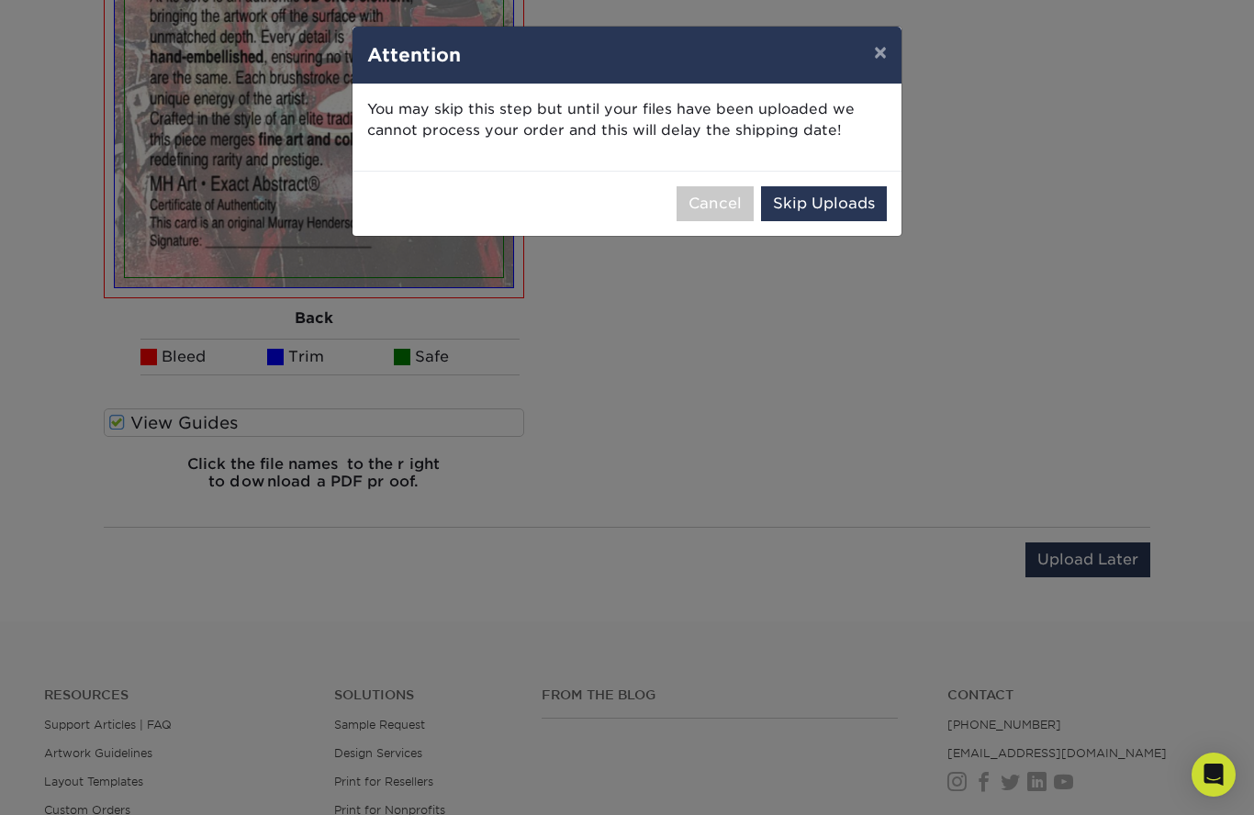
click at [875, 50] on button "×" at bounding box center [880, 52] width 42 height 51
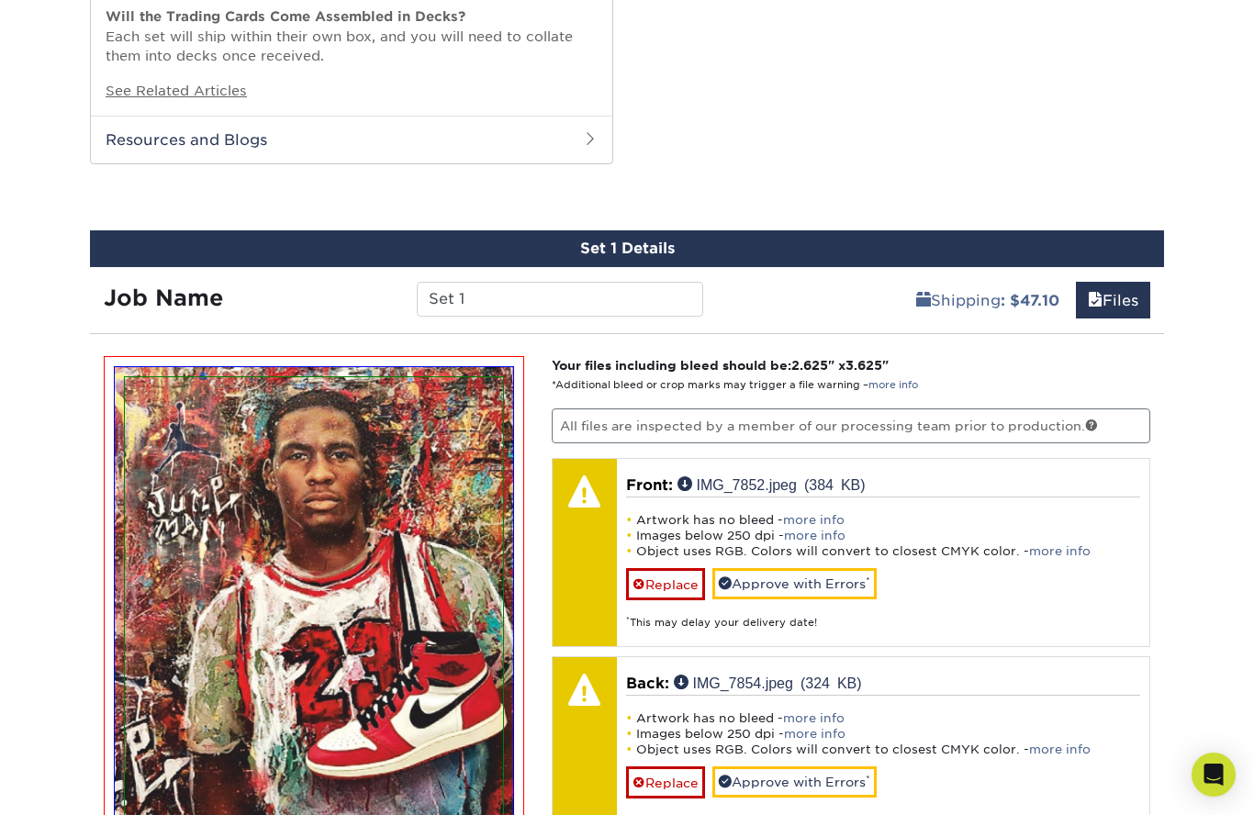
scroll to position [1108, 0]
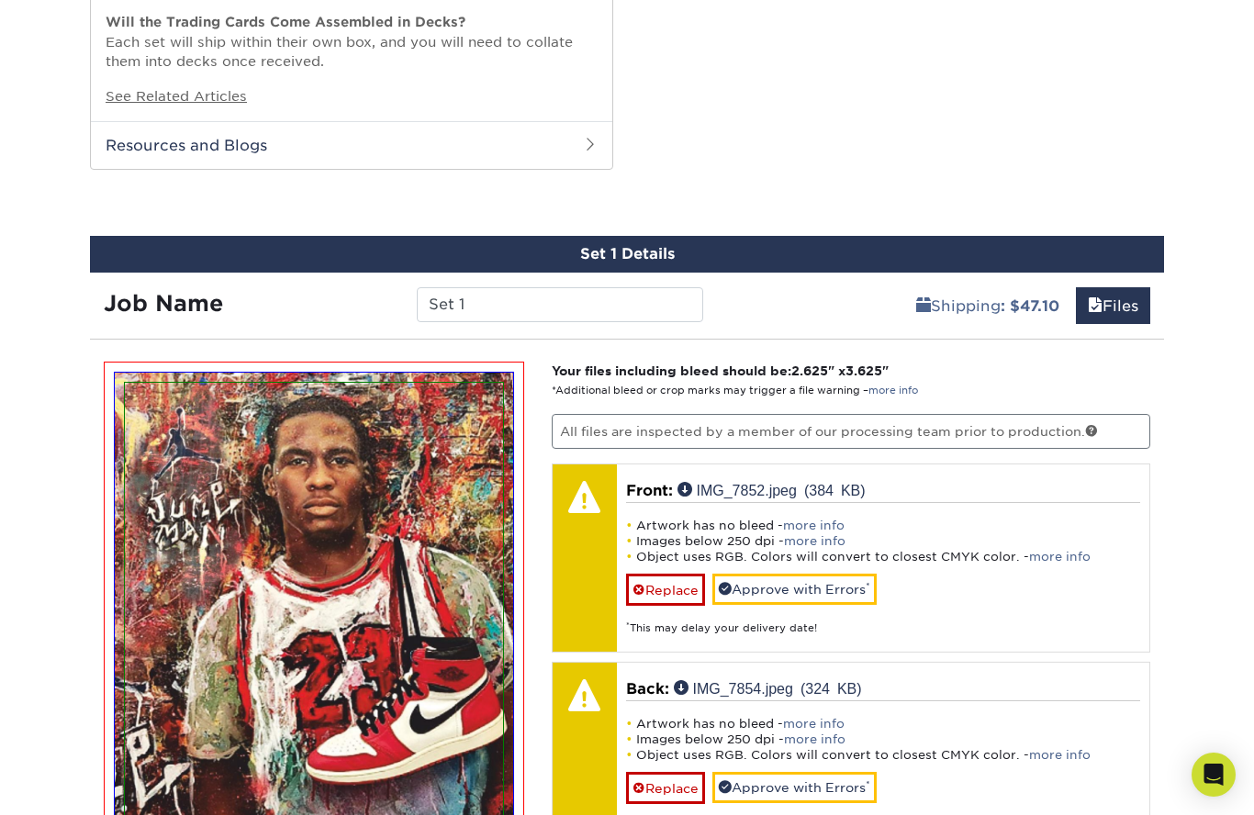
click at [825, 574] on link "Approve with Errors *" at bounding box center [794, 589] width 164 height 31
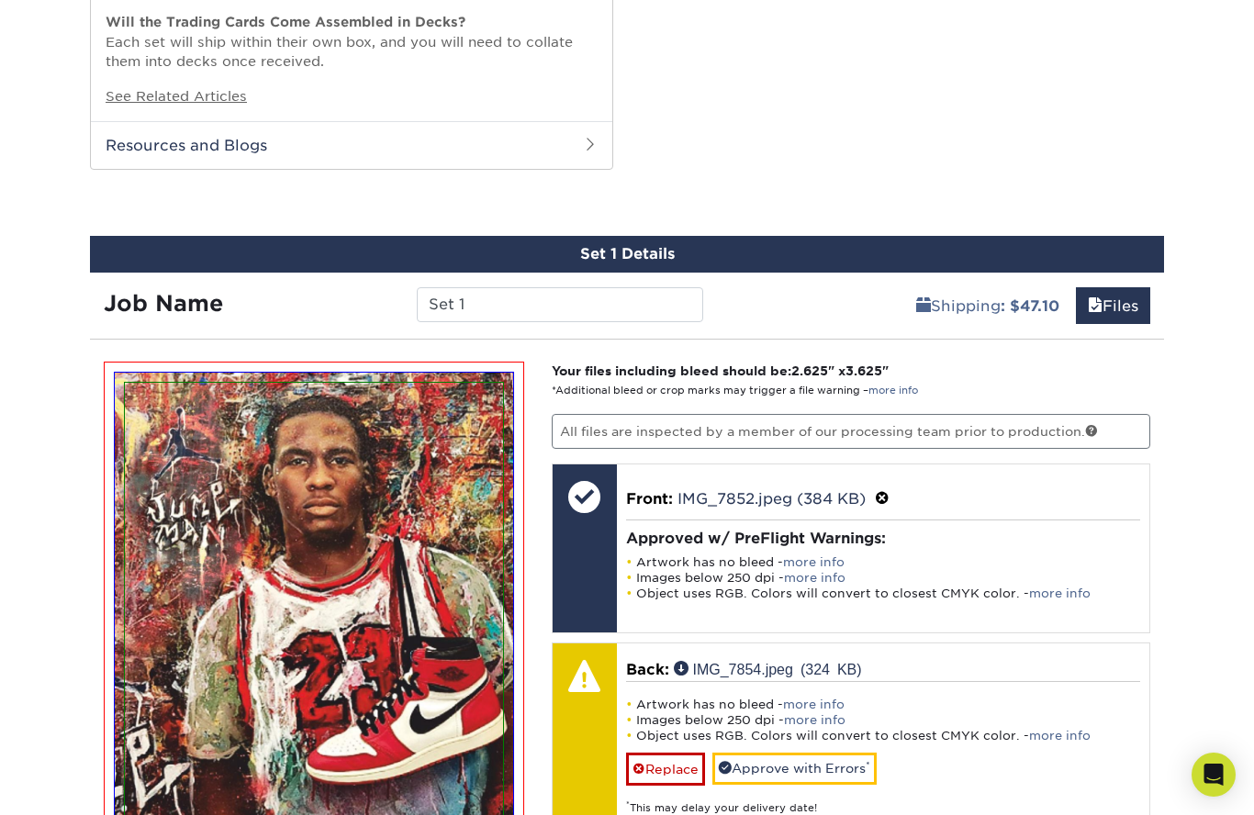
click at [814, 756] on link "Approve with Errors *" at bounding box center [794, 768] width 164 height 31
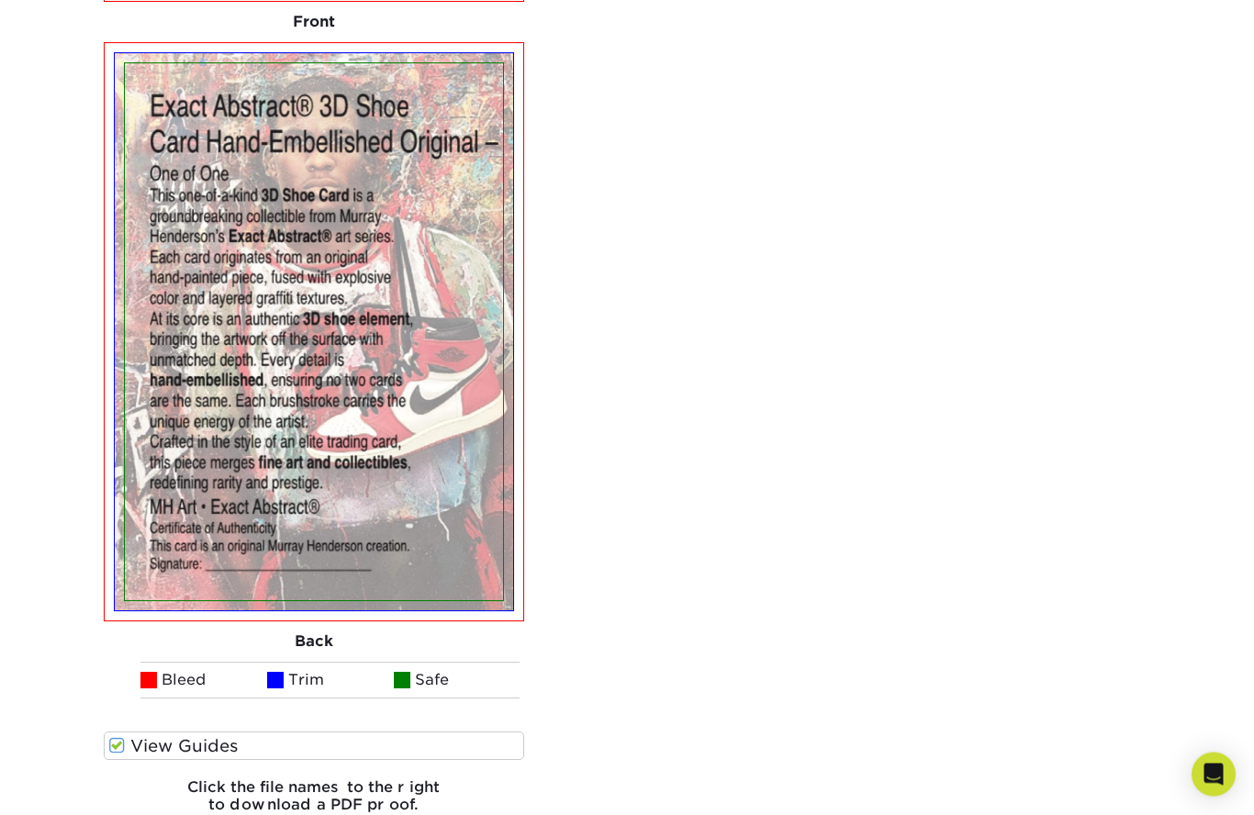
scroll to position [2052, 0]
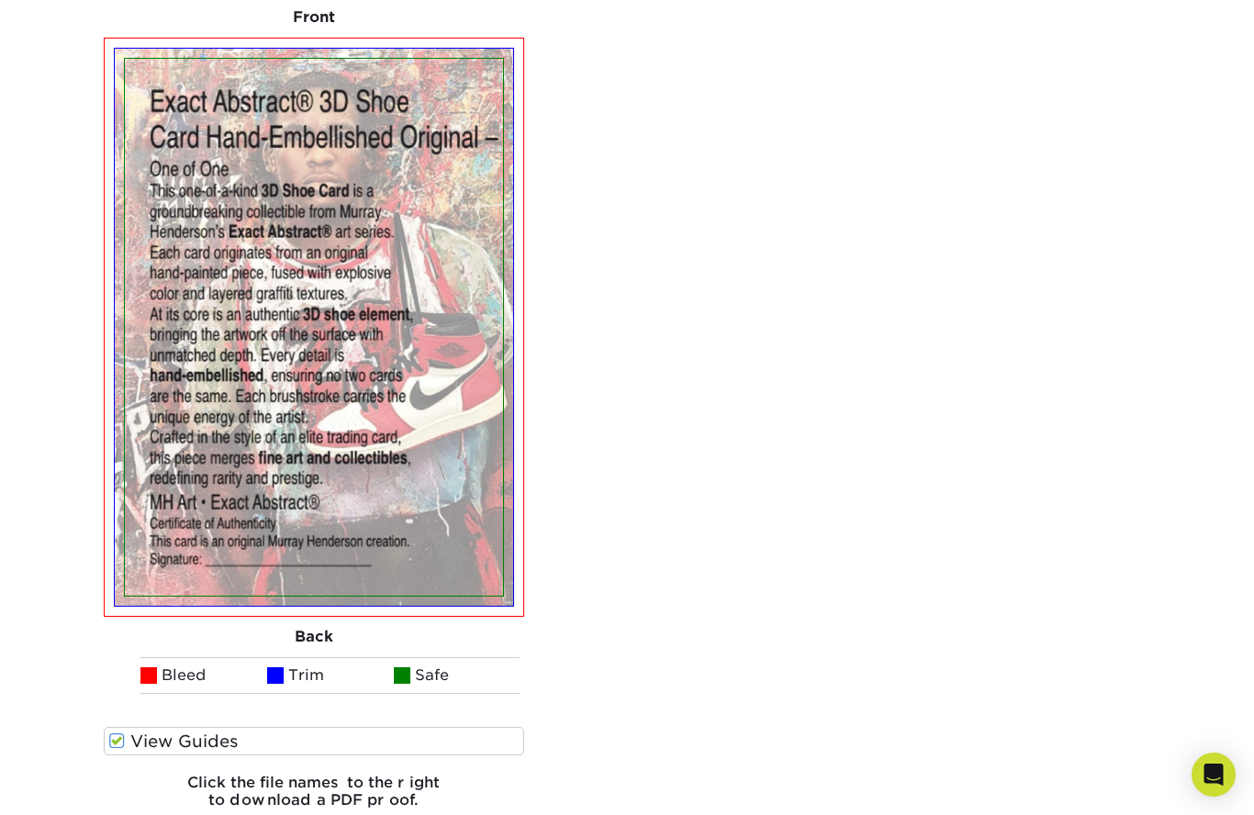
click at [273, 667] on span at bounding box center [275, 675] width 17 height 17
click at [275, 667] on span at bounding box center [275, 675] width 17 height 17
click at [409, 669] on span at bounding box center [402, 675] width 17 height 17
click at [152, 667] on span at bounding box center [148, 675] width 17 height 17
click at [283, 667] on span at bounding box center [275, 675] width 17 height 17
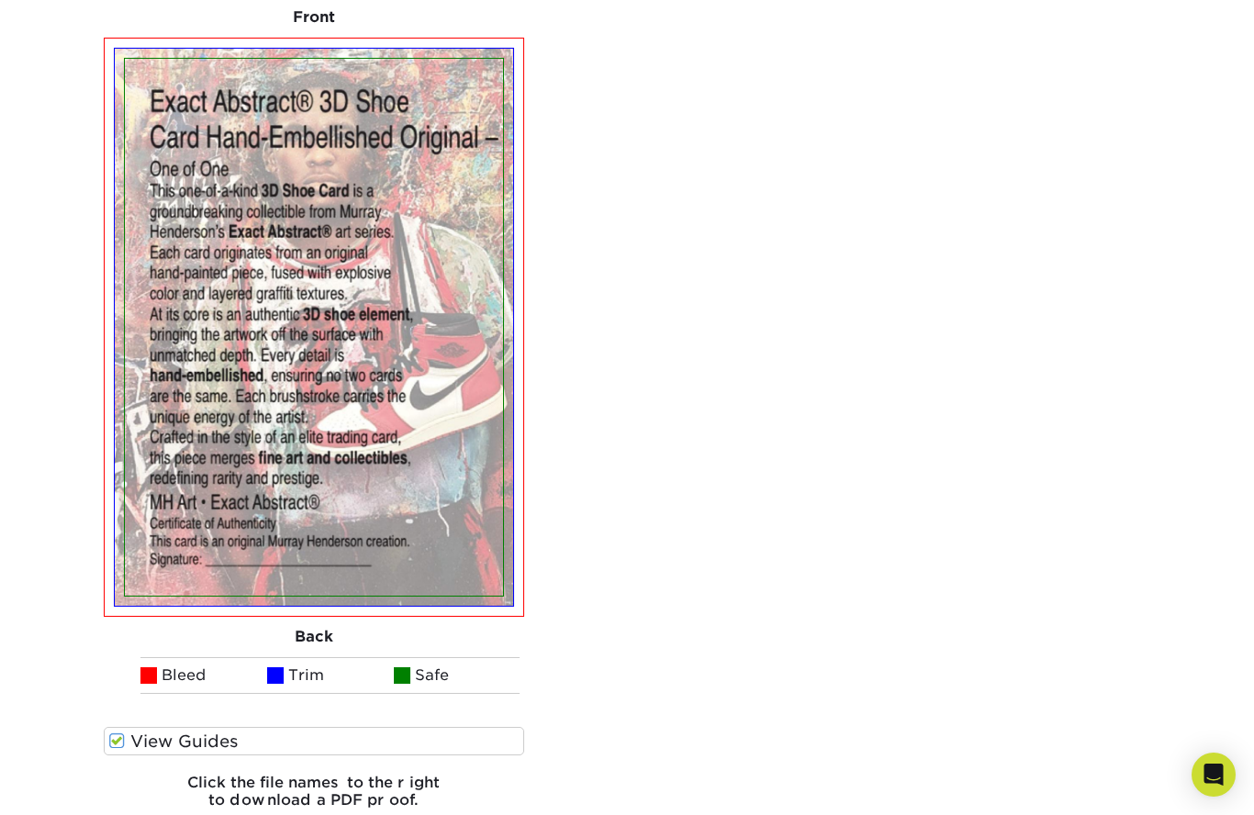
click at [275, 667] on span at bounding box center [275, 675] width 17 height 17
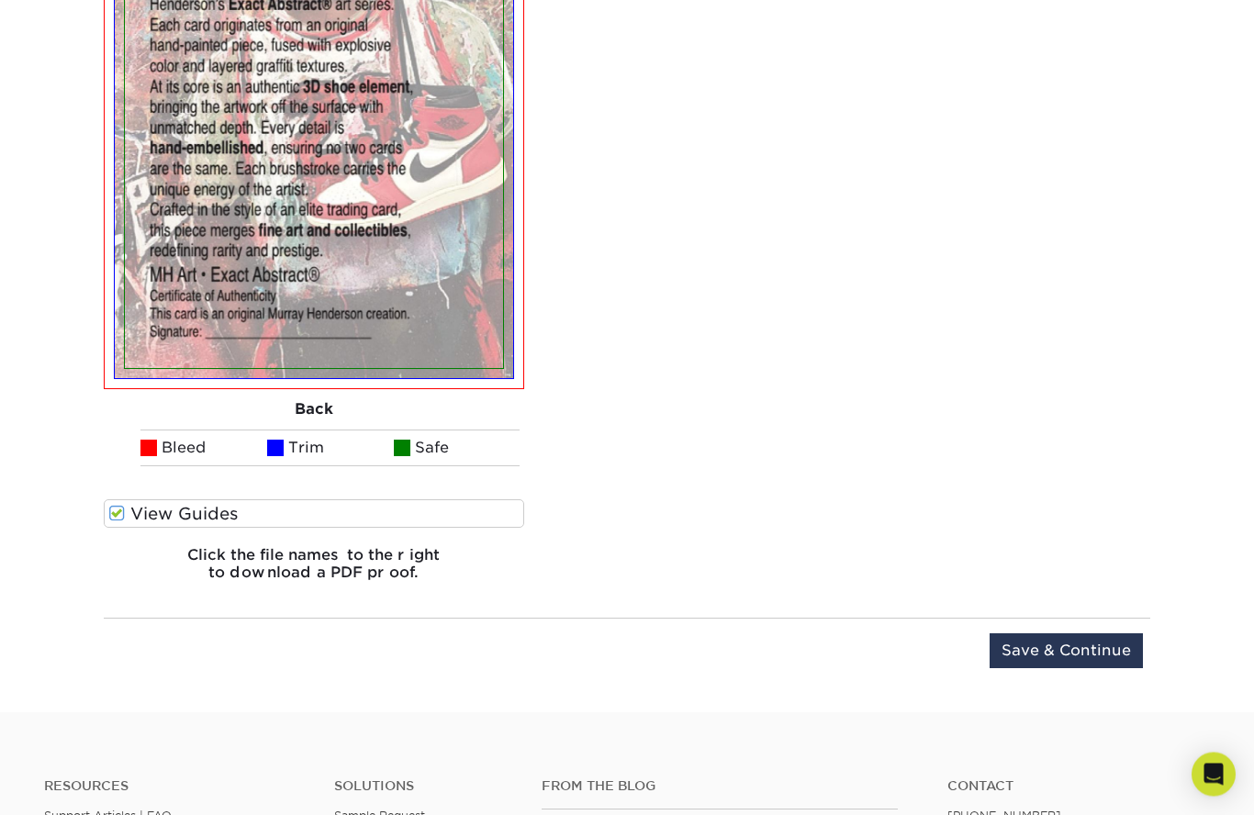
click at [1087, 639] on input "Save & Continue" at bounding box center [1066, 651] width 153 height 35
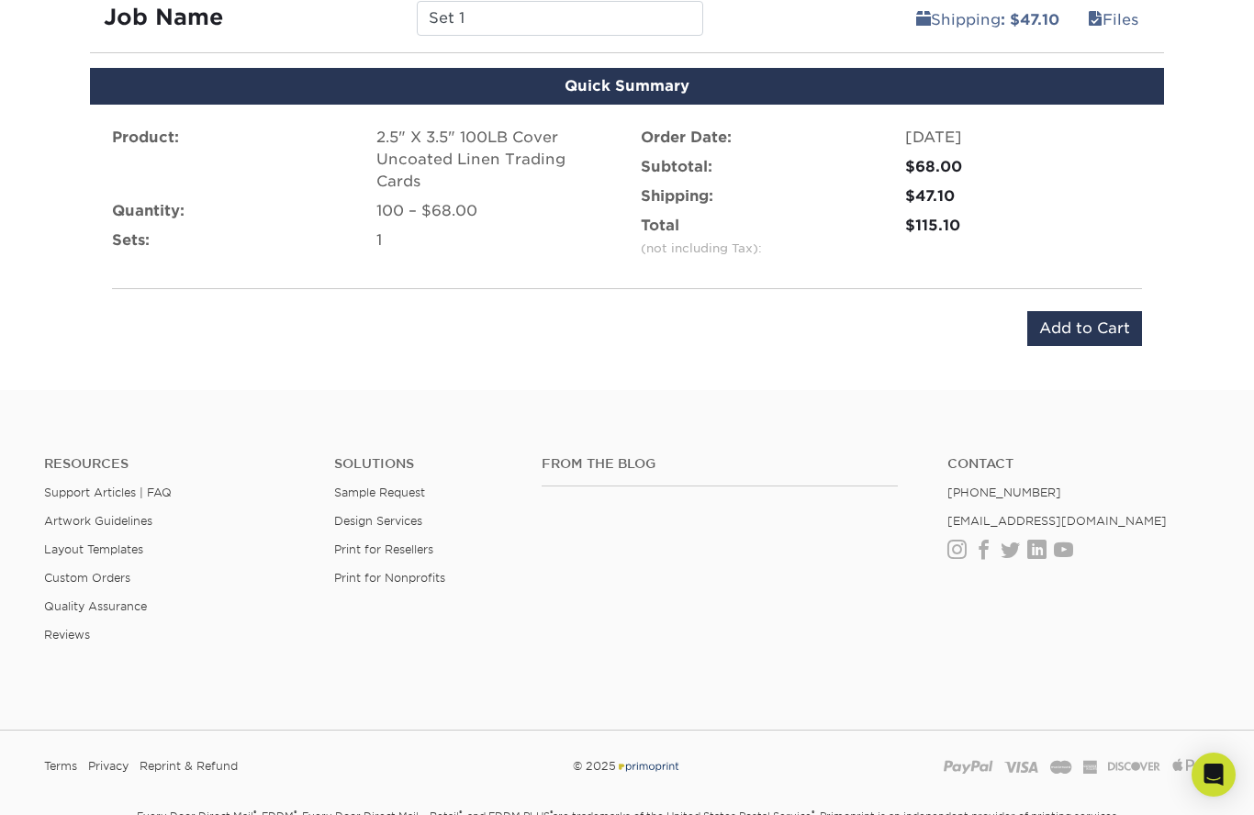
scroll to position [1392, 0]
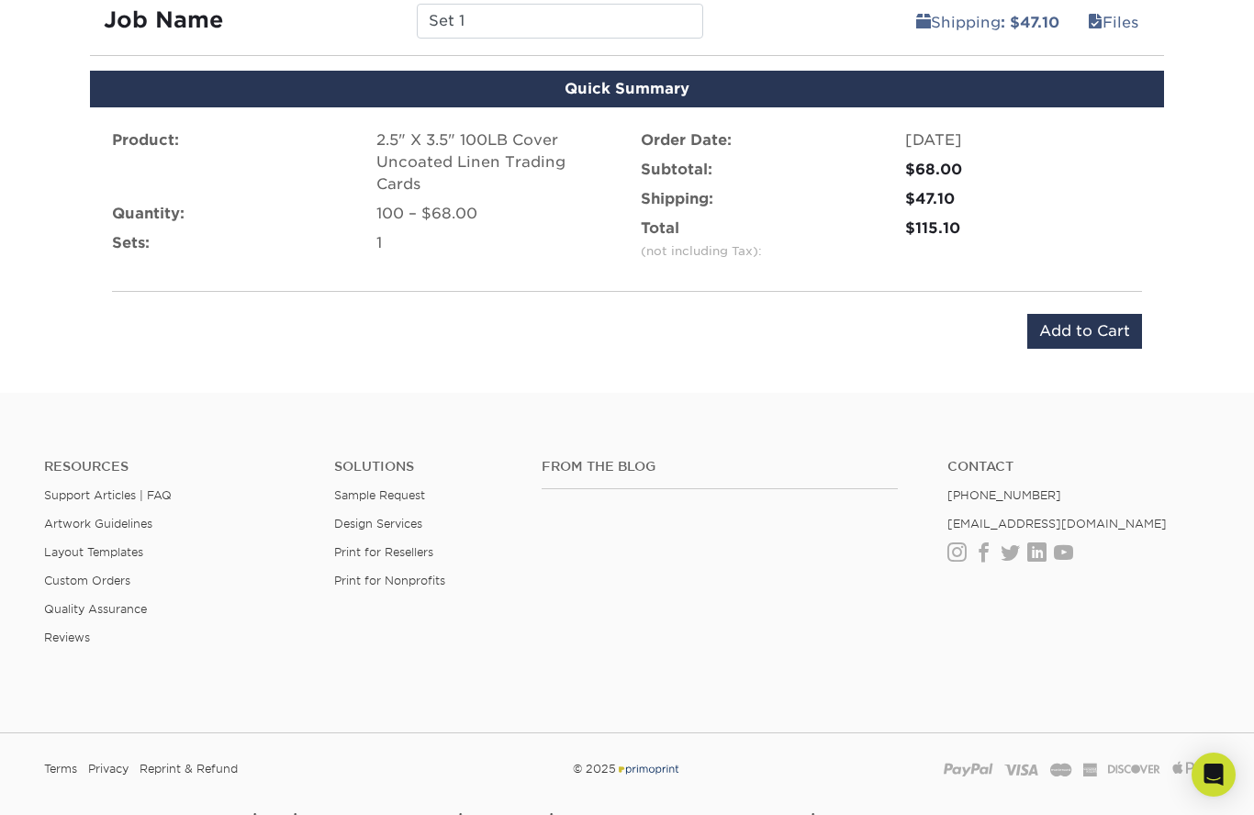
click at [1119, 314] on input "Add to Cart" at bounding box center [1084, 331] width 115 height 35
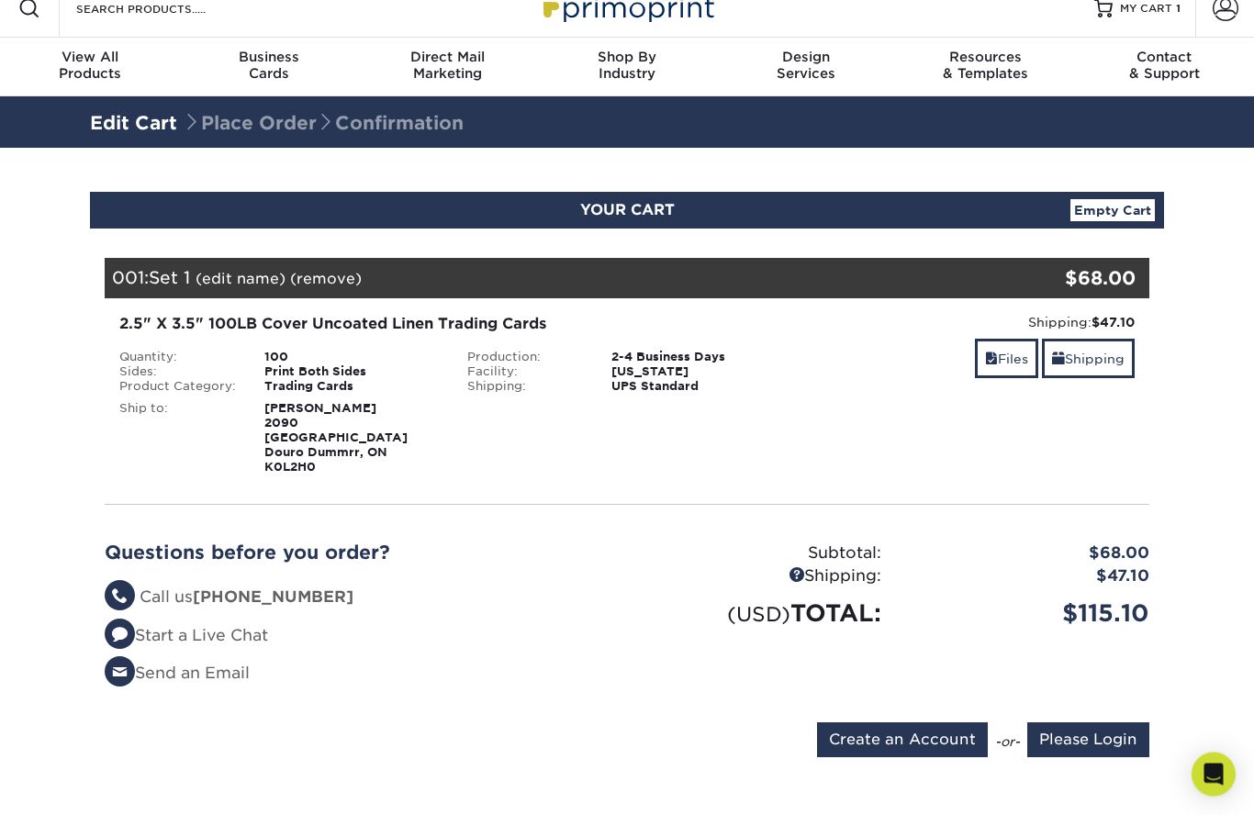
scroll to position [21, 0]
click at [936, 725] on input "Create an Account" at bounding box center [902, 740] width 171 height 35
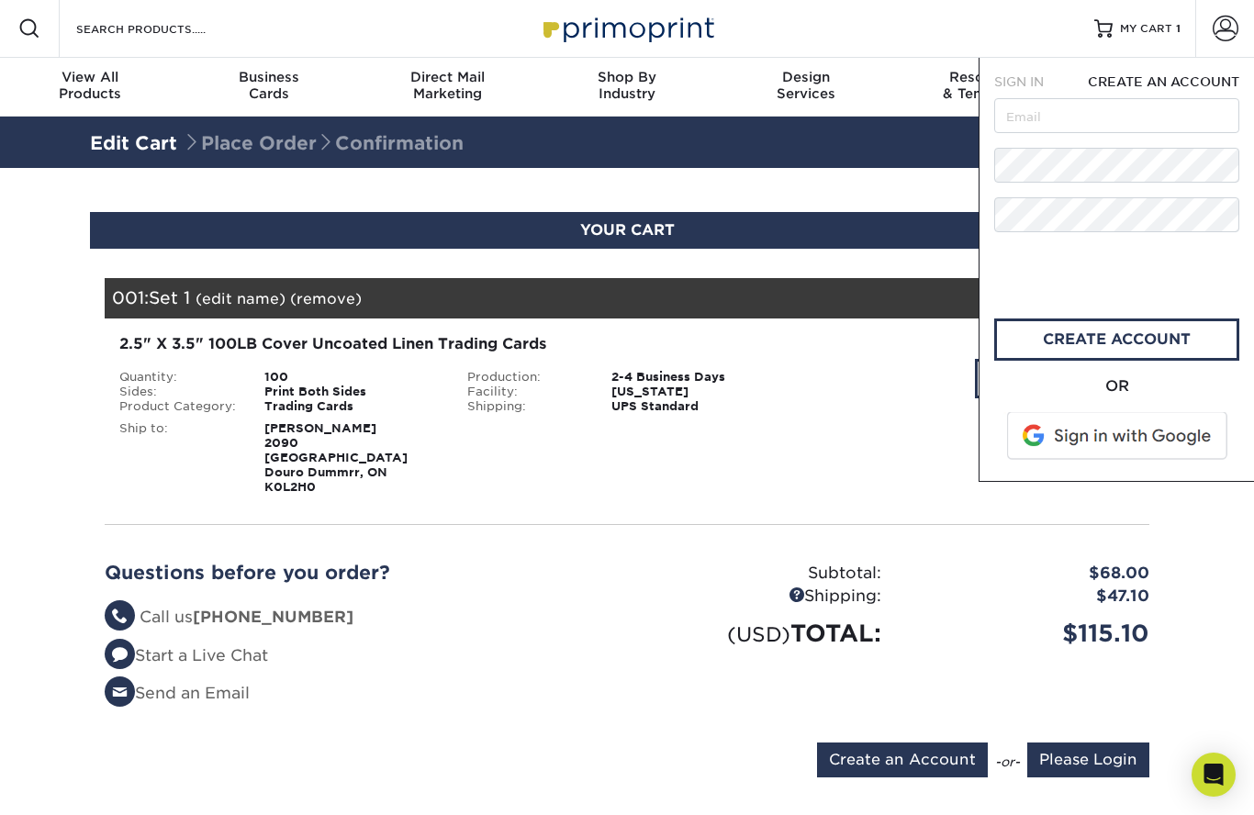
scroll to position [0, 0]
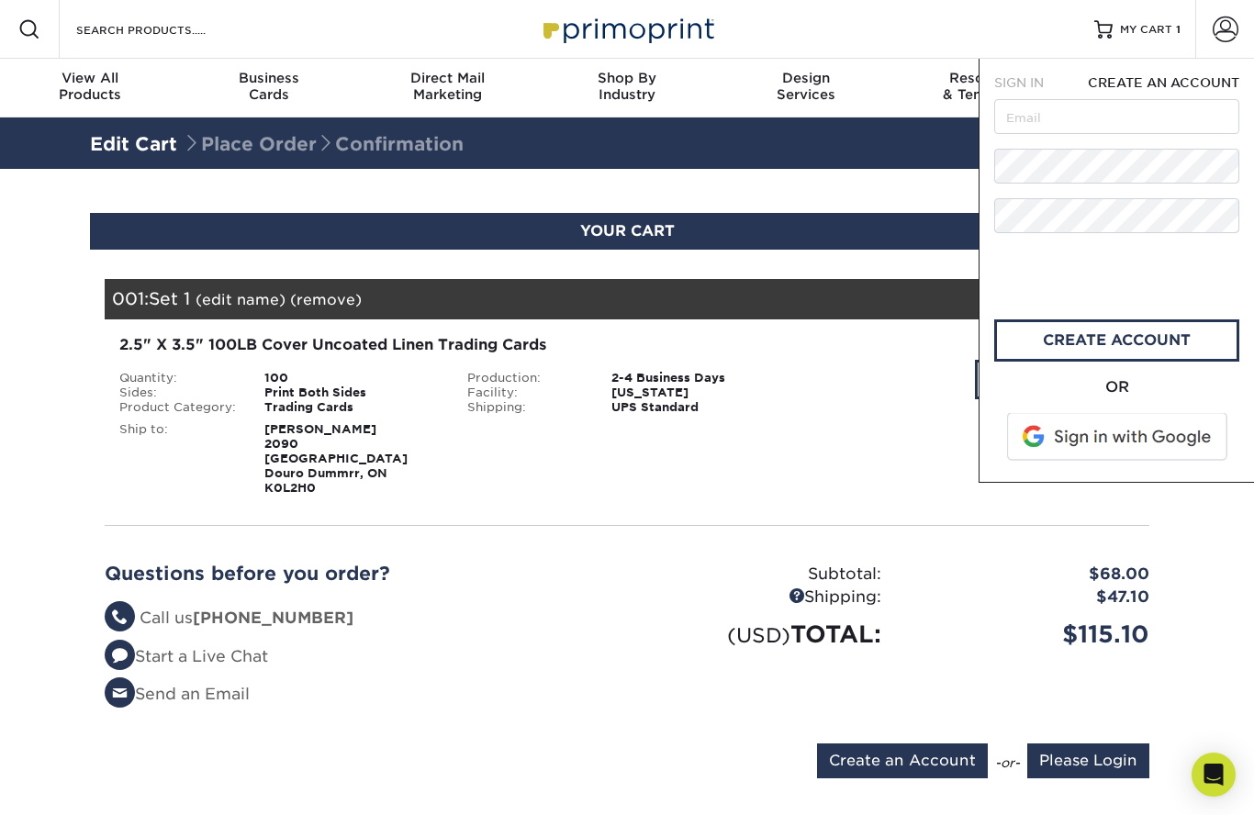
click at [1158, 425] on span at bounding box center [1119, 437] width 234 height 48
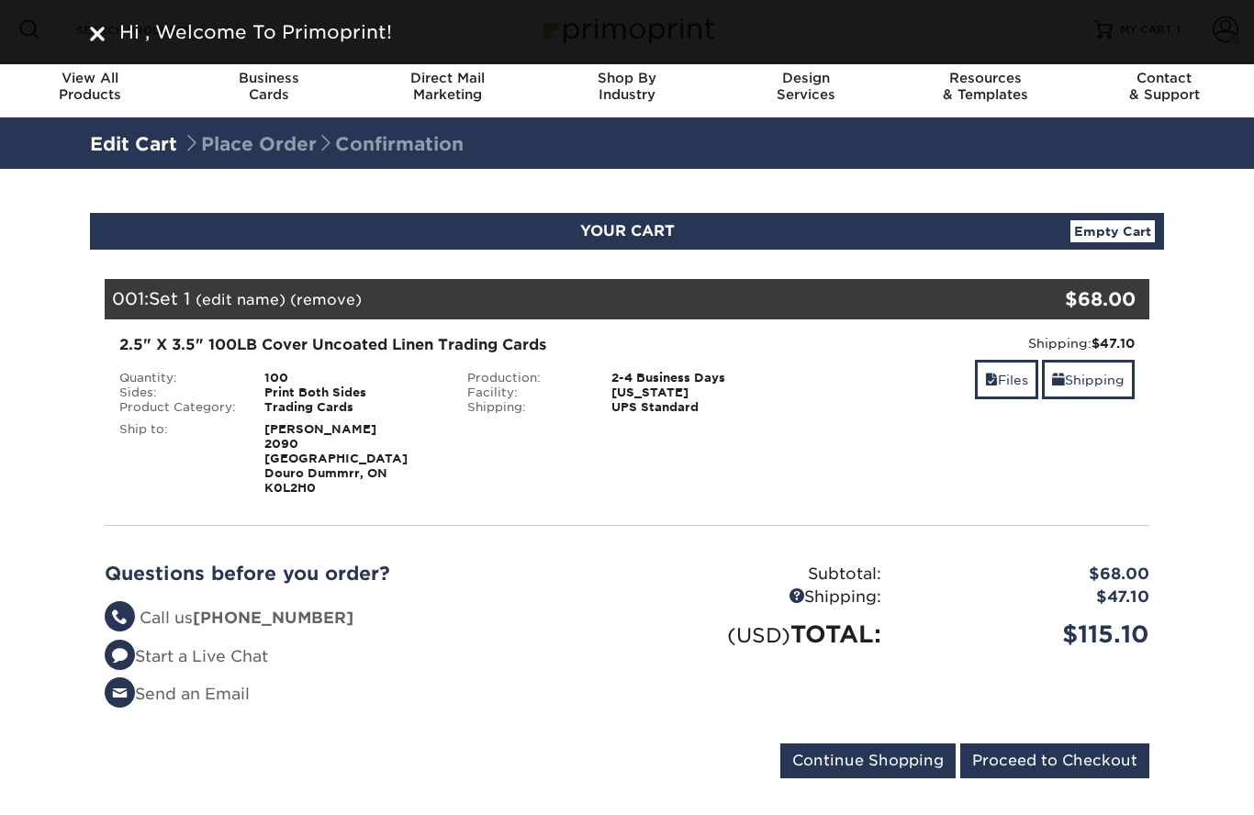
scroll to position [37, 0]
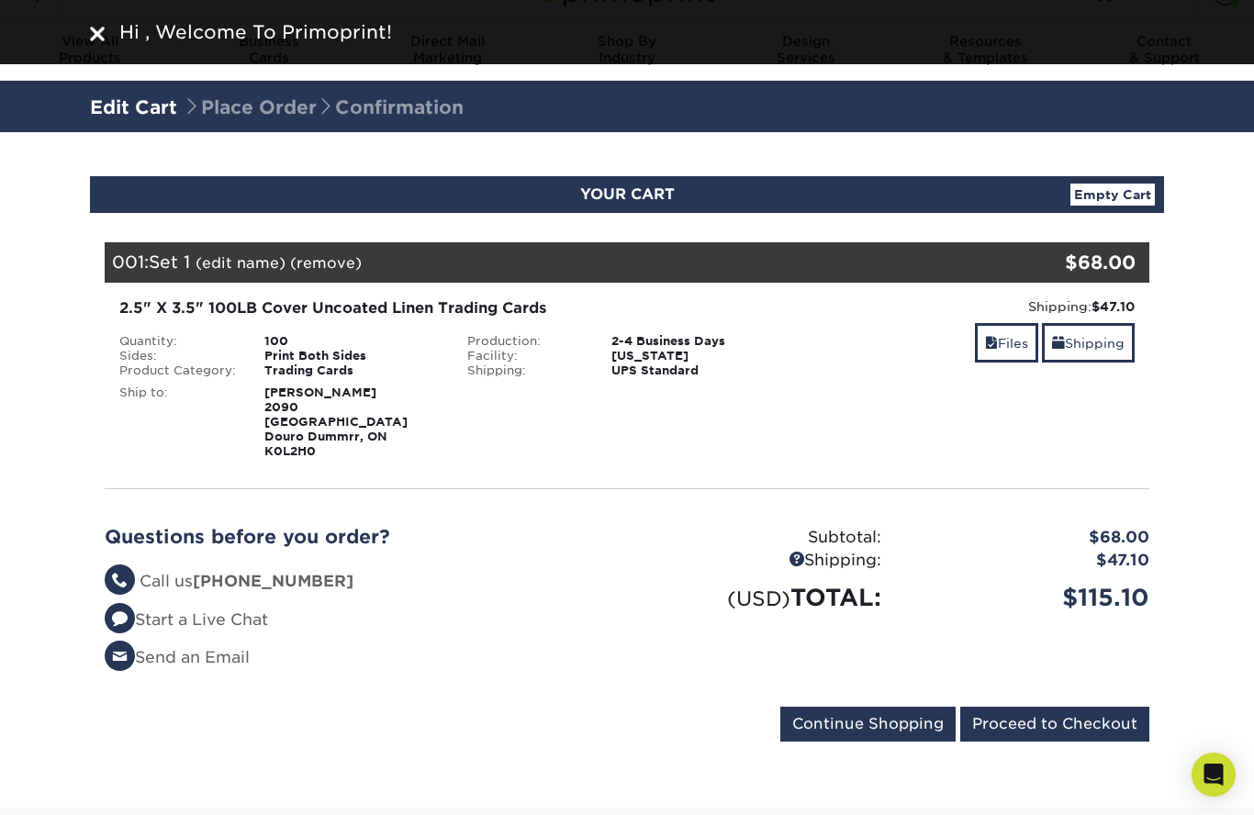
click at [1083, 712] on input "Proceed to Checkout" at bounding box center [1054, 724] width 189 height 35
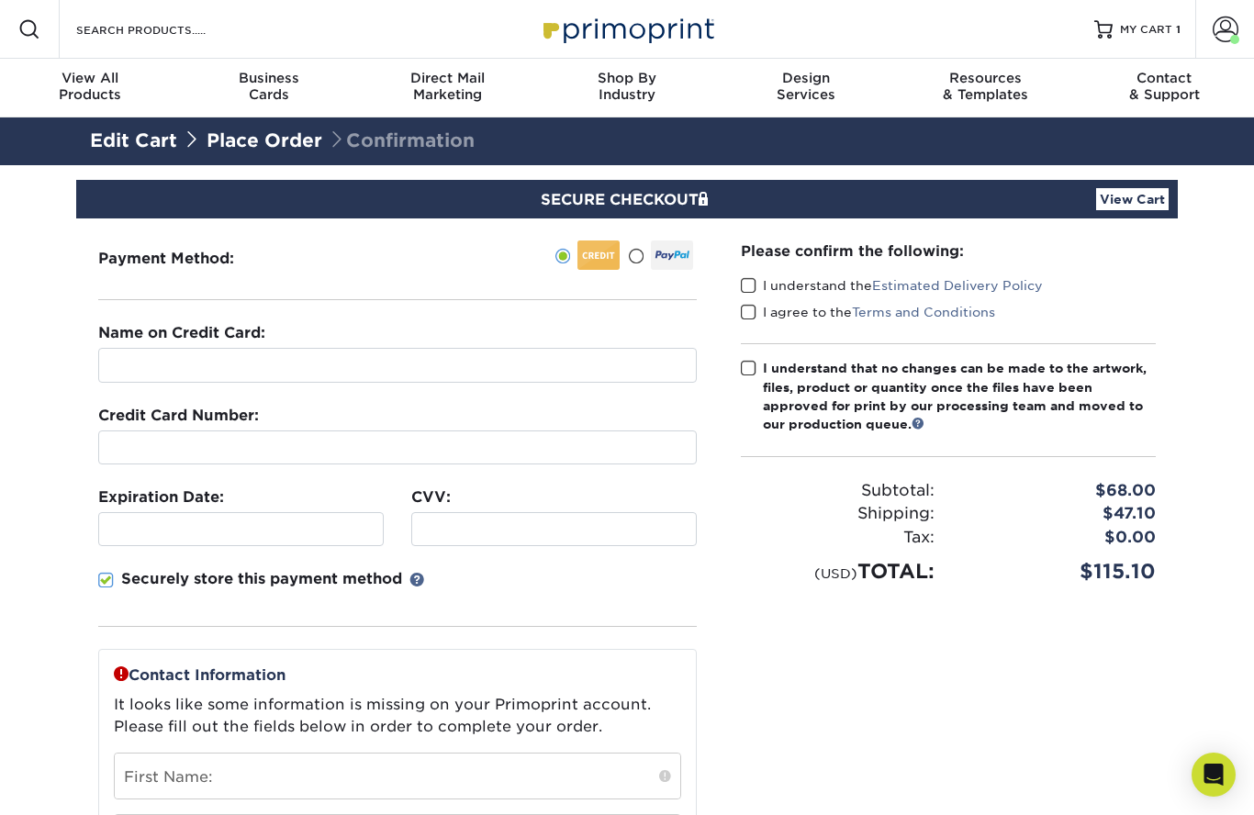
click at [645, 255] on label at bounding box center [660, 255] width 65 height 29
click at [0, 0] on input "radio" at bounding box center [0, 0] width 0 height 0
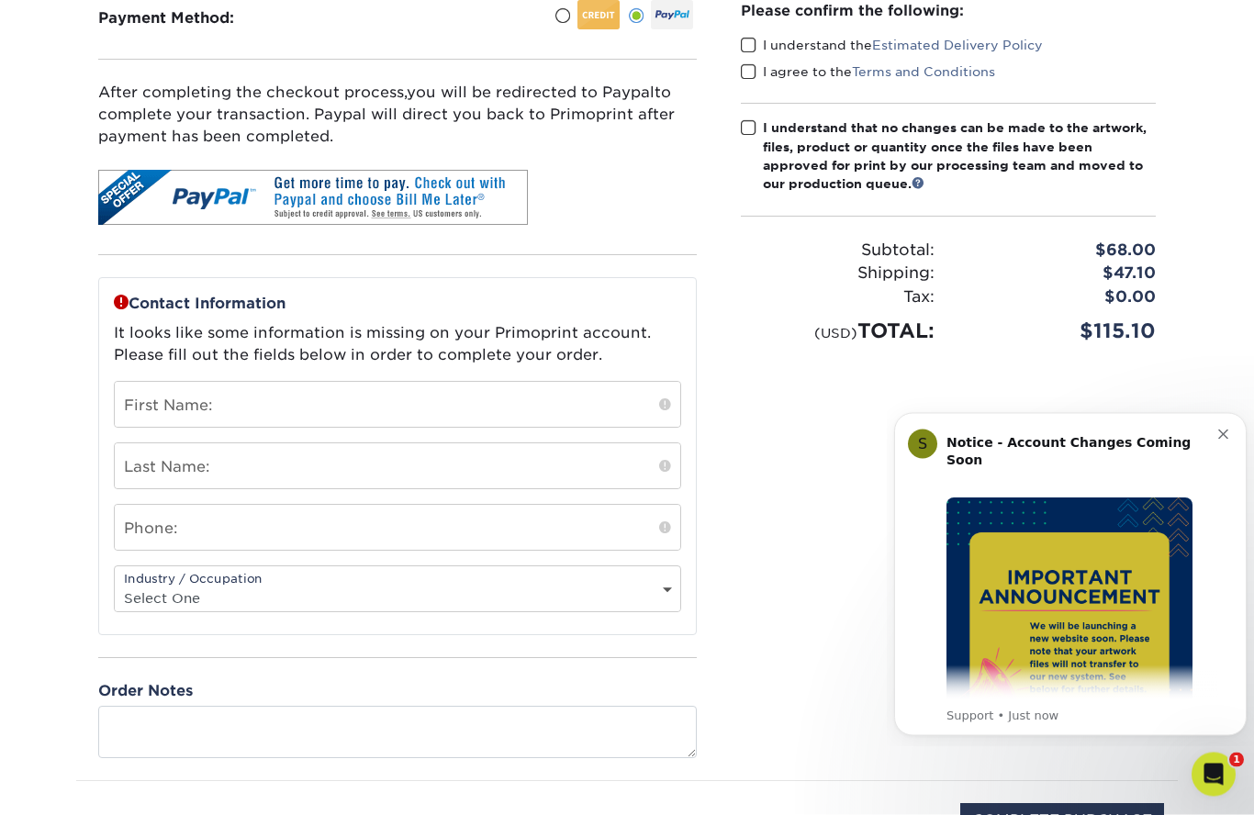
scroll to position [241, 0]
click at [471, 391] on input "text" at bounding box center [398, 404] width 566 height 45
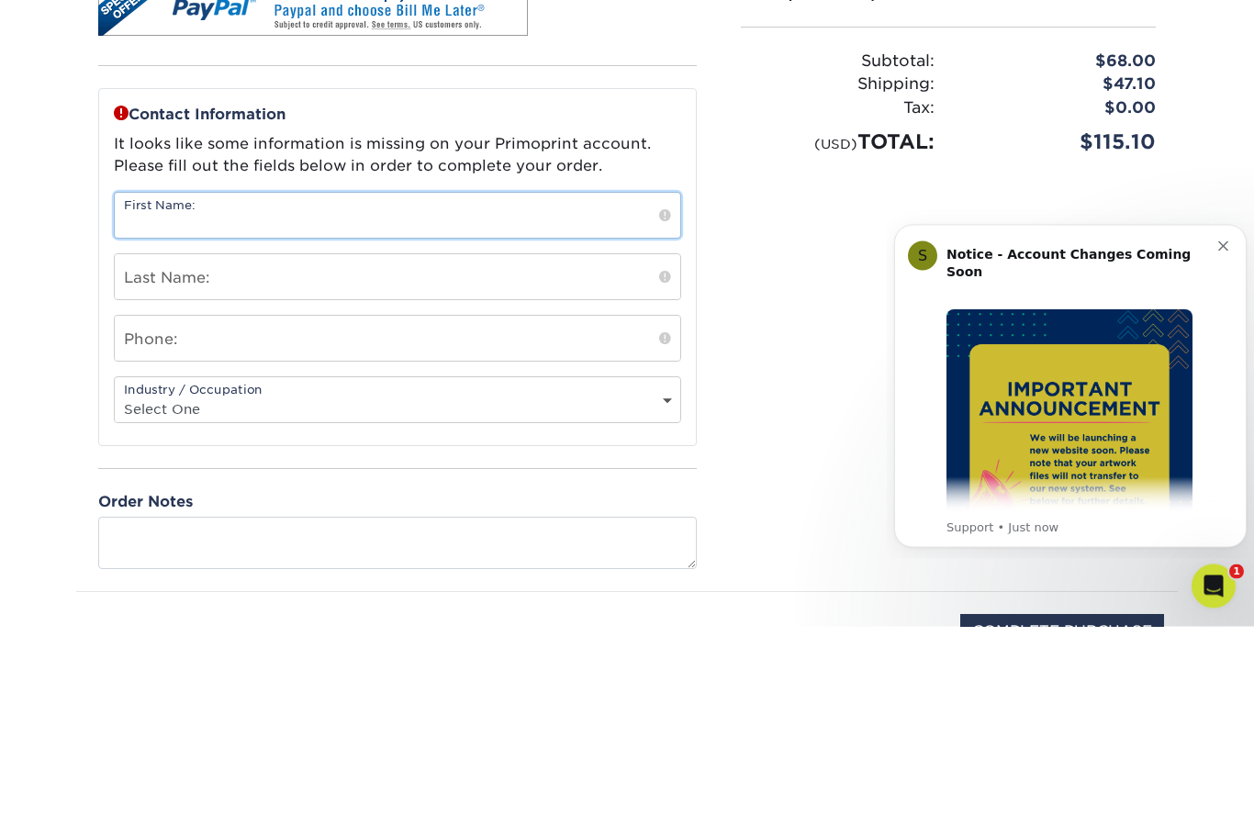
type input "[PERSON_NAME]"
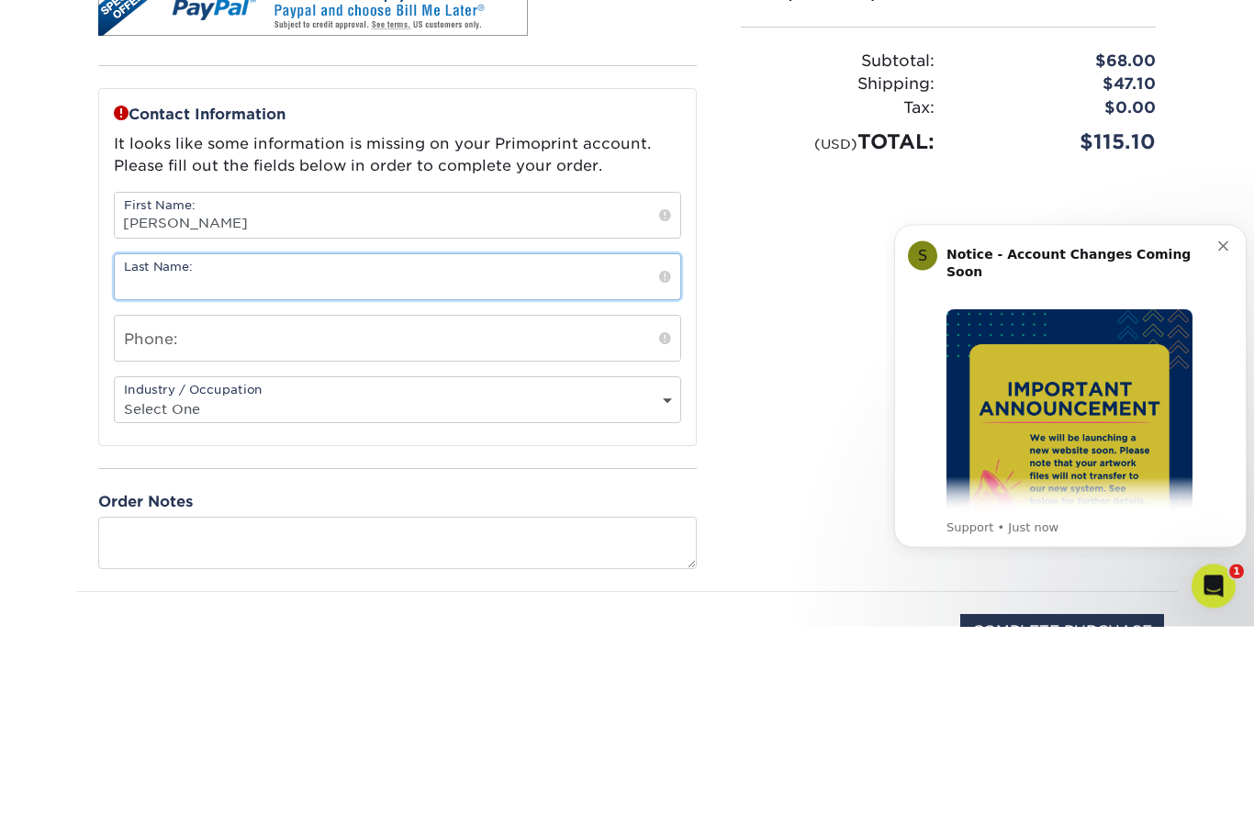
type input "[PERSON_NAME]"
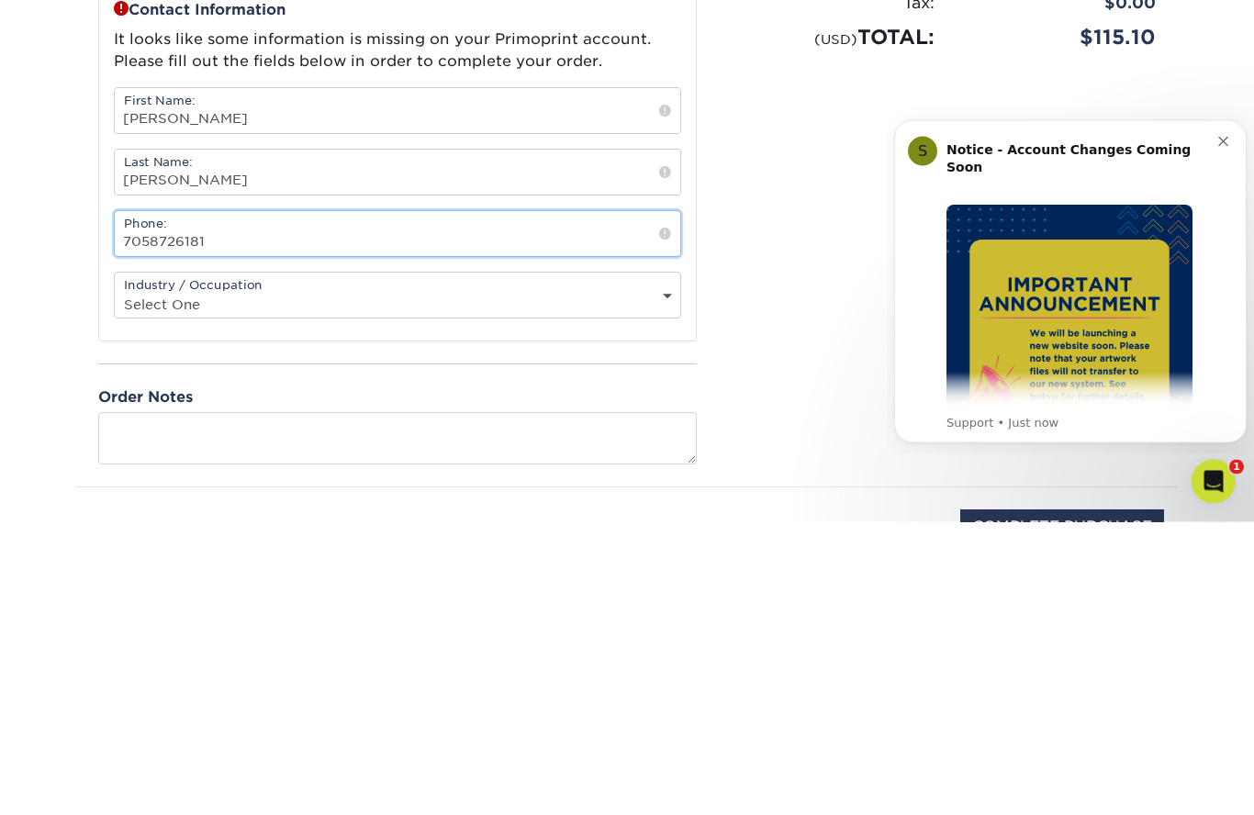
type input "7058726181"
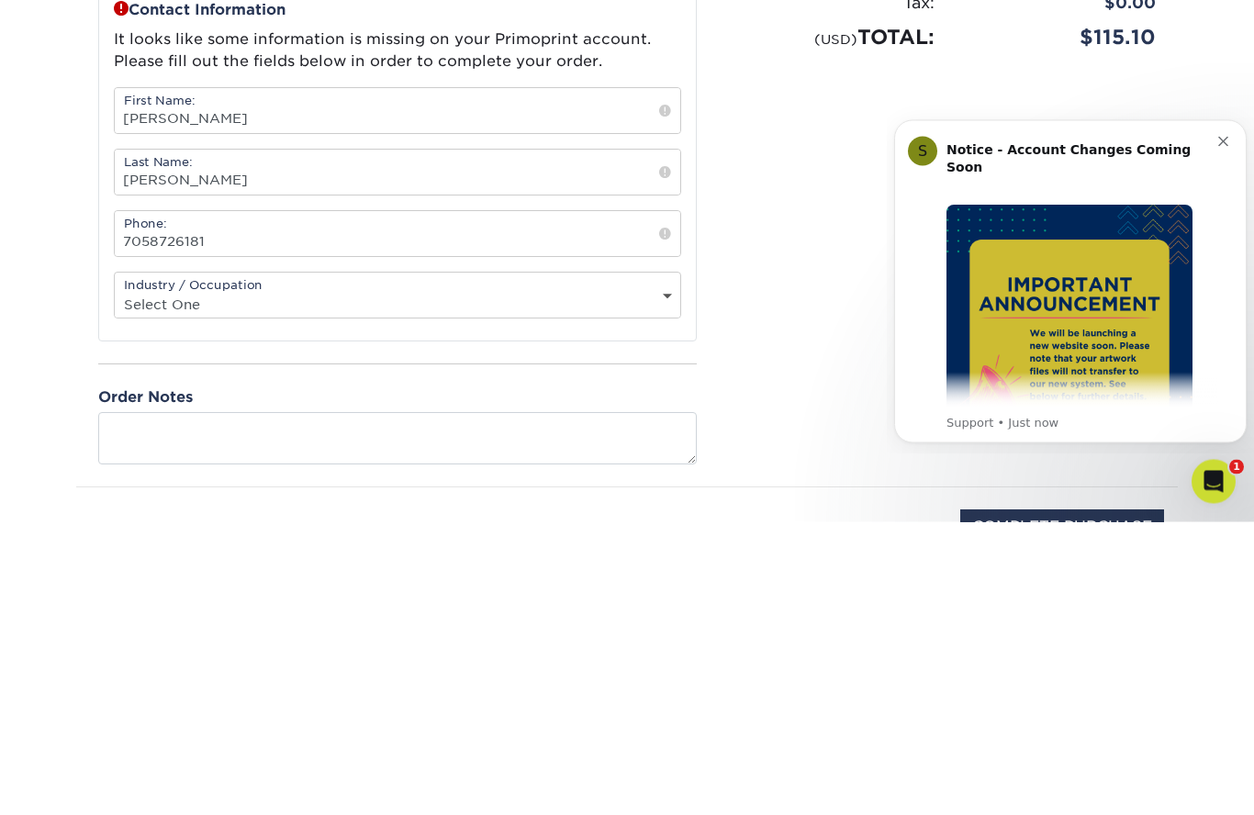
click at [651, 585] on select "Select One Administrative Executive Human Resources Construction Education Ente…" at bounding box center [398, 598] width 566 height 27
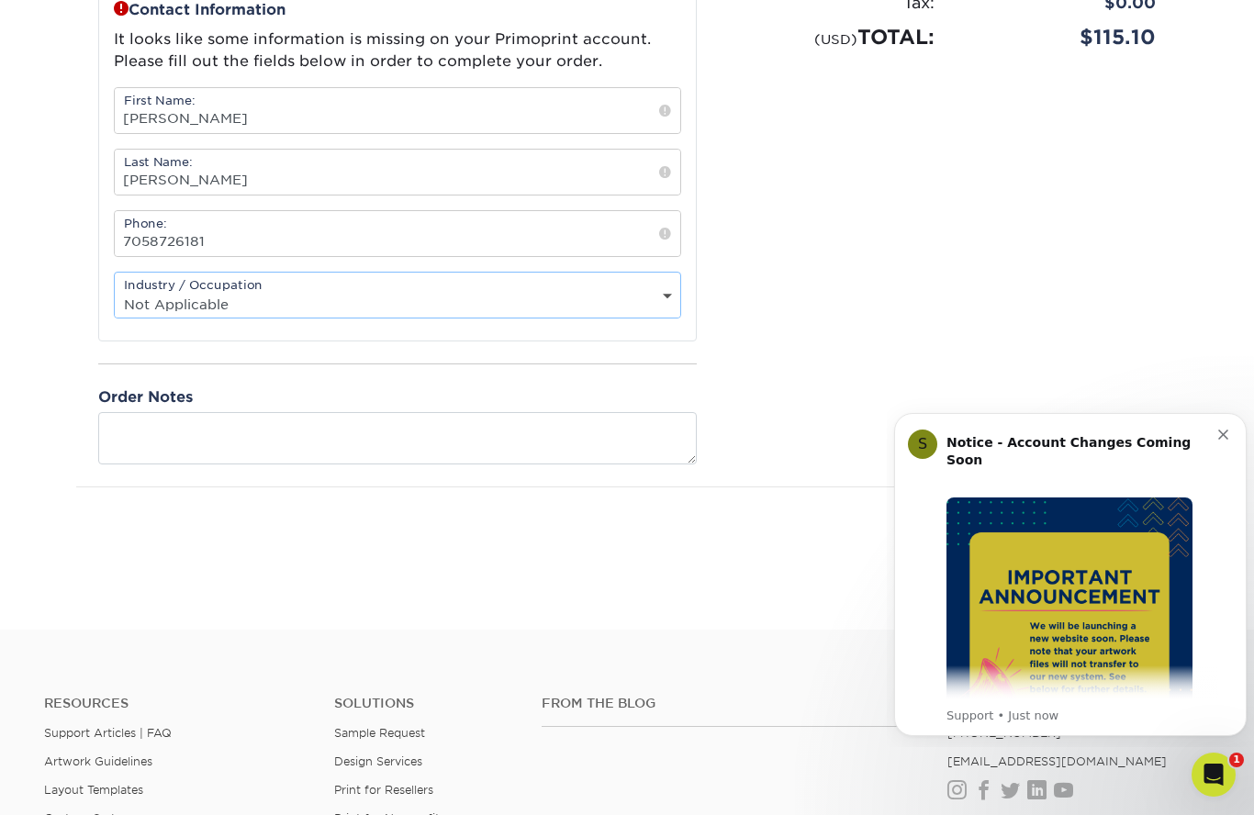
click at [652, 290] on div "Industry / Occupation Select One Administrative Executive Human Resources Const…" at bounding box center [397, 295] width 567 height 47
click at [659, 297] on select "Select One Administrative Executive Human Resources Construction Education Ente…" at bounding box center [398, 304] width 566 height 27
select select "26"
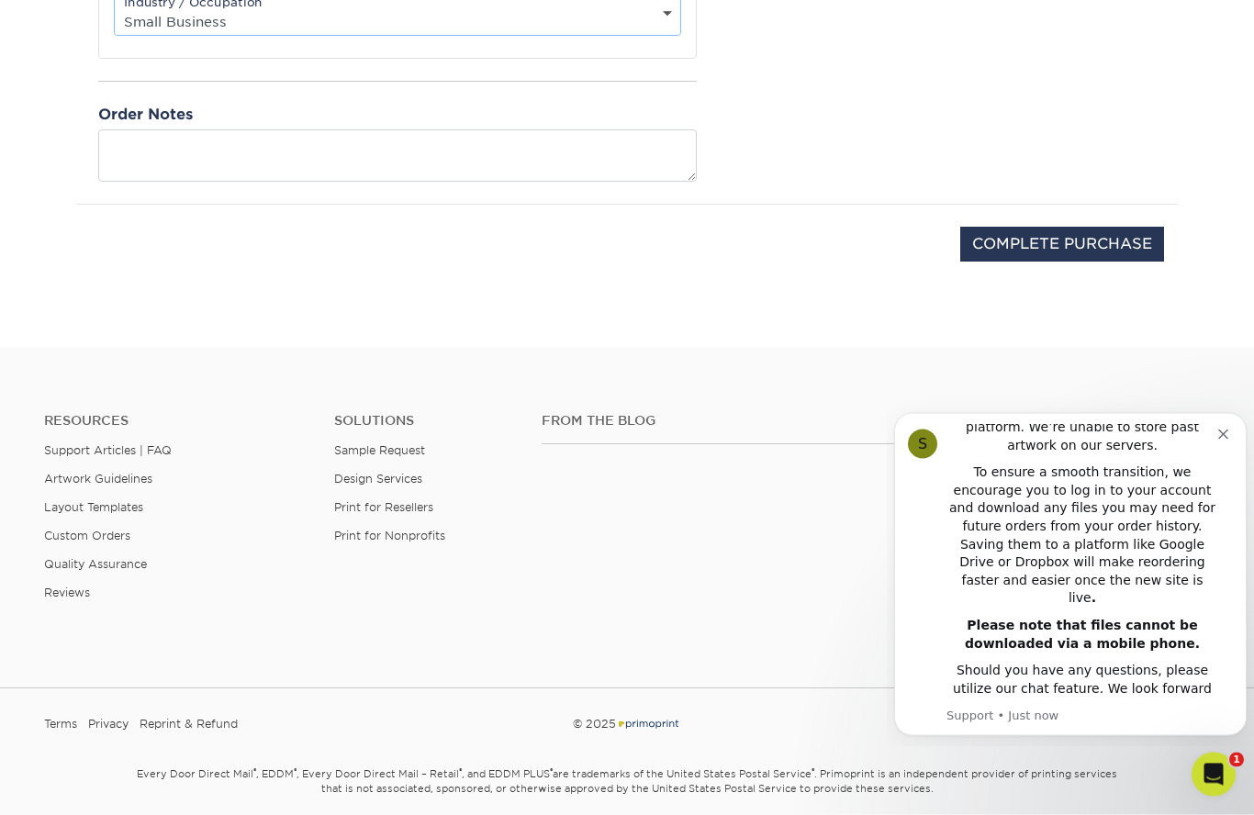
scroll to position [401, 0]
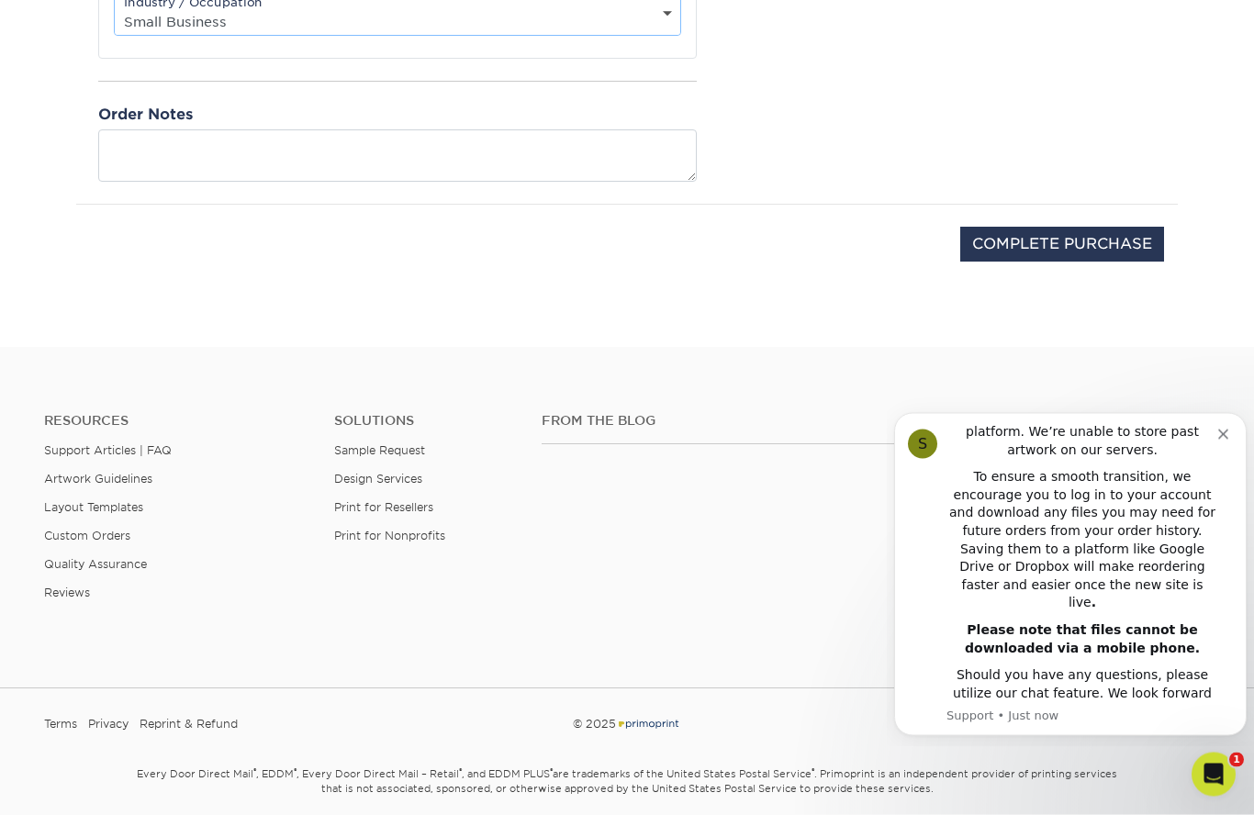
click at [1227, 428] on button "Dismiss notification" at bounding box center [1225, 431] width 15 height 15
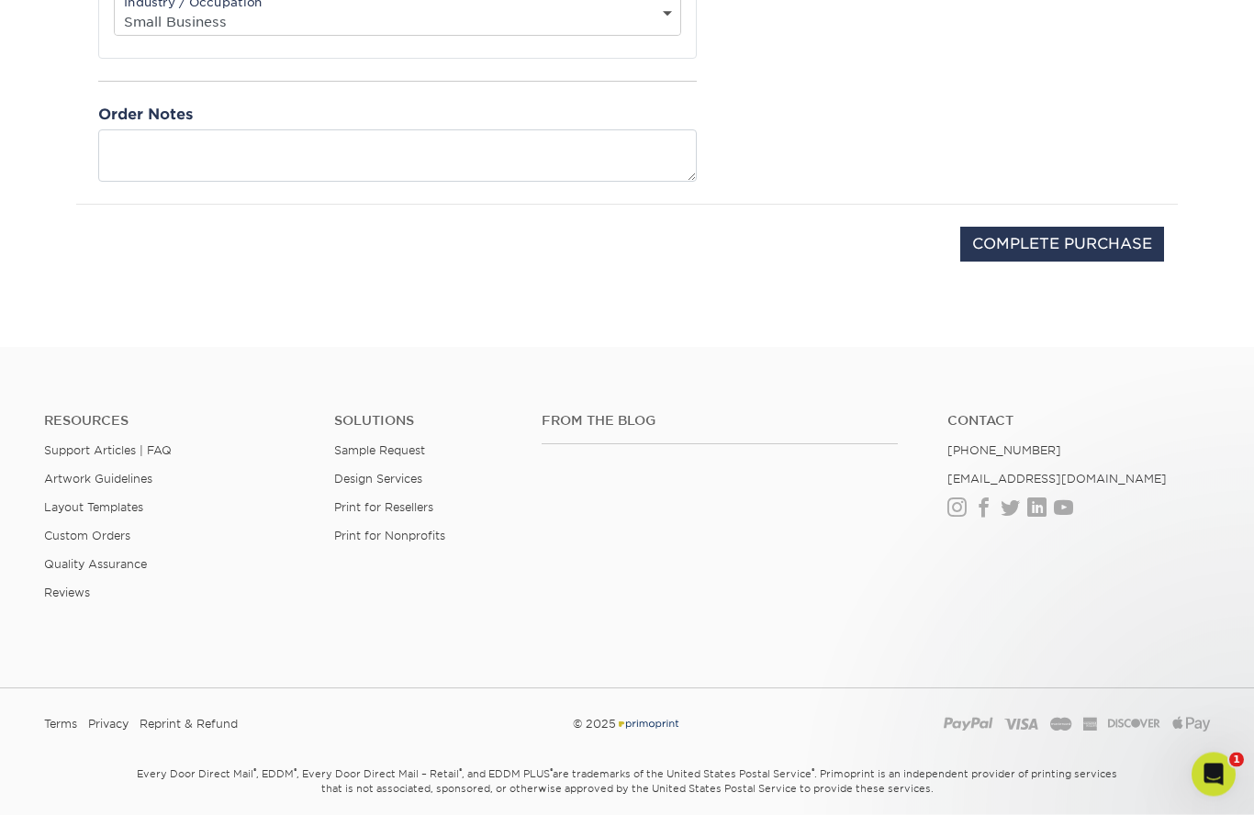
scroll to position [816, 0]
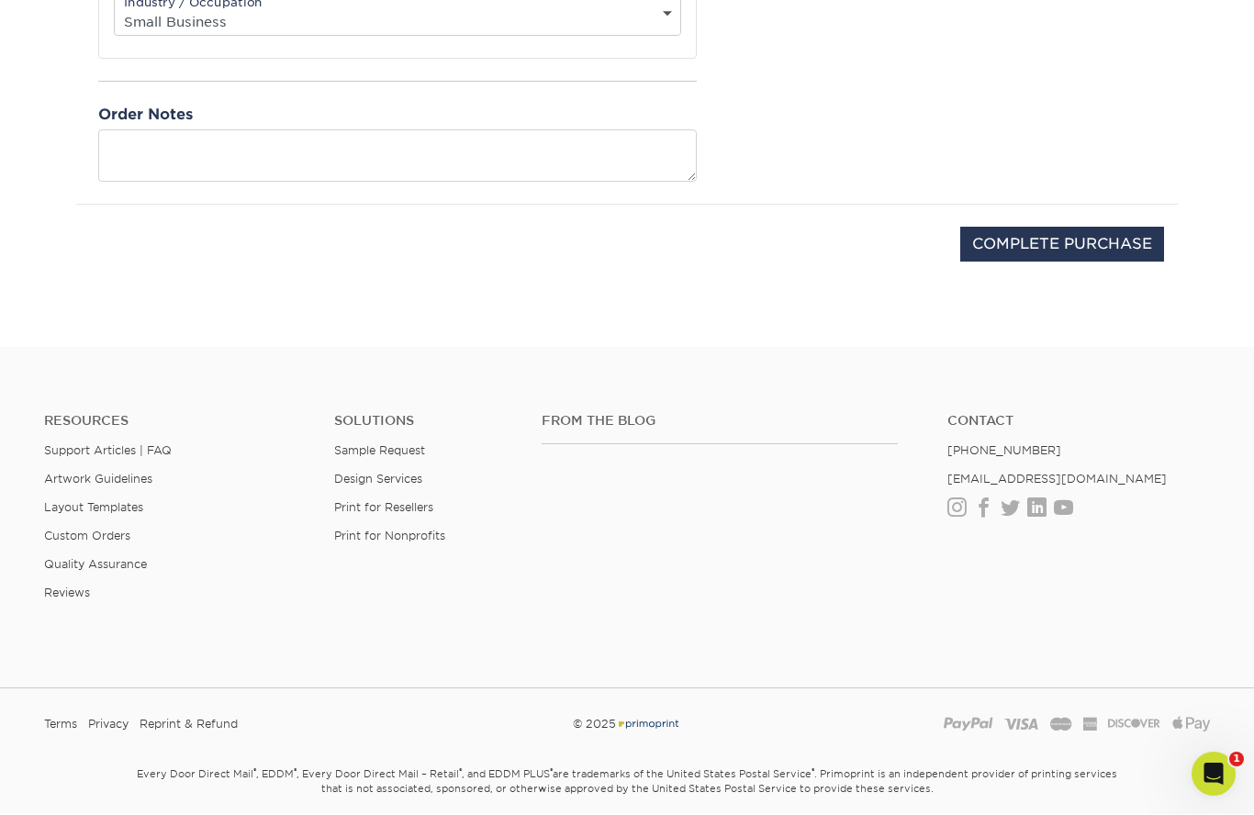
click at [1091, 237] on input "COMPLETE PURCHASE" at bounding box center [1062, 245] width 204 height 35
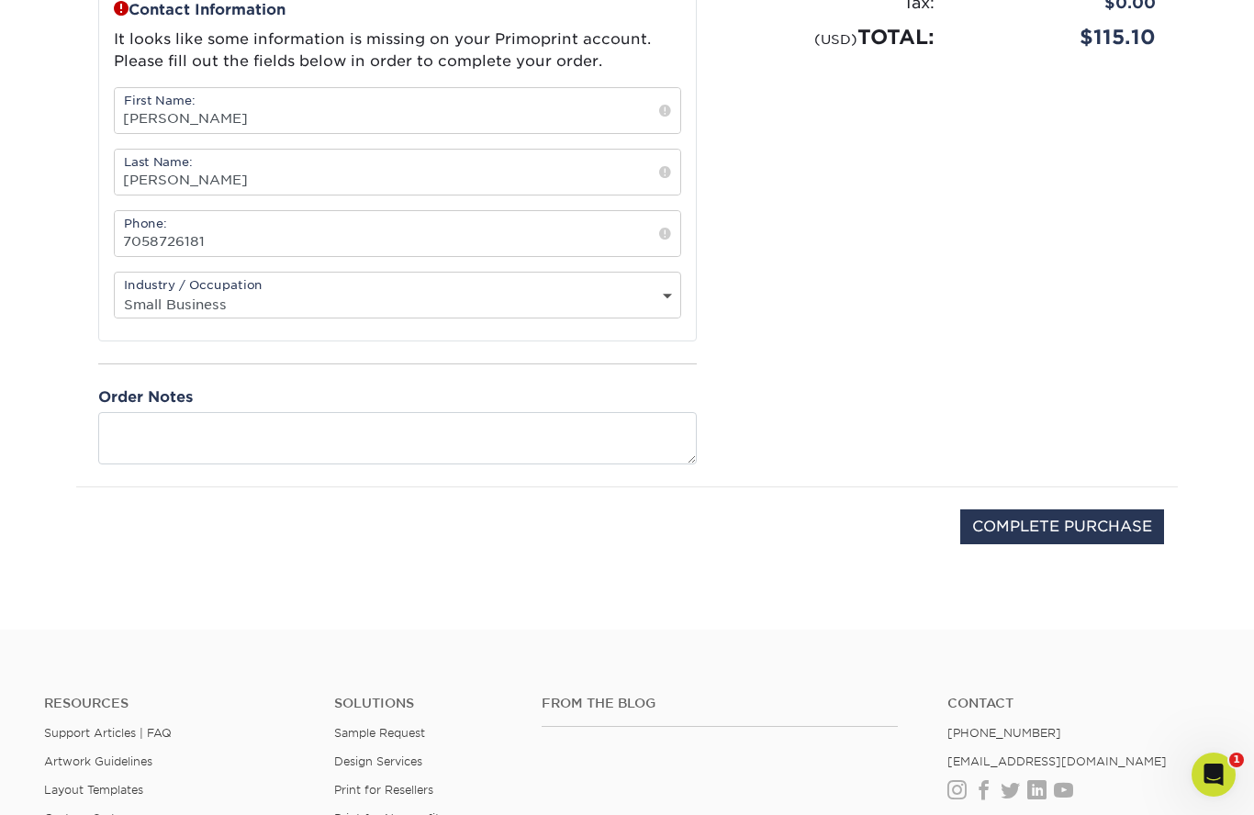
scroll to position [495, 0]
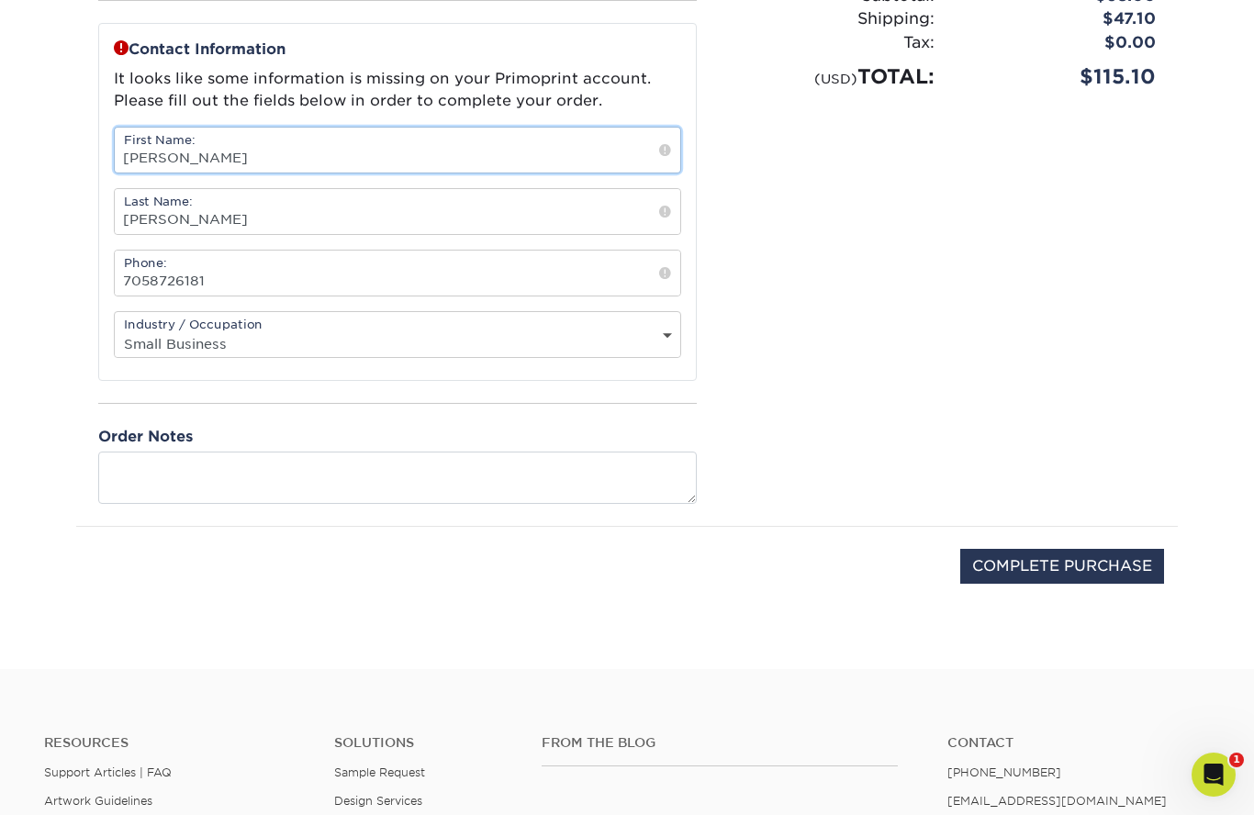
click at [442, 143] on input "[PERSON_NAME]" at bounding box center [398, 150] width 566 height 45
click at [309, 166] on input "[PERSON_NAME]" at bounding box center [398, 151] width 566 height 45
type input "[PERSON_NAME]"
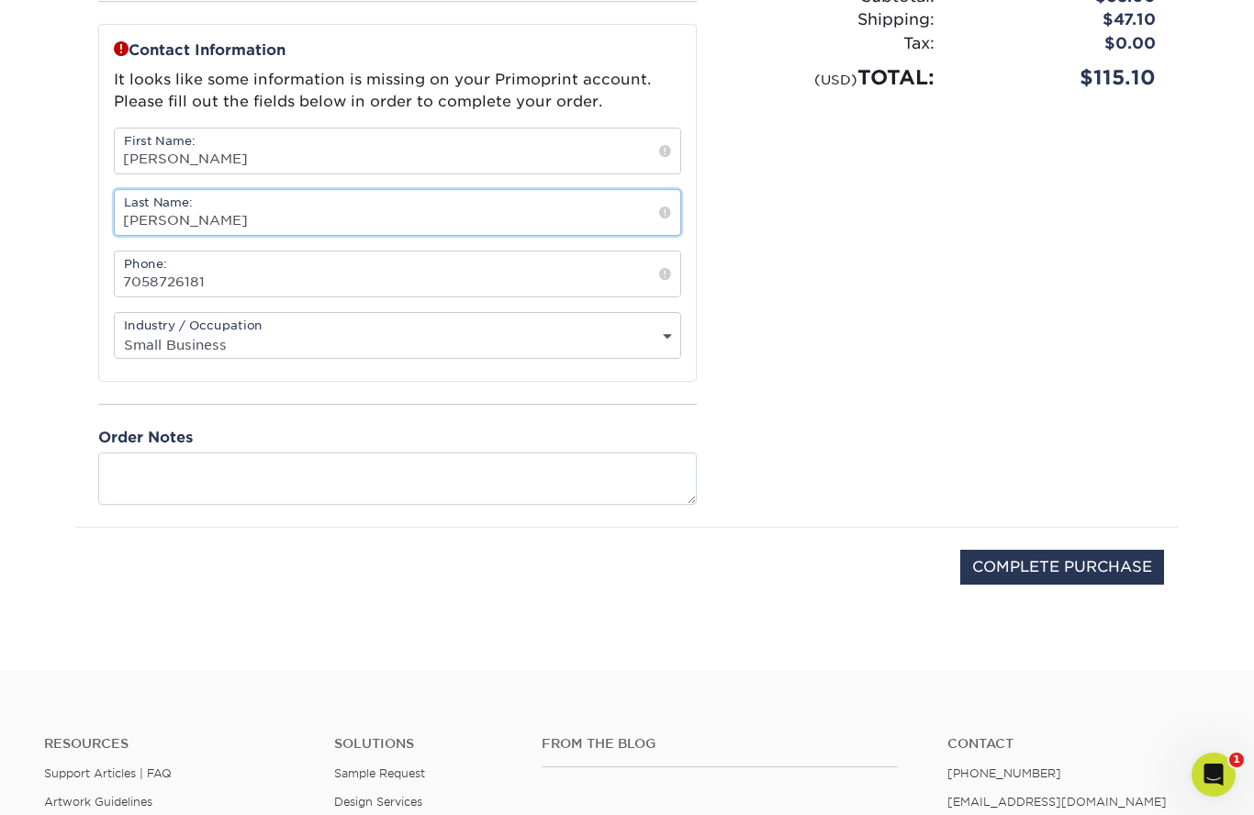
click at [293, 224] on input "[PERSON_NAME]" at bounding box center [398, 212] width 566 height 45
type input "[PERSON_NAME]"
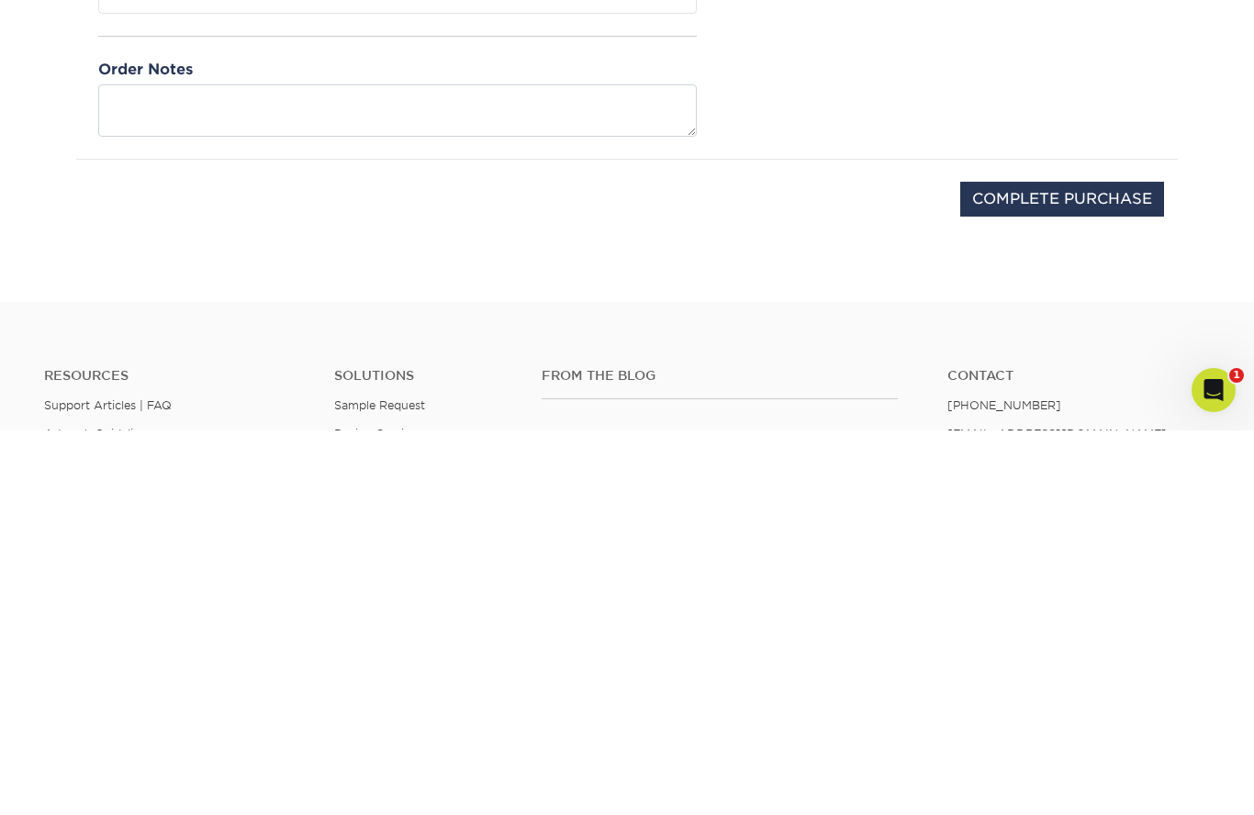
click at [1088, 566] on input "COMPLETE PURCHASE" at bounding box center [1062, 583] width 204 height 35
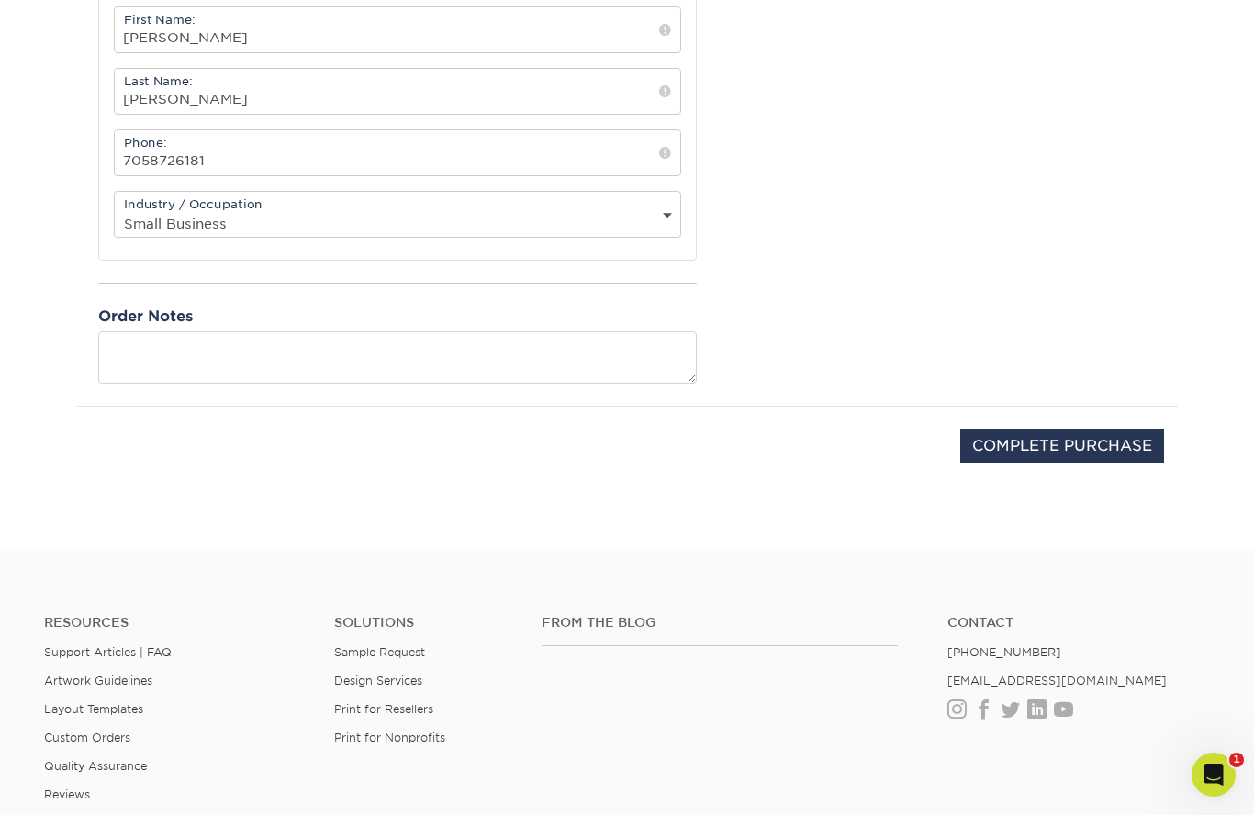
scroll to position [614, 0]
click at [1077, 457] on input "COMPLETE PURCHASE" at bounding box center [1062, 447] width 204 height 35
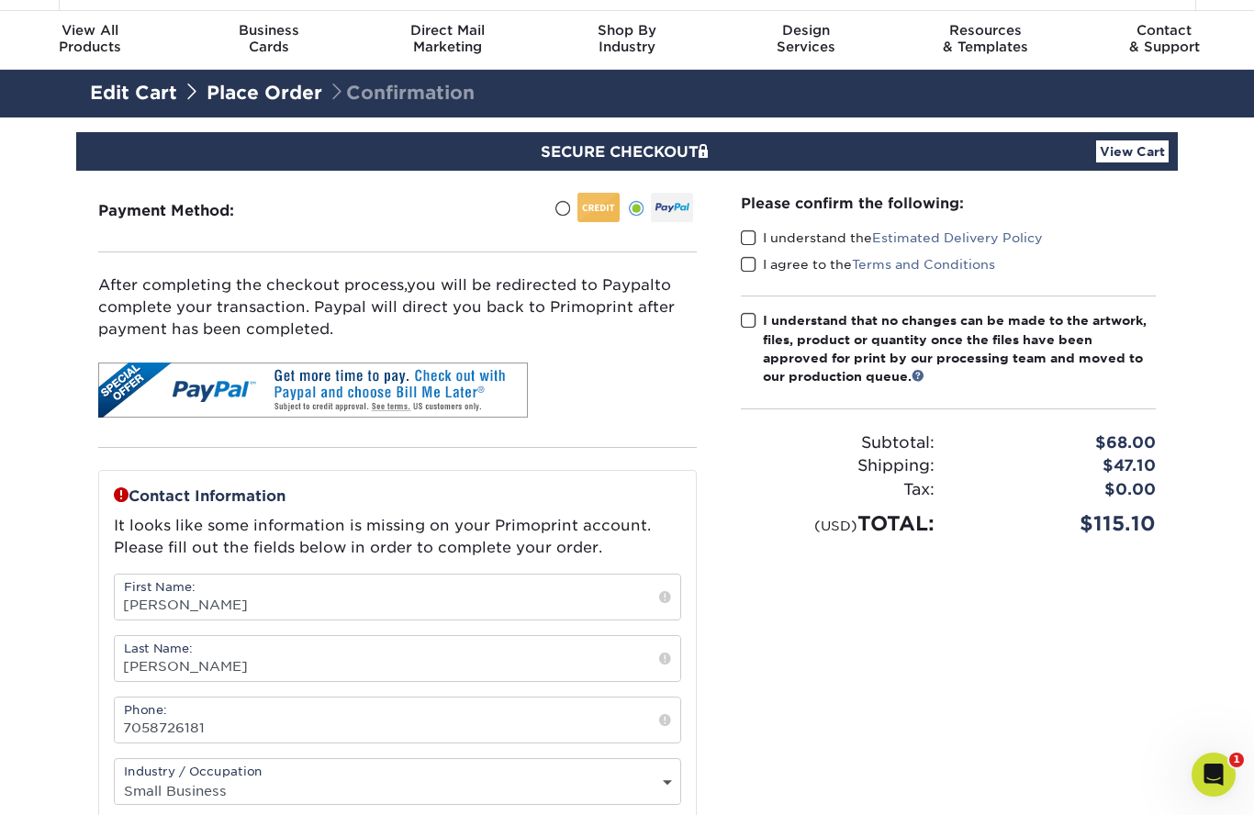
scroll to position [0, 0]
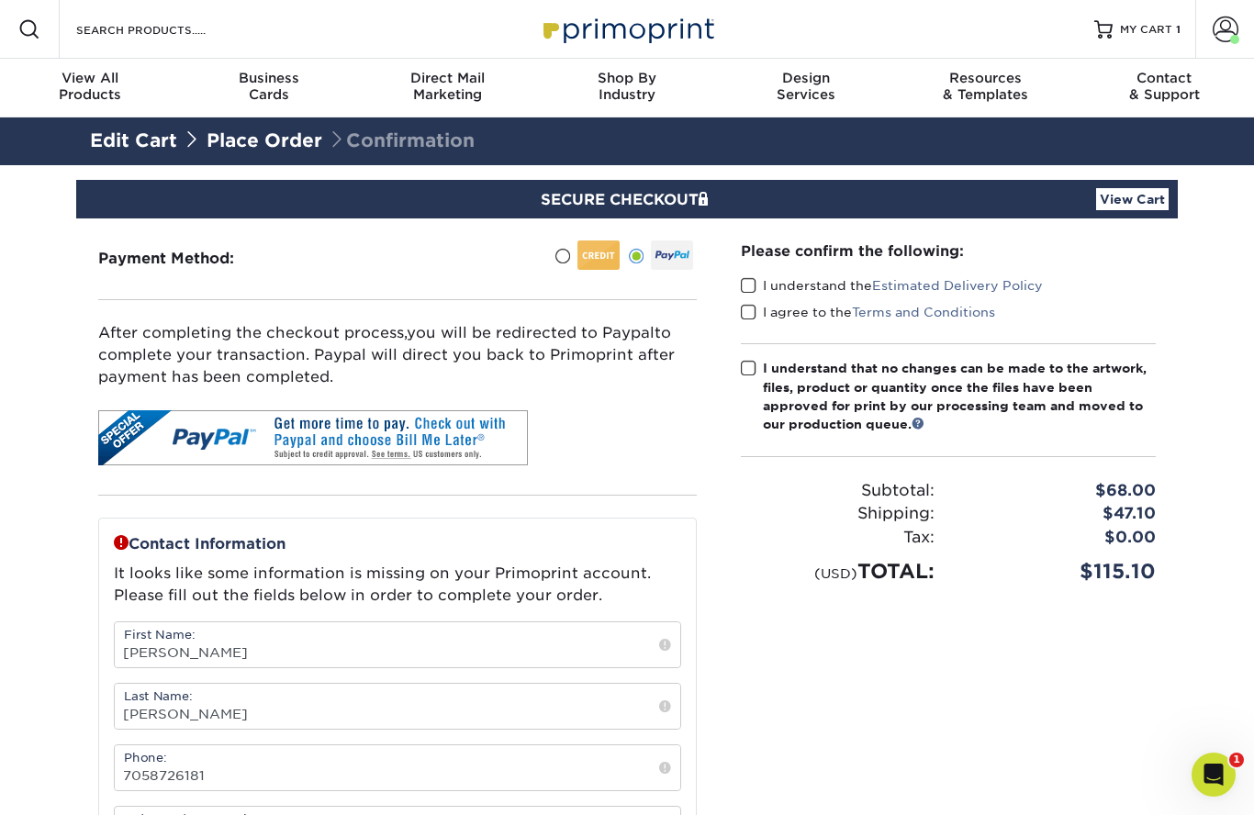
click at [756, 360] on span at bounding box center [749, 368] width 16 height 17
click at [0, 0] on input "I understand that no changes can be made to the artwork, files, product or quan…" at bounding box center [0, 0] width 0 height 0
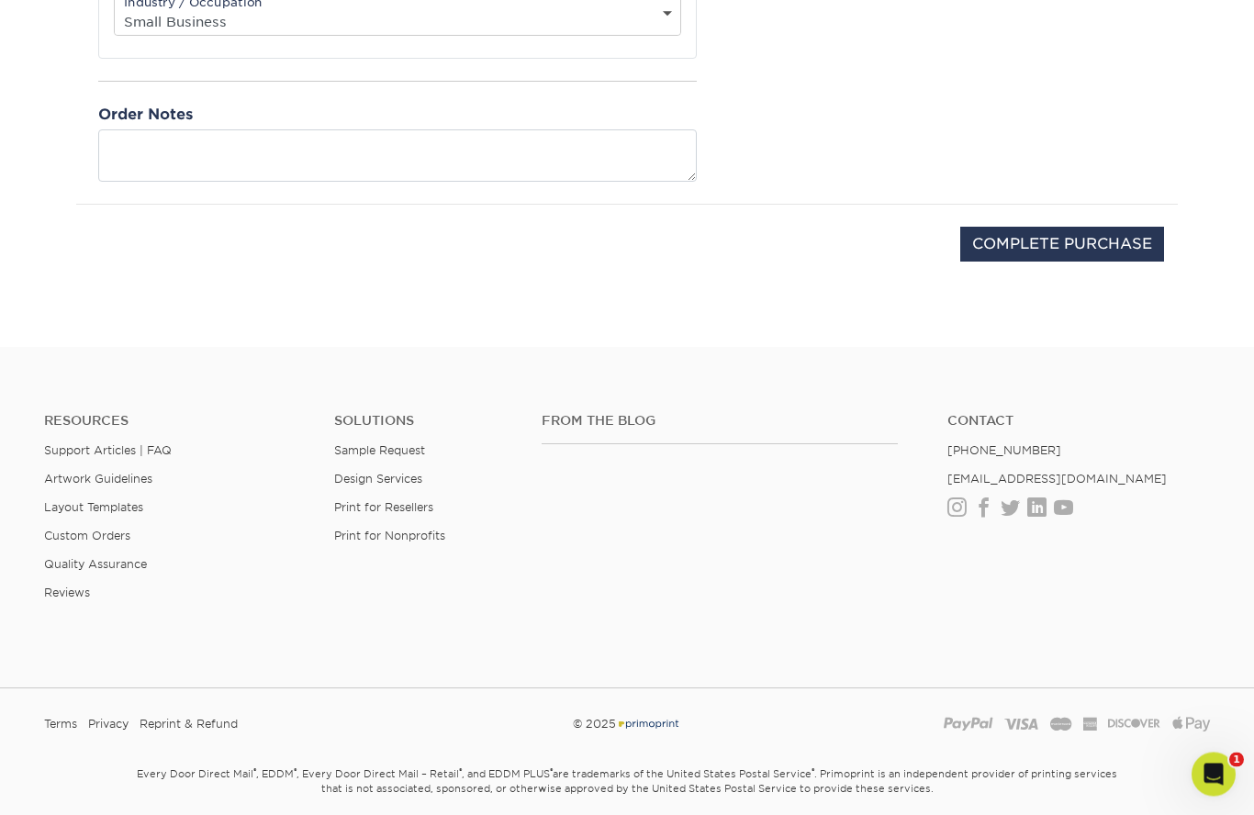
click at [1082, 250] on input "COMPLETE PURCHASE" at bounding box center [1062, 245] width 204 height 35
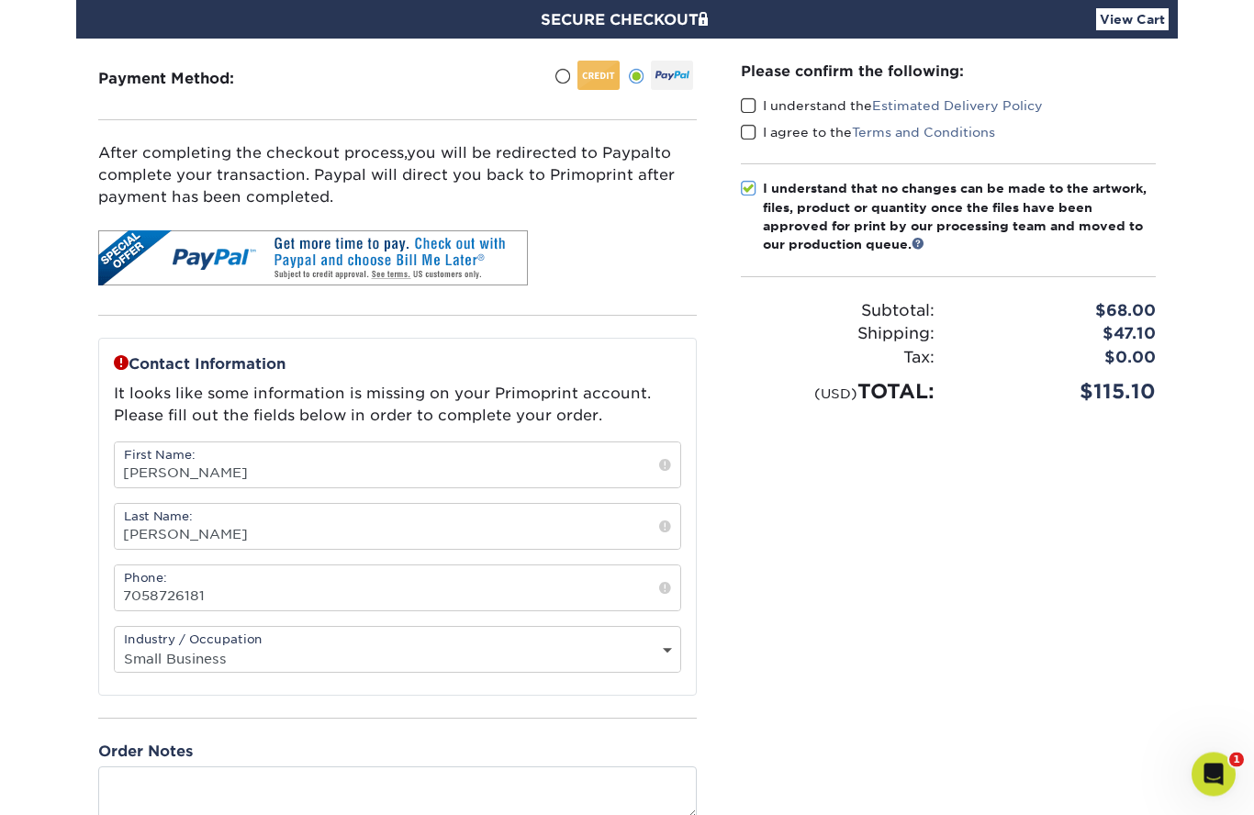
scroll to position [163, 0]
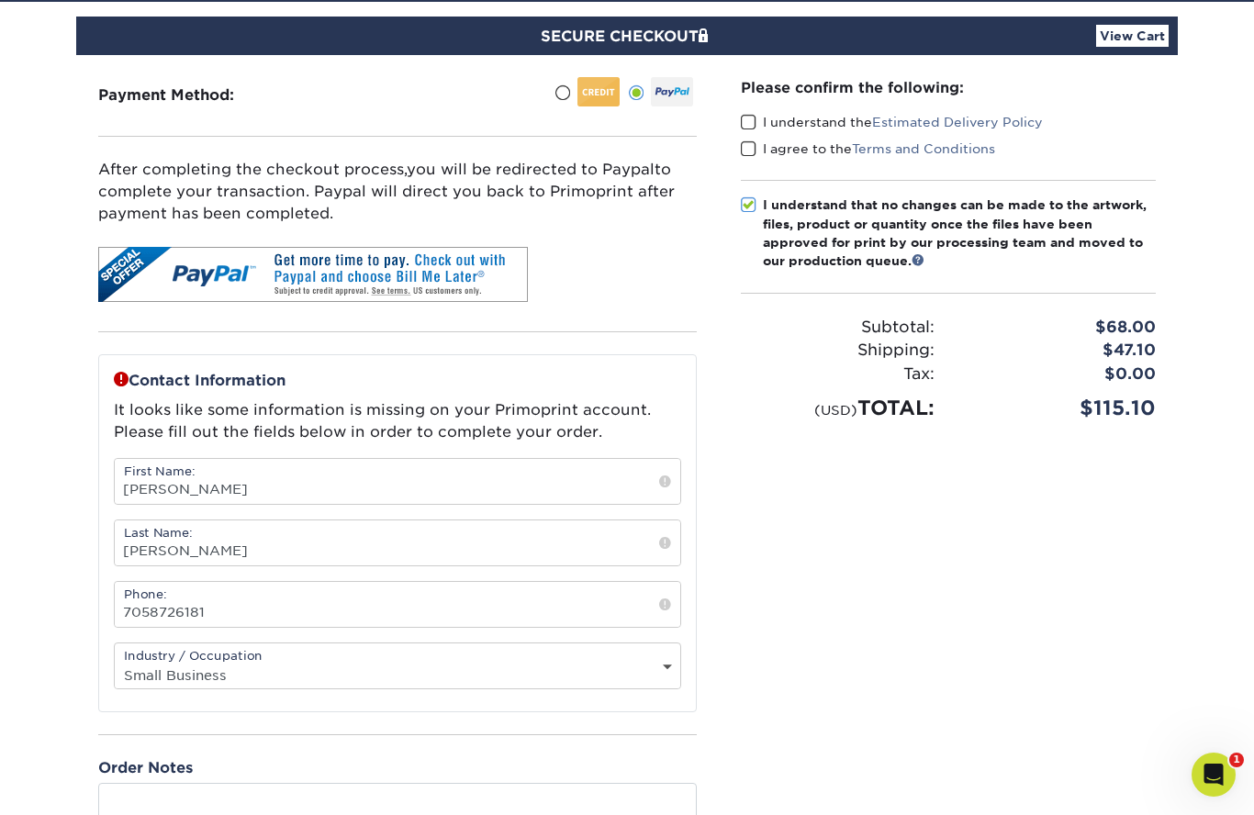
click at [748, 116] on span at bounding box center [749, 122] width 16 height 17
click at [0, 0] on input "I understand the Estimated Delivery Policy" at bounding box center [0, 0] width 0 height 0
click at [744, 142] on span at bounding box center [749, 148] width 16 height 17
click at [0, 0] on input "I agree to the Terms and Conditions" at bounding box center [0, 0] width 0 height 0
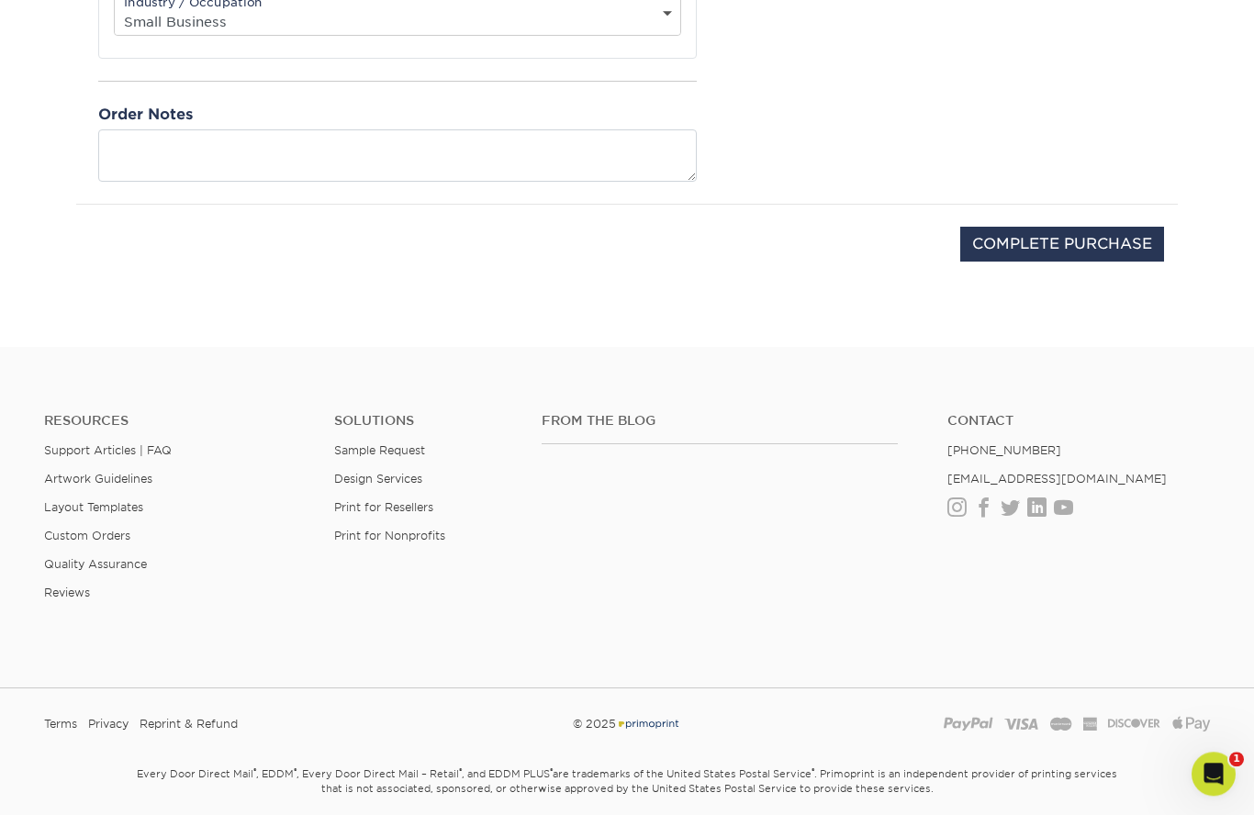
click at [1065, 246] on input "COMPLETE PURCHASE" at bounding box center [1062, 245] width 204 height 35
type input "PROCESSING, PLEASE WAIT..."
